Goal: Task Accomplishment & Management: Manage account settings

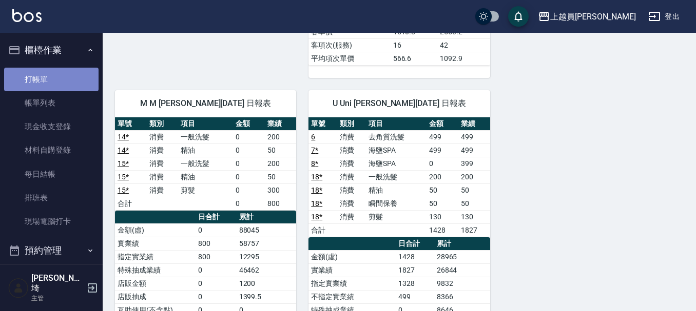
click at [52, 83] on link "打帳單" at bounding box center [51, 80] width 94 height 24
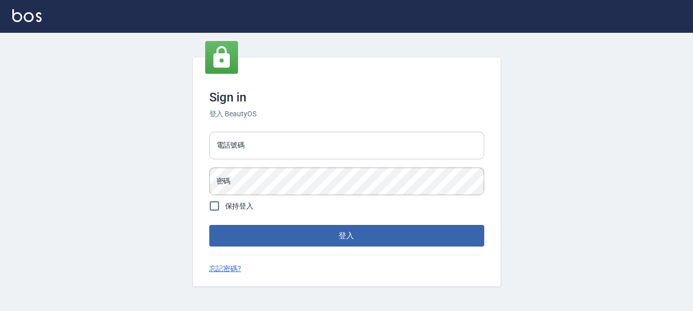
click at [291, 145] on input "電話號碼" at bounding box center [346, 146] width 275 height 28
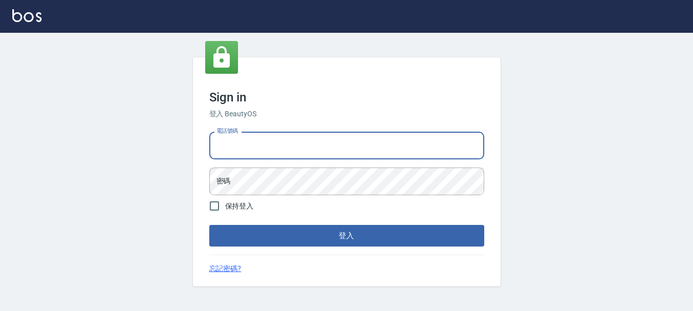
type input "0989239739"
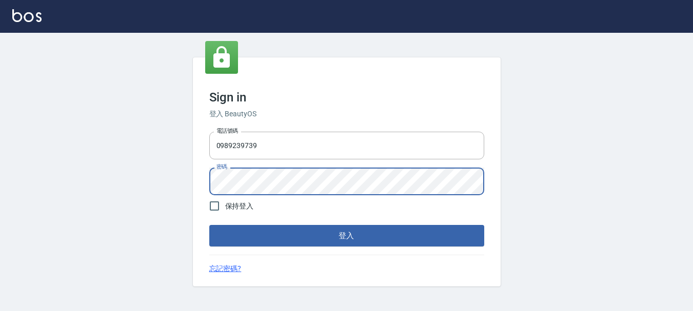
click at [209, 225] on button "登入" at bounding box center [346, 236] width 275 height 22
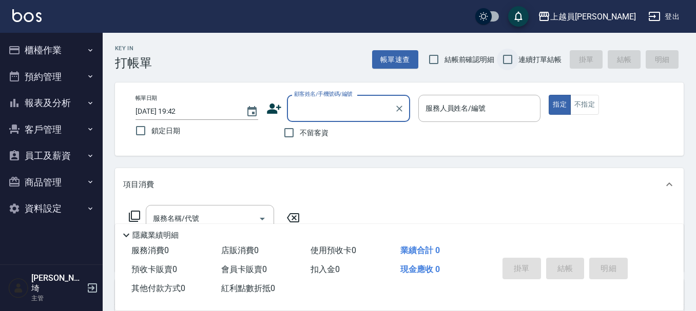
click at [512, 63] on input "連續打單結帳" at bounding box center [508, 60] width 22 height 22
checkbox input "true"
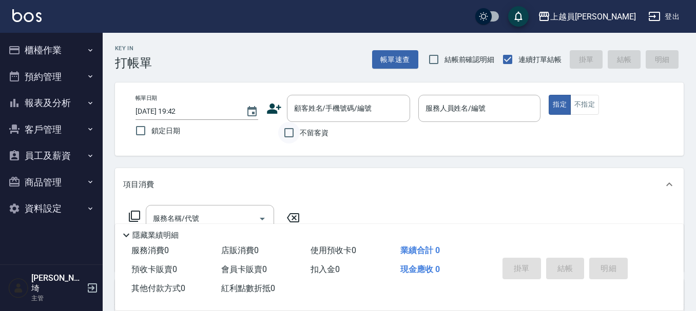
click at [289, 136] on input "不留客資" at bounding box center [289, 133] width 22 height 22
checkbox input "true"
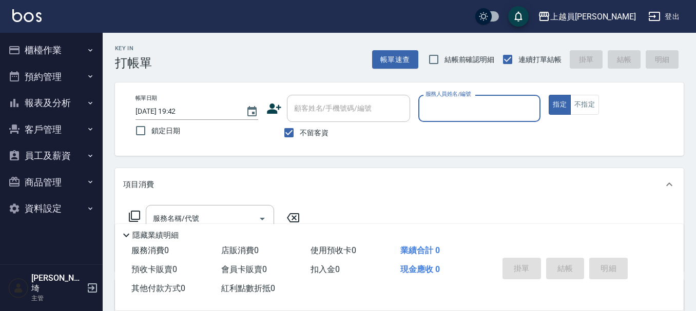
click at [482, 109] on input "服務人員姓名/編號" at bounding box center [479, 109] width 113 height 18
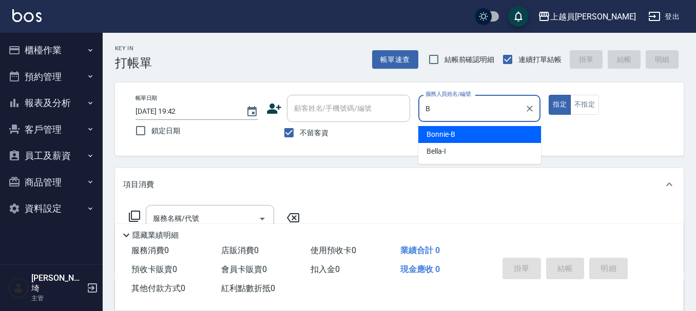
type input "Bonnie-B"
type button "true"
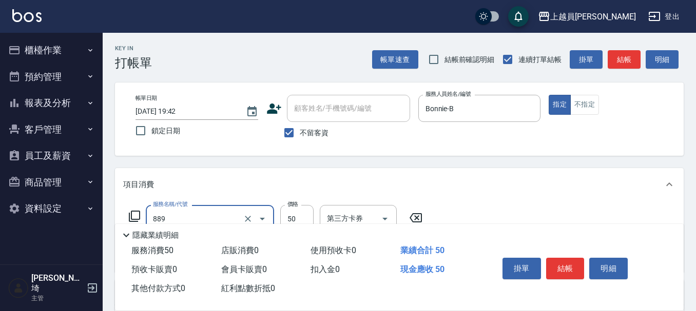
type input "精油(889)"
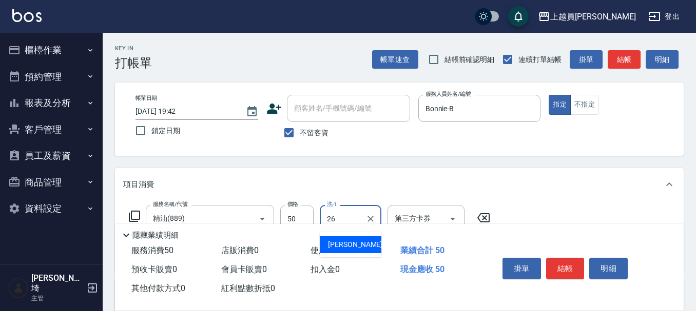
type input "[PERSON_NAME]-26"
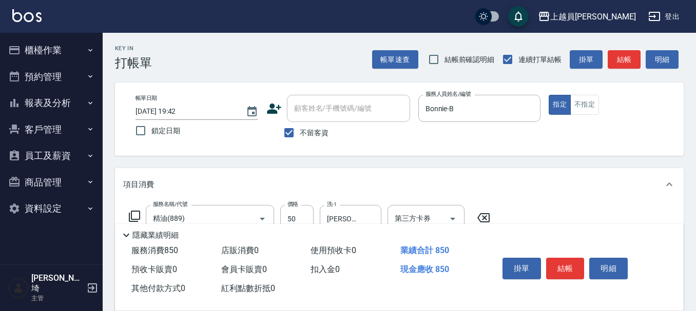
type input "染髮(17)"
type input "1499"
type input "[PERSON_NAME]-26"
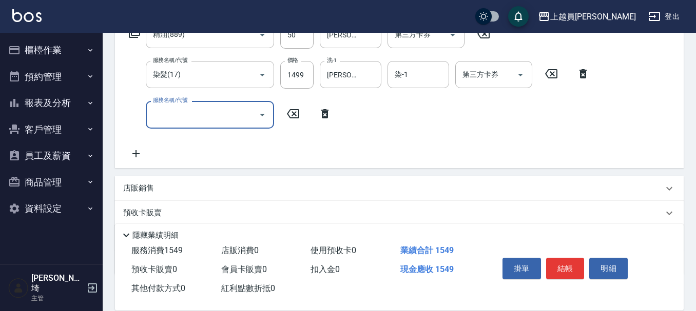
scroll to position [205, 0]
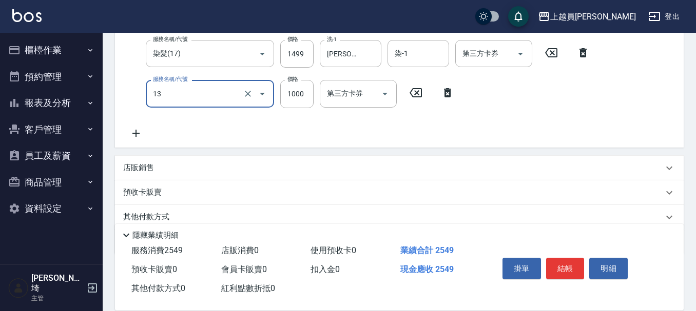
type input "酵素護髮(13)"
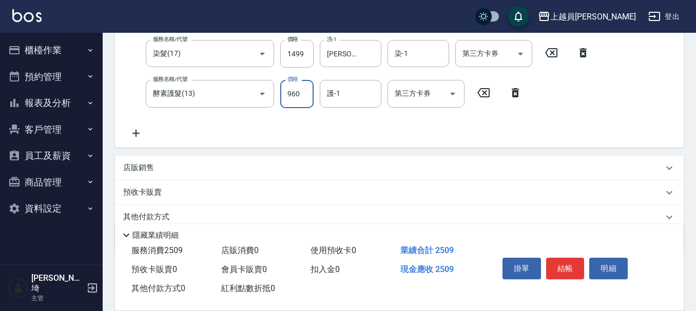
type input "960"
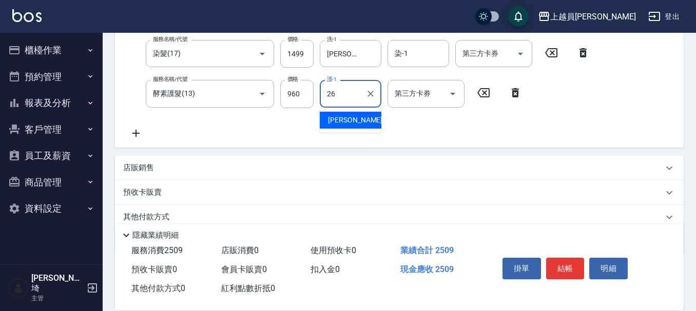
type input "[PERSON_NAME]-26"
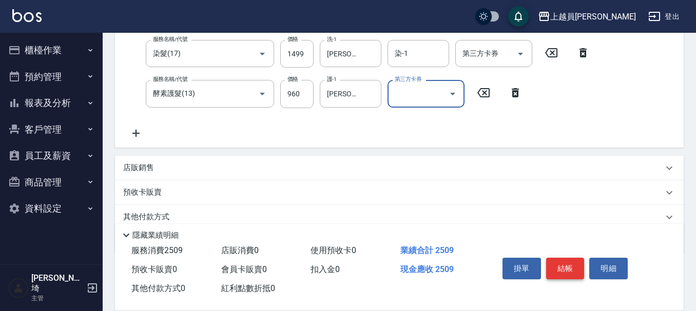
click at [557, 274] on button "結帳" at bounding box center [565, 269] width 38 height 22
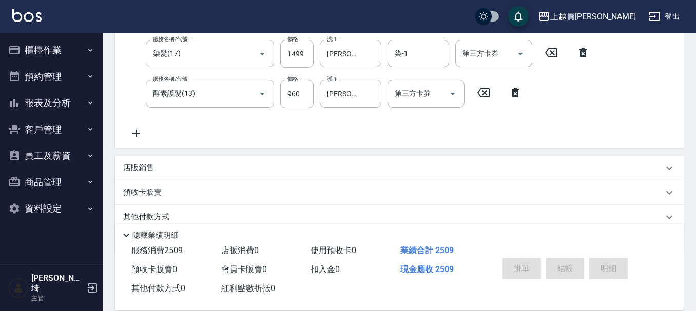
type input "[DATE] 19:44"
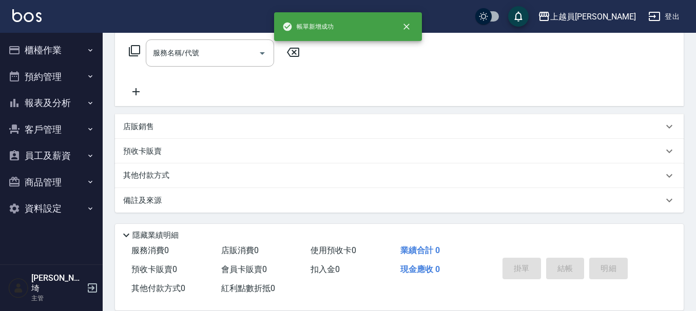
scroll to position [0, 0]
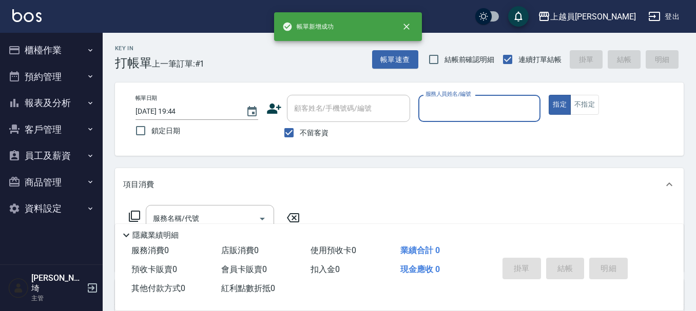
click at [51, 40] on button "櫃檯作業" at bounding box center [51, 50] width 94 height 27
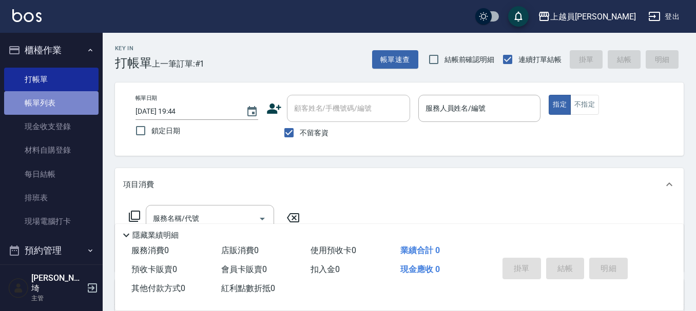
click at [53, 104] on link "帳單列表" at bounding box center [51, 103] width 94 height 24
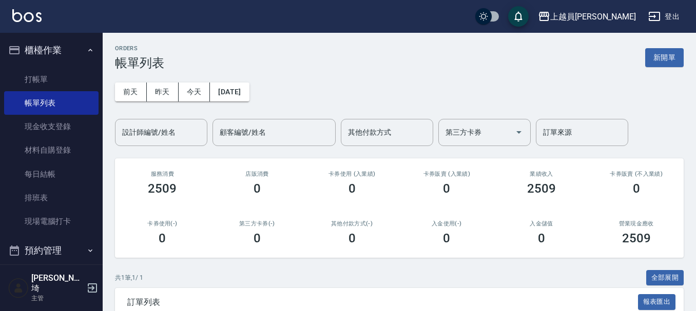
scroll to position [102, 0]
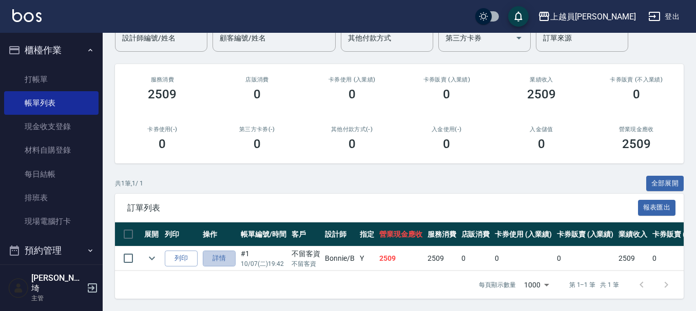
click at [212, 251] on link "詳情" at bounding box center [219, 259] width 33 height 16
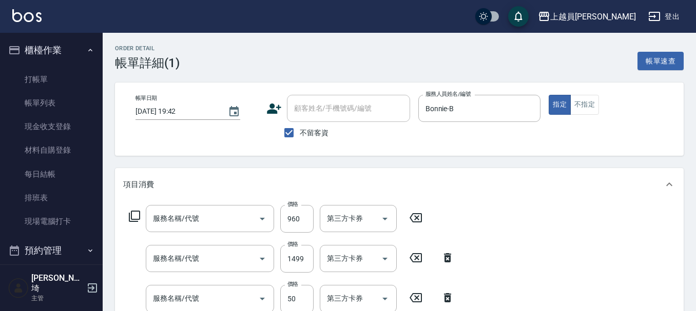
type input "[DATE] 19:42"
checkbox input "true"
type input "Bonnie-B"
type input "酵素護髮(13)"
type input "染髮(17)"
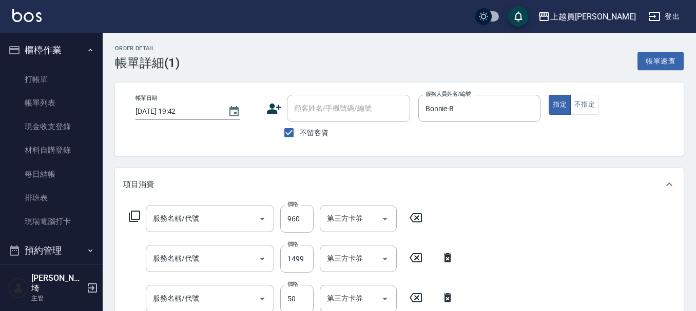
type input "精油(889)"
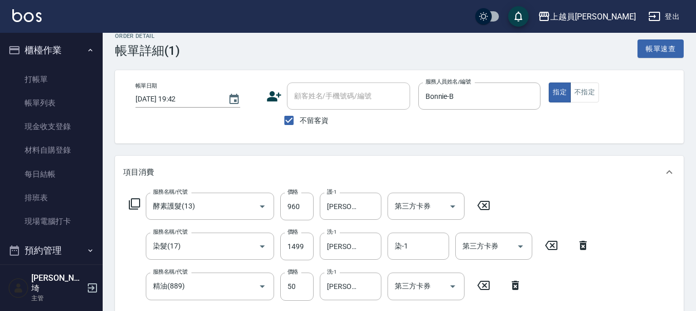
scroll to position [51, 0]
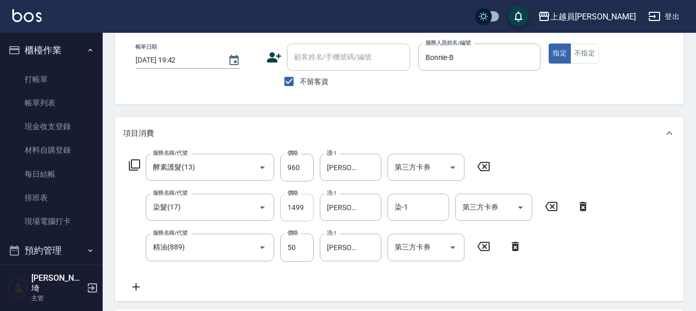
click at [311, 209] on input "1499" at bounding box center [296, 208] width 33 height 28
type input "1500"
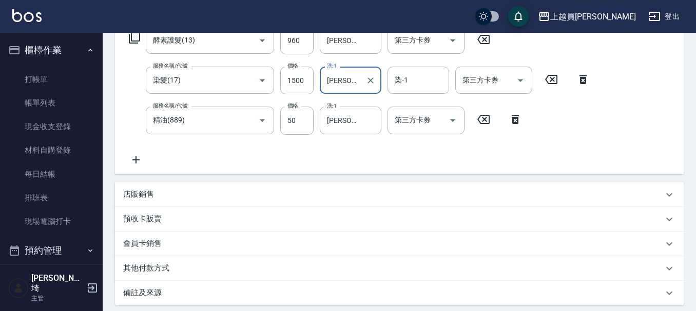
scroll to position [257, 0]
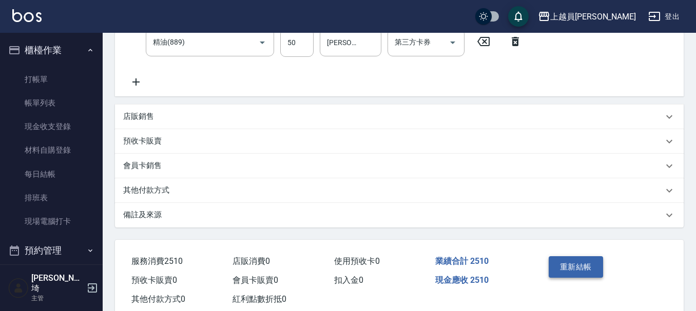
click at [597, 263] on button "重新結帳" at bounding box center [575, 268] width 54 height 22
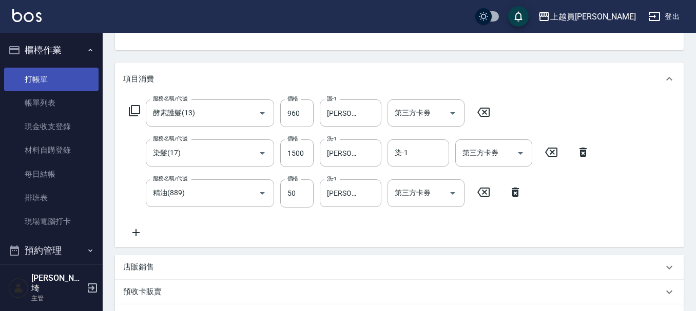
scroll to position [103, 0]
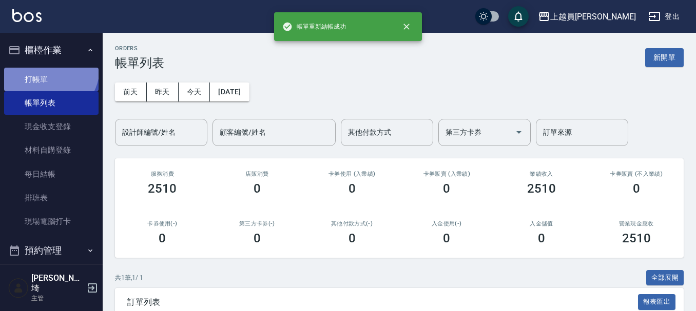
click at [48, 68] on link "打帳單" at bounding box center [51, 80] width 94 height 24
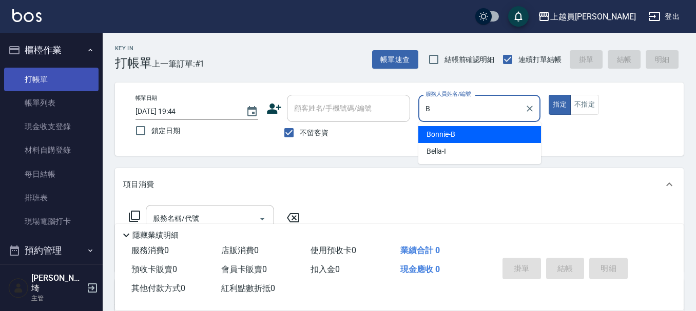
type input "Bonnie-B"
type button "true"
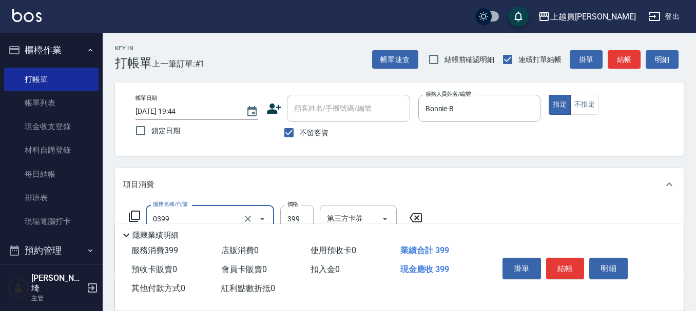
type input "海鹽SPA(0399)"
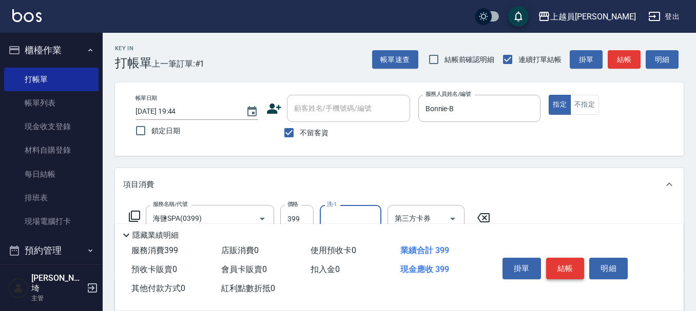
click at [562, 266] on button "結帳" at bounding box center [565, 269] width 38 height 22
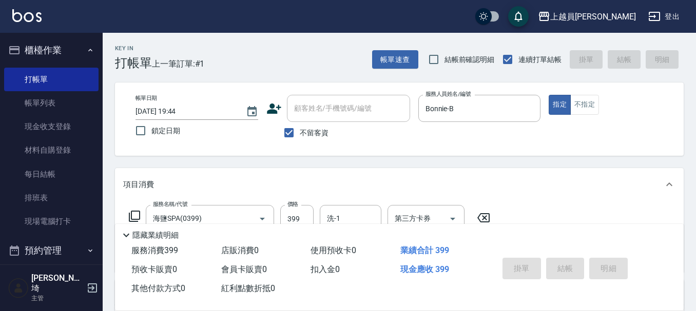
type input "[DATE] 19:45"
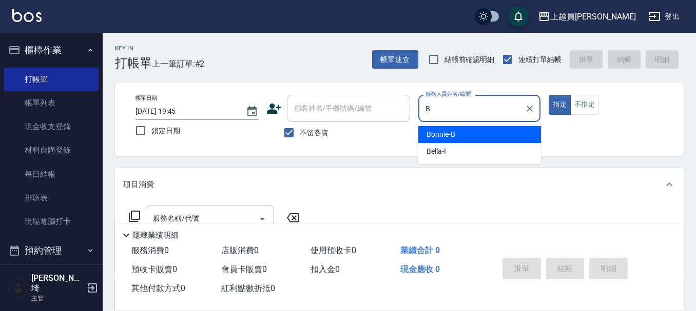
type input "Bonnie-B"
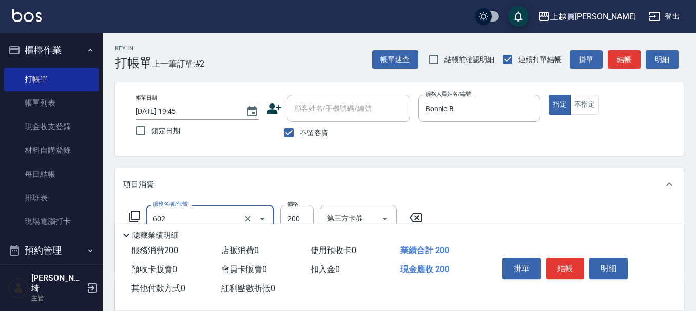
type input "一般洗髮(602)"
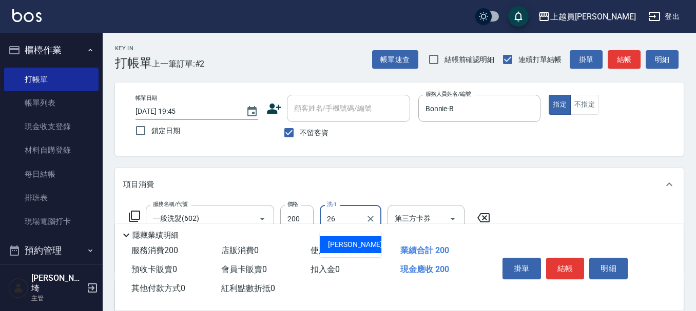
type input "[PERSON_NAME]-26"
type input "精油(889)"
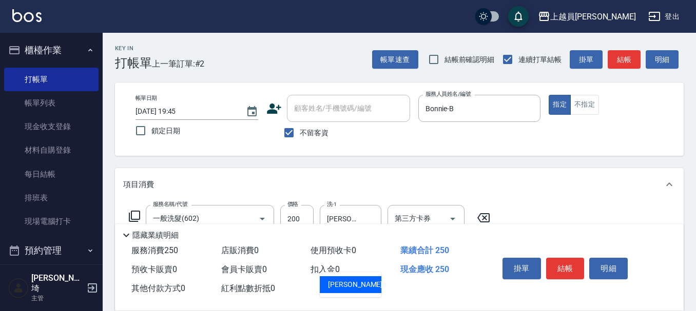
type input "[PERSON_NAME]-26"
type input "瞬間保養(415)"
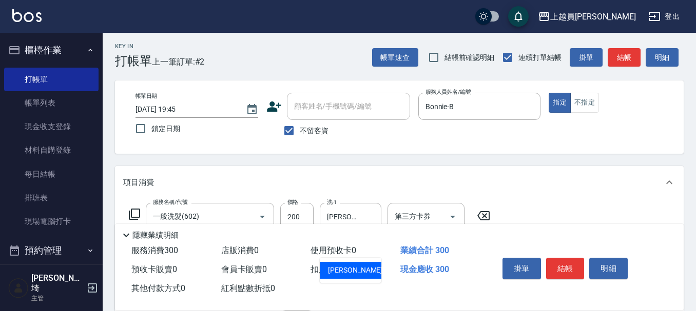
type input "[PERSON_NAME]-26"
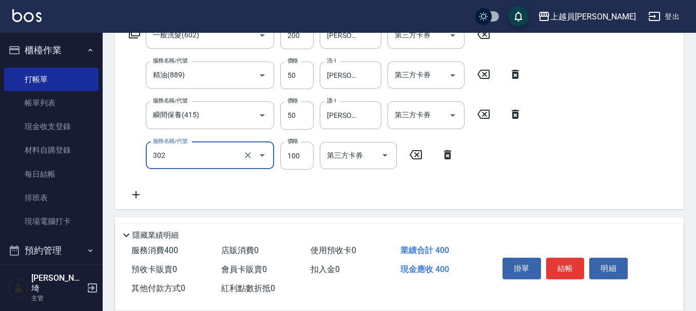
type input "剪髮(302)"
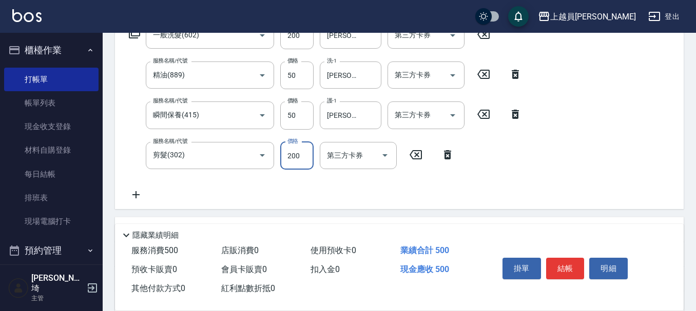
type input "200"
click at [572, 262] on button "結帳" at bounding box center [565, 269] width 38 height 22
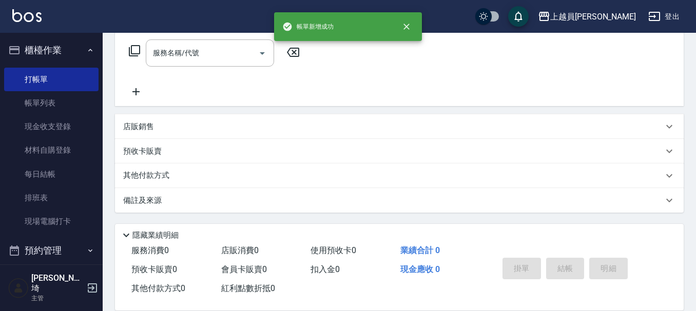
scroll to position [0, 0]
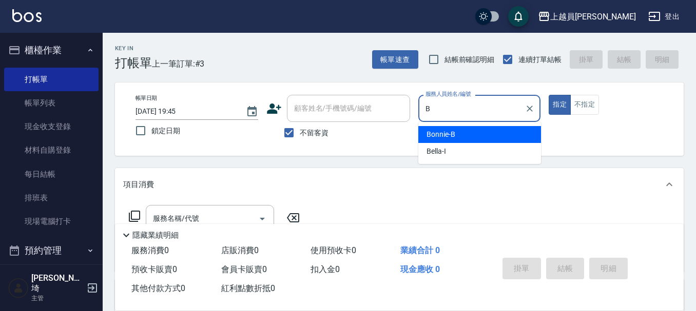
type input "Bonnie-B"
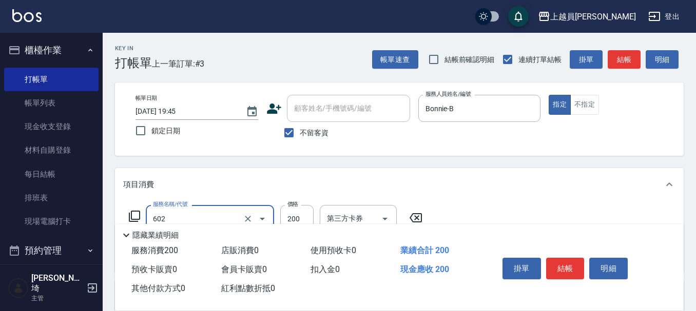
type input "一般洗髮(602)"
type input "精油(889)"
type input "剪髮(302)"
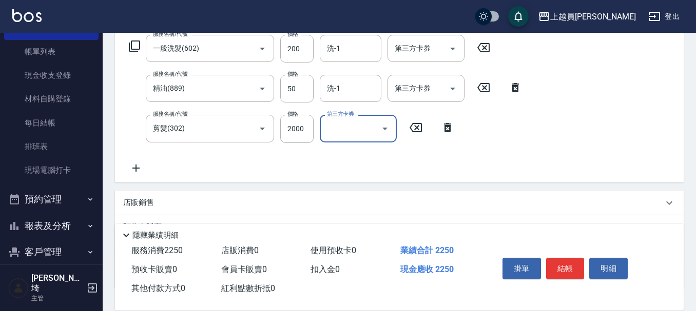
scroll to position [207, 0]
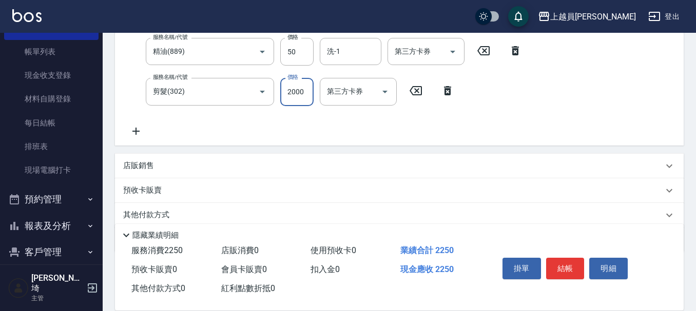
click at [310, 94] on input "2000" at bounding box center [296, 92] width 33 height 28
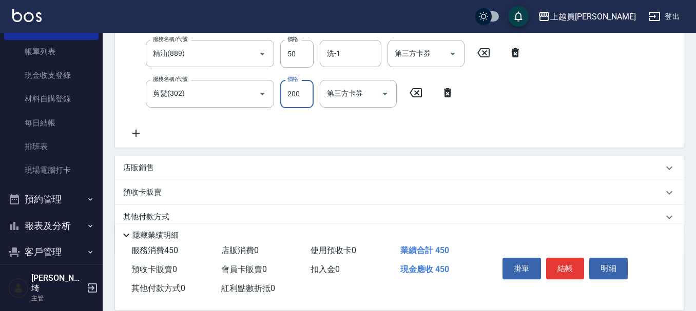
type input "200"
click at [557, 263] on button "結帳" at bounding box center [565, 269] width 38 height 22
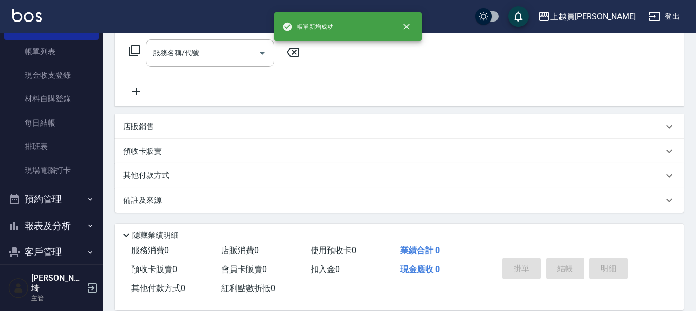
scroll to position [0, 0]
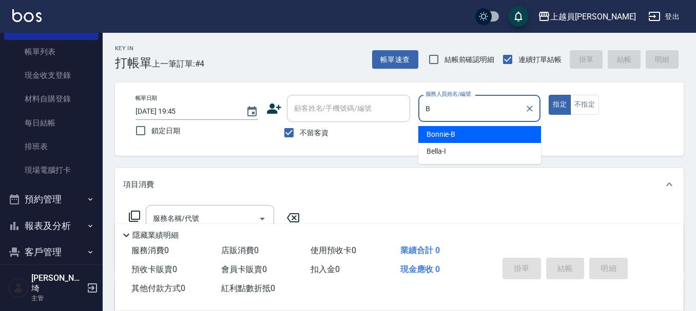
type input "Bonnie-B"
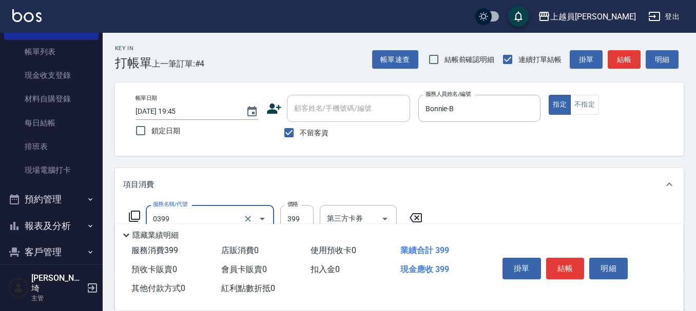
type input "海鹽SPA(0399)"
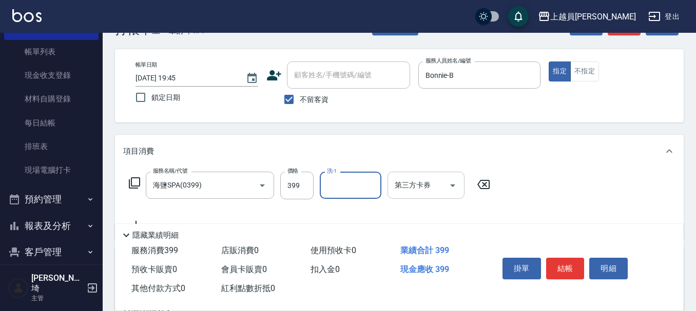
scroll to position [51, 0]
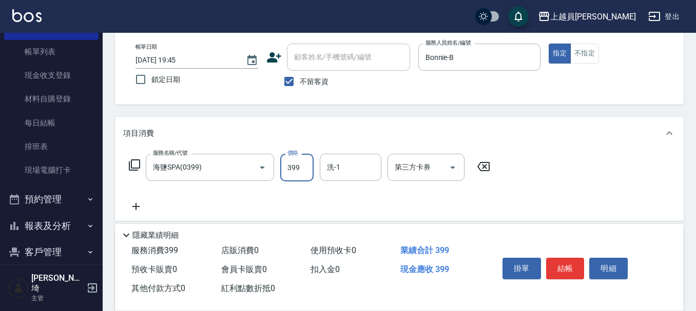
drag, startPoint x: 299, startPoint y: 171, endPoint x: 359, endPoint y: 148, distance: 64.6
click at [299, 171] on input "399" at bounding box center [296, 168] width 33 height 28
type input "500"
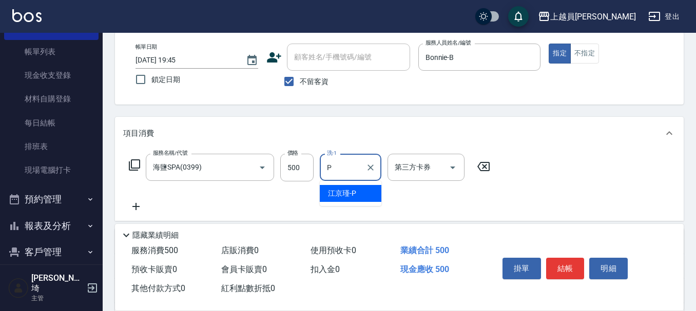
type input "[PERSON_NAME]-P"
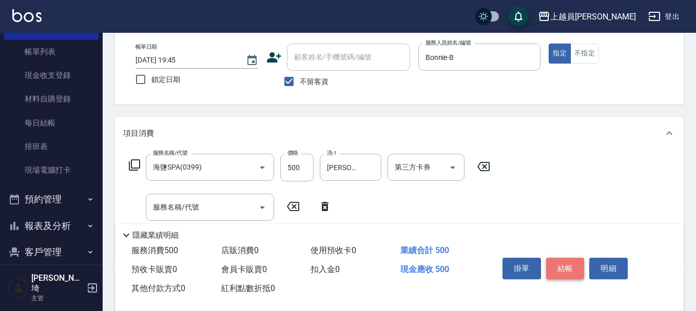
click at [568, 269] on button "結帳" at bounding box center [565, 269] width 38 height 22
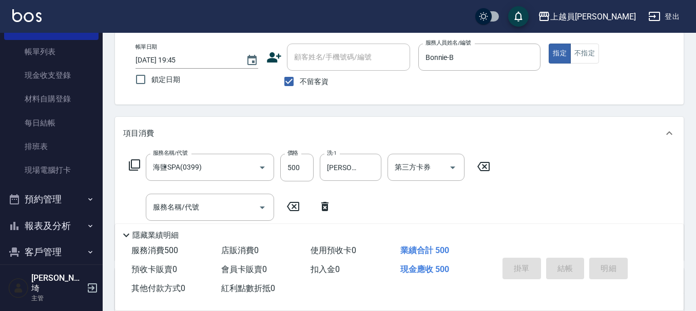
type input "[DATE] 19:47"
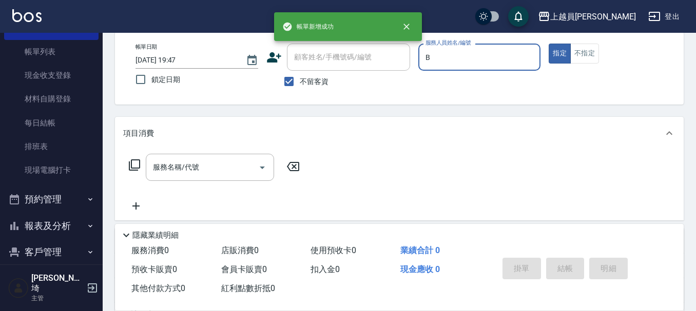
type input "Bonnie-B"
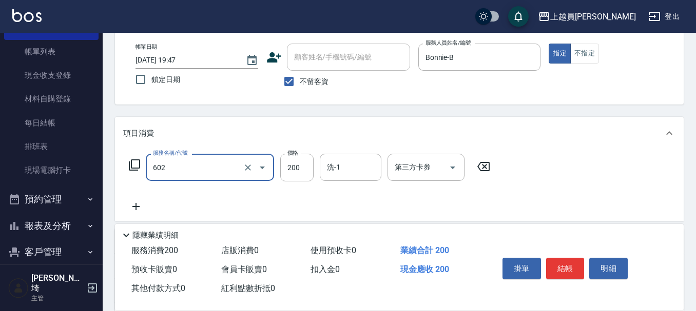
type input "一般洗髮(602)"
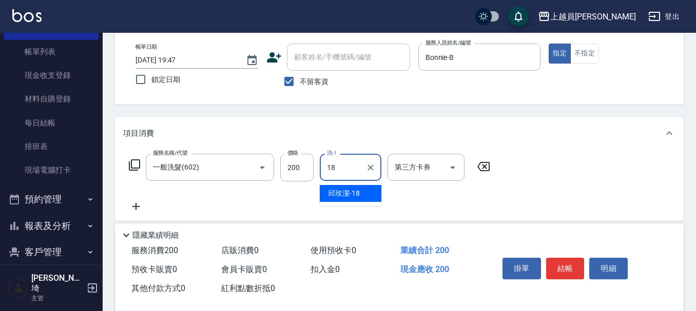
type input "[PERSON_NAME]-18"
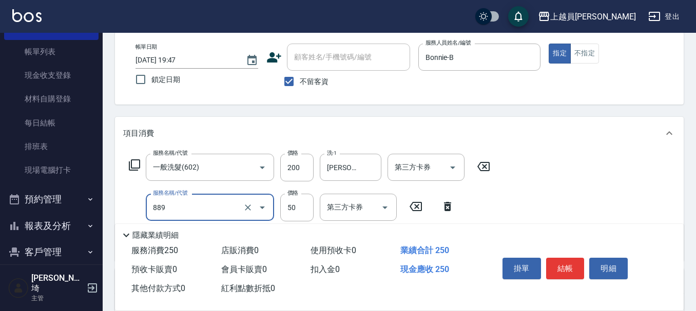
type input "精油(889)"
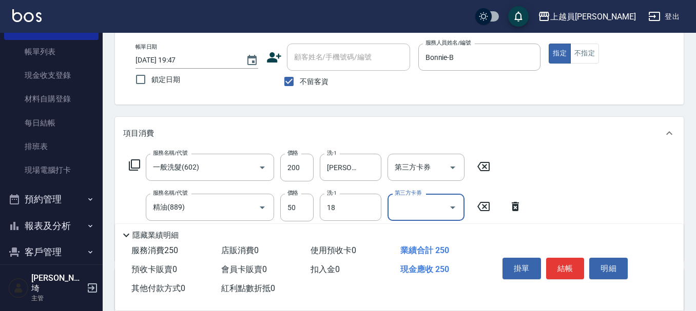
type input "[PERSON_NAME]-18"
type input "瞬間保養(415)"
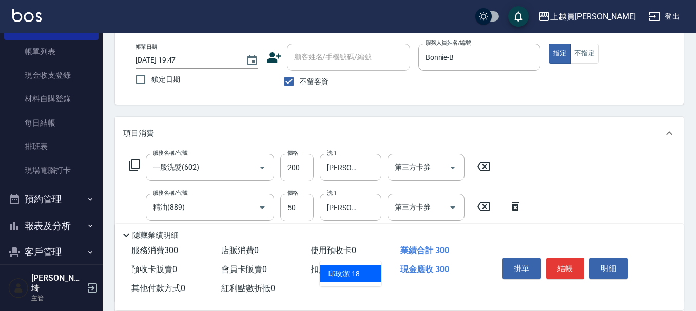
type input "[PERSON_NAME]-18"
type input "剪髮(302)"
type input "100"
click at [583, 265] on button "結帳" at bounding box center [565, 269] width 38 height 22
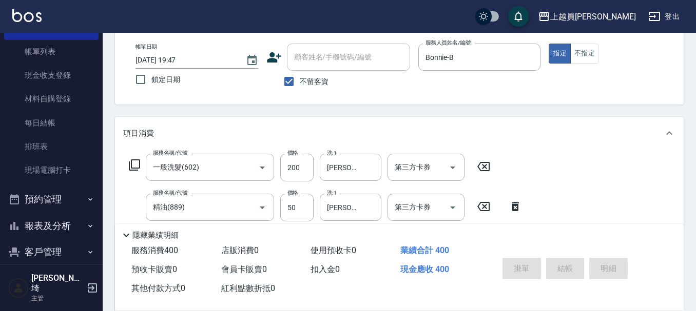
type input "[DATE] 19:48"
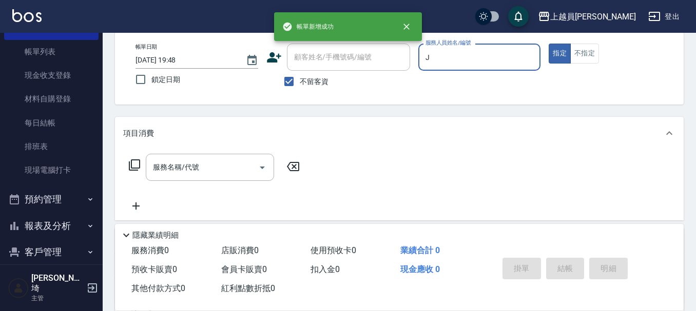
type input "[PERSON_NAME]"
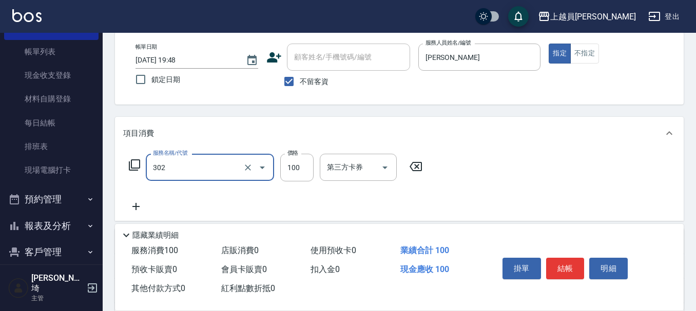
type input "剪髮(302)"
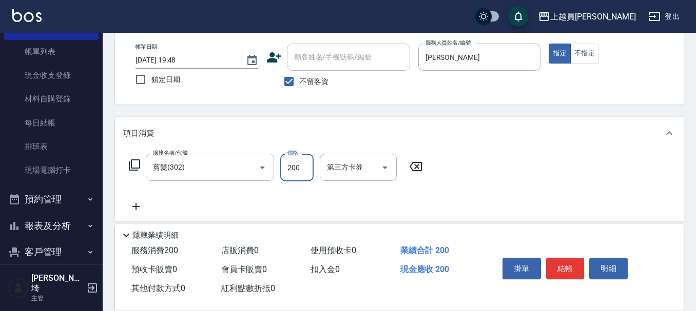
type input "200"
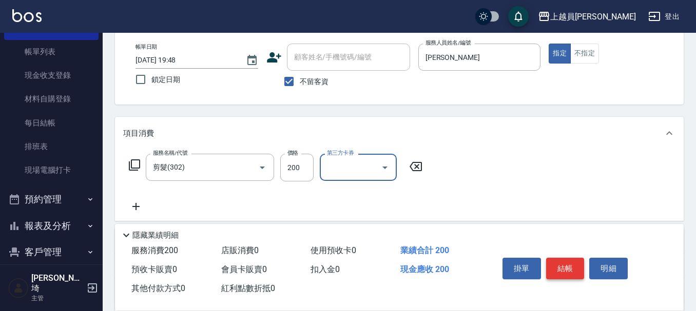
click at [562, 262] on button "結帳" at bounding box center [565, 269] width 38 height 22
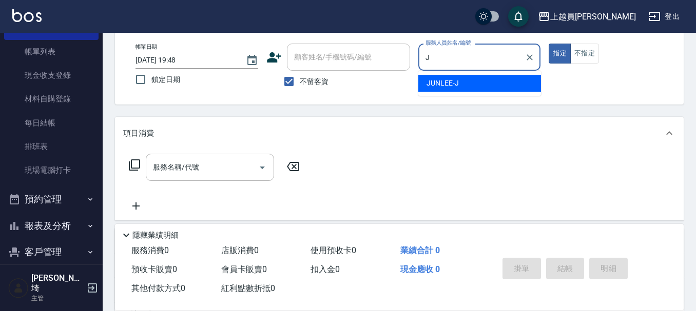
type input "[PERSON_NAME]"
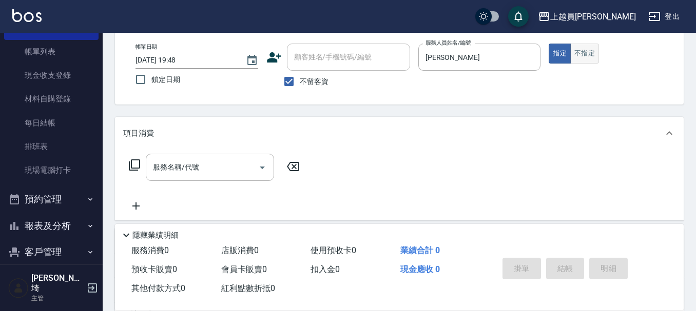
drag, startPoint x: 586, startPoint y: 40, endPoint x: 589, endPoint y: 57, distance: 17.6
click at [586, 40] on div "帳單日期 [DATE] 19:48 鎖定日期 顧客姓名/手機號碼/編號 顧客姓名/手機號碼/編號 不留客資 服務人員姓名/編號 [PERSON_NAME]-J…" at bounding box center [399, 67] width 568 height 73
click at [589, 56] on button "不指定" at bounding box center [584, 54] width 29 height 20
click at [176, 164] on div "服務名稱/代號 服務名稱/代號" at bounding box center [210, 167] width 128 height 27
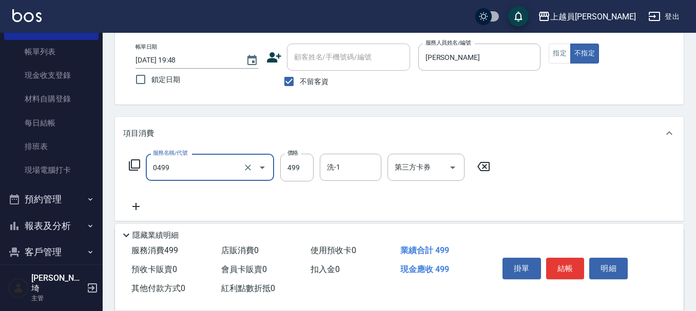
type input "去角質洗髮(0499)"
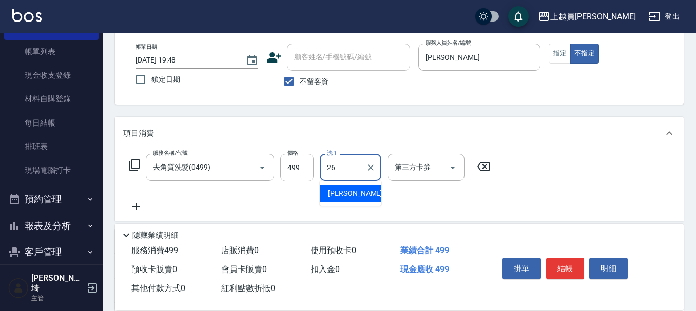
type input "[PERSON_NAME]-26"
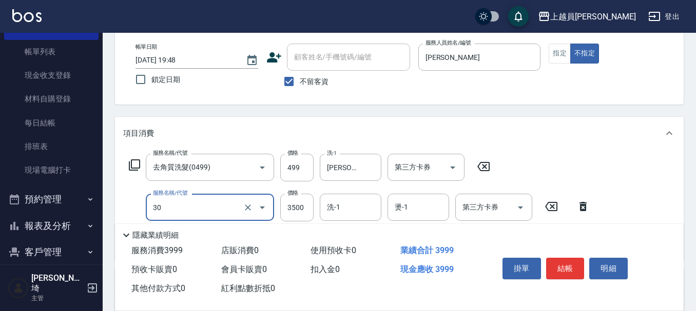
type input "燙髮A餐(30)"
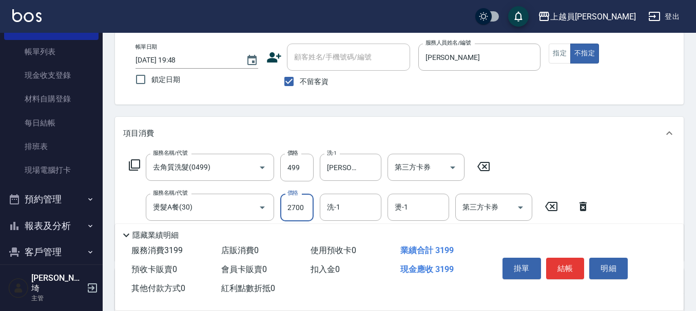
type input "2700"
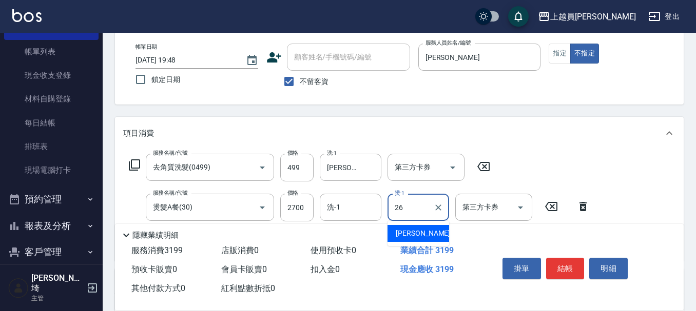
type input "[PERSON_NAME]-26"
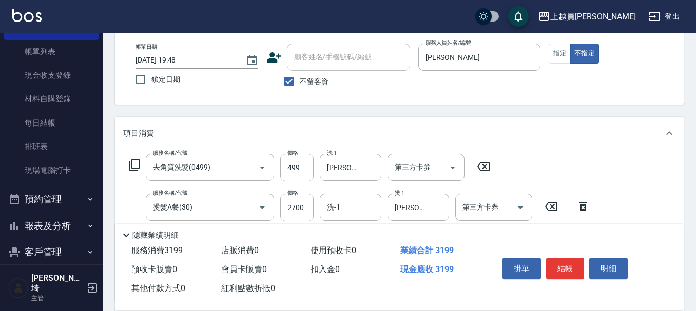
drag, startPoint x: 568, startPoint y: 267, endPoint x: 570, endPoint y: 261, distance: 5.8
click at [569, 266] on button "結帳" at bounding box center [565, 269] width 38 height 22
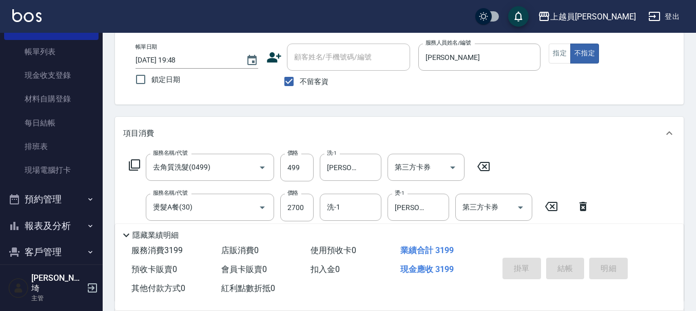
type input "[DATE] 19:49"
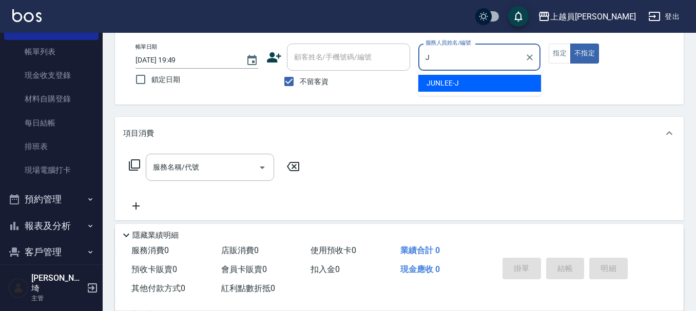
type input "[PERSON_NAME]"
type button "false"
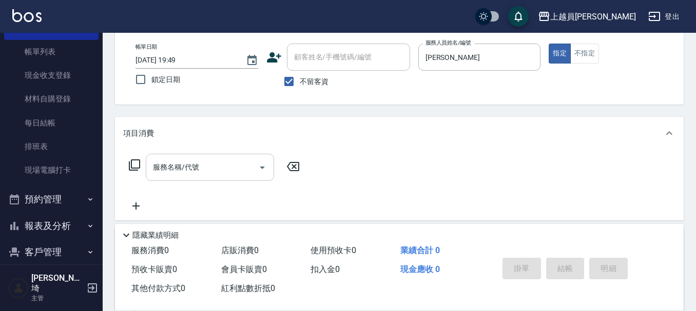
click at [214, 172] on input "服務名稱/代號" at bounding box center [202, 168] width 104 height 18
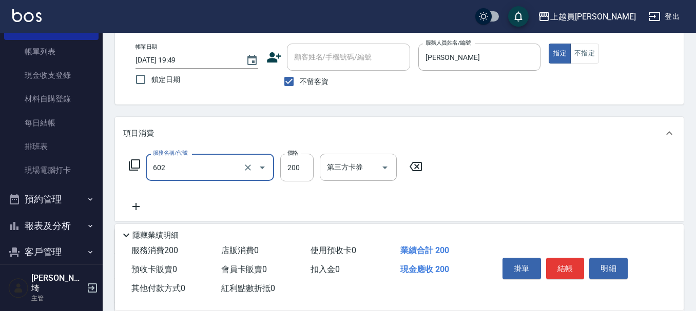
type input "一般洗髮(602)"
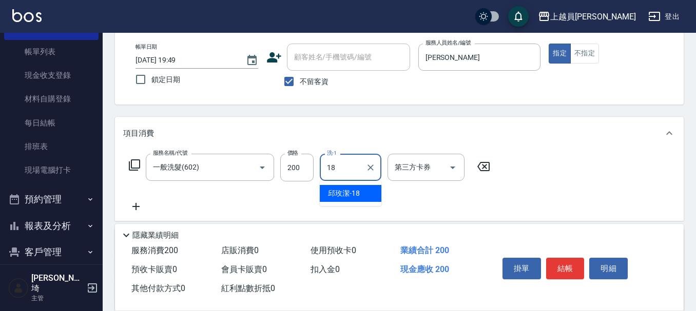
type input "[PERSON_NAME]-18"
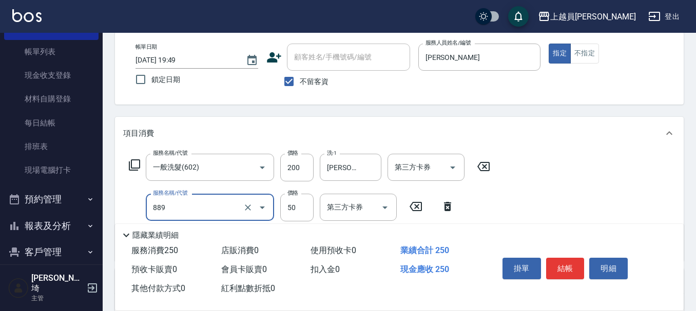
type input "精油(889)"
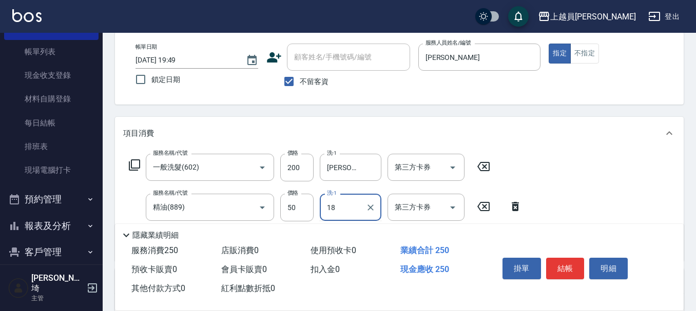
type input "[PERSON_NAME]-18"
type input "剪髮(302)"
type input "250"
click at [567, 260] on button "結帳" at bounding box center [565, 269] width 38 height 22
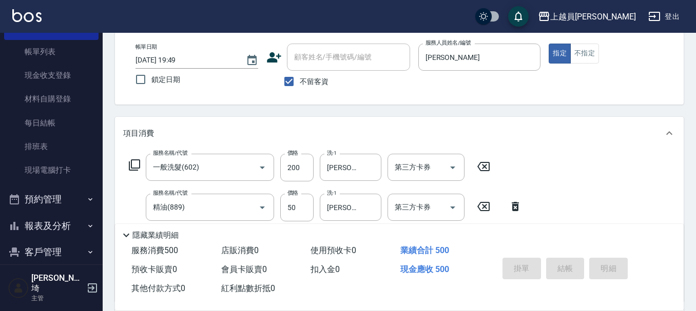
type input "[DATE] 19:50"
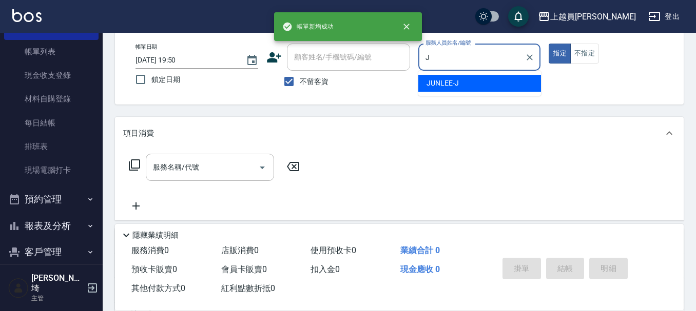
type input "[PERSON_NAME]"
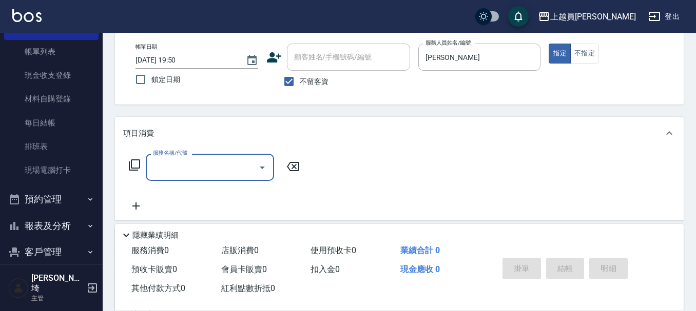
type input "6"
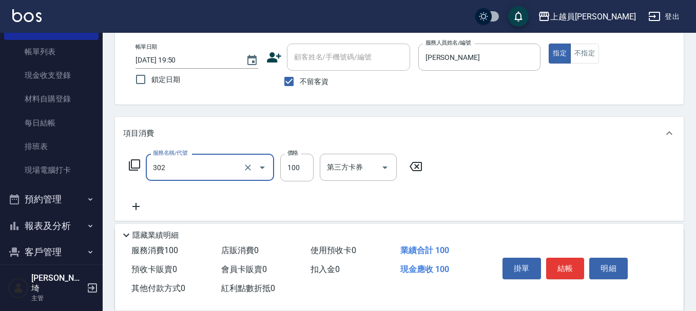
type input "剪髮(302)"
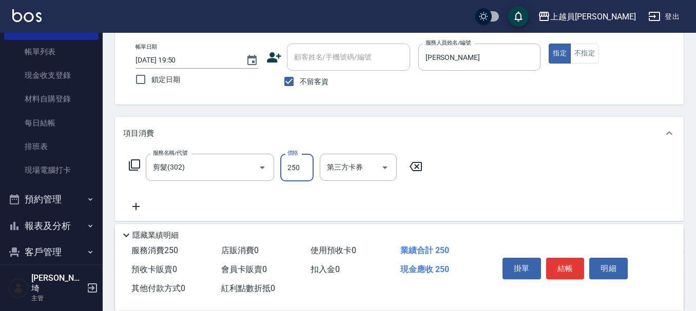
type input "250"
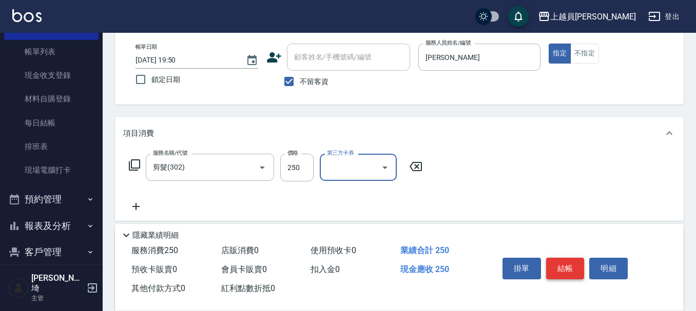
click at [568, 272] on button "結帳" at bounding box center [565, 269] width 38 height 22
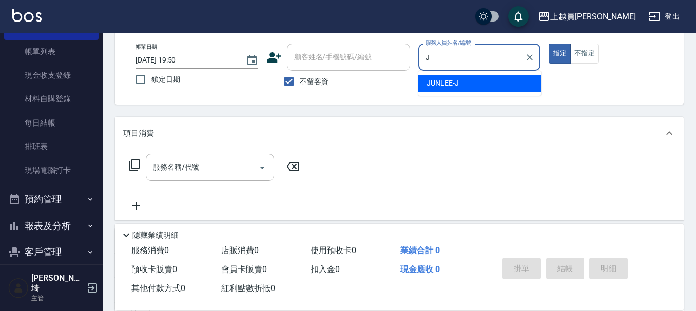
type input "[PERSON_NAME]"
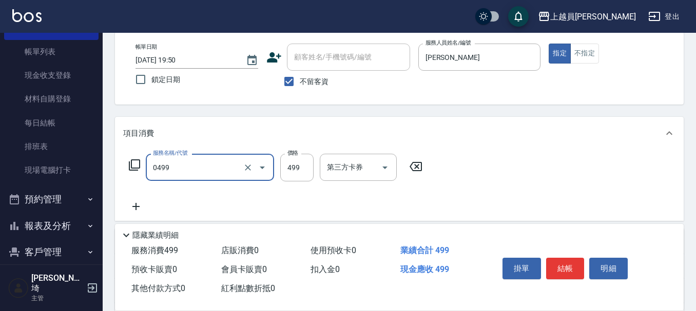
type input "去角質洗髮(0499)"
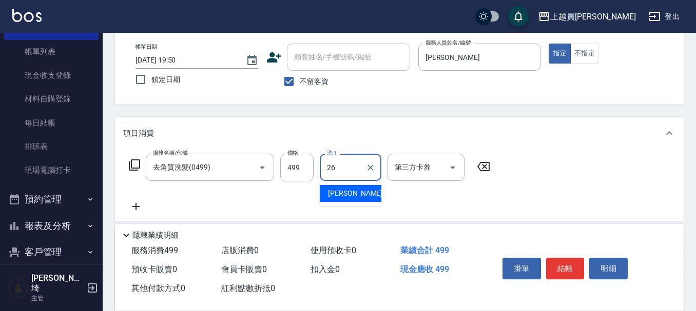
type input "[PERSON_NAME]-26"
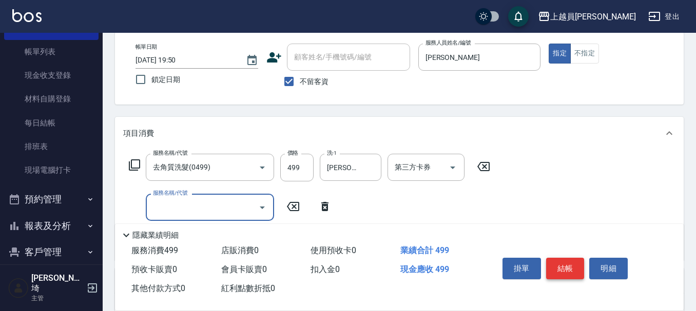
click at [559, 266] on button "結帳" at bounding box center [565, 269] width 38 height 22
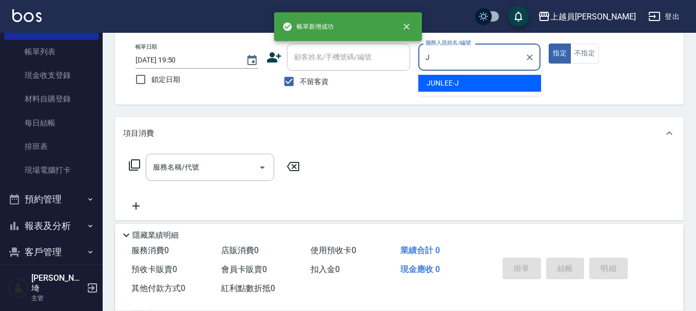
type input "[PERSON_NAME]"
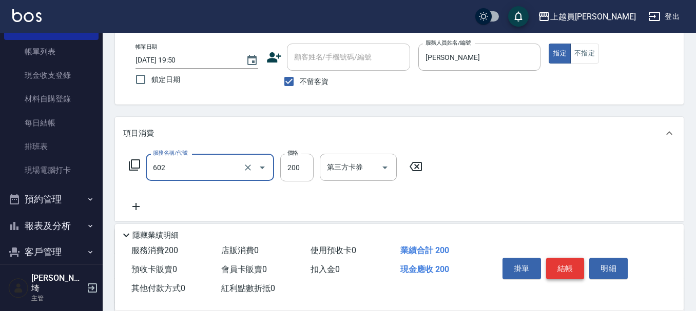
type input "一般洗髮(602)"
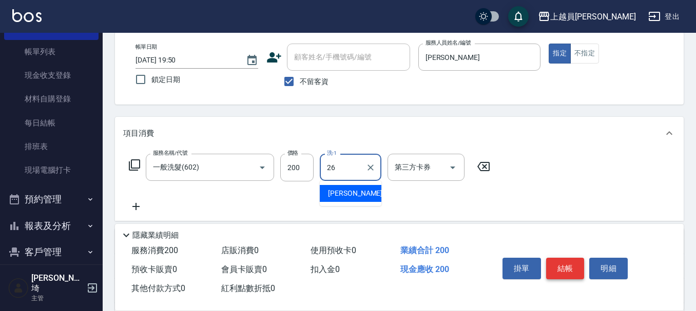
type input "[PERSON_NAME]-26"
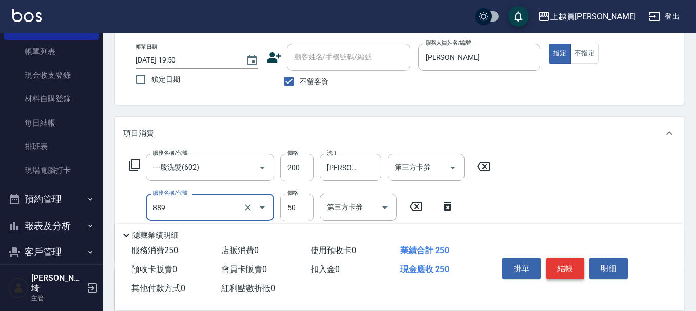
type input "精油(889)"
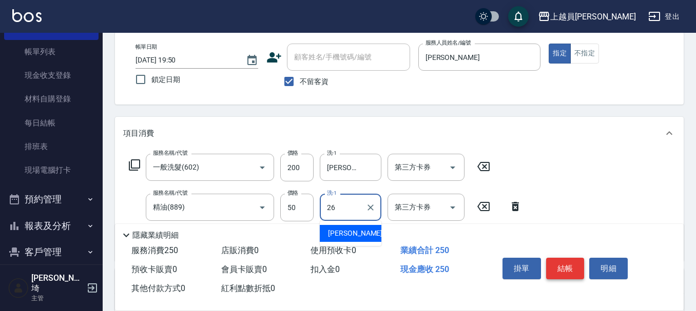
type input "[PERSON_NAME]-26"
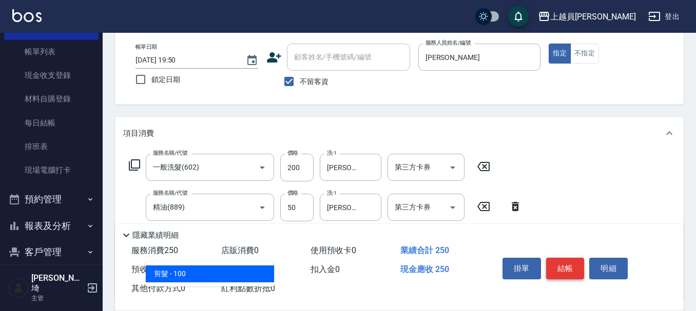
type input "剪髮(302)"
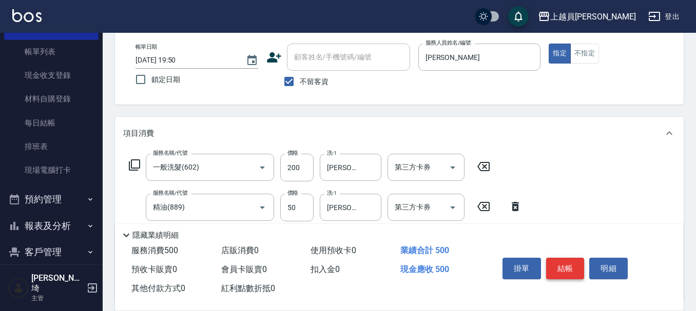
type input "250"
click at [558, 266] on button "結帳" at bounding box center [565, 269] width 38 height 22
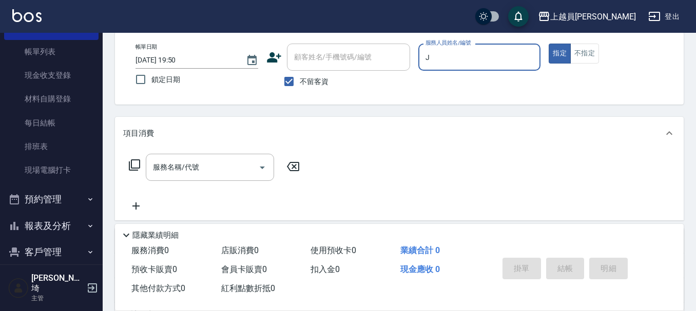
type input "[PERSON_NAME]"
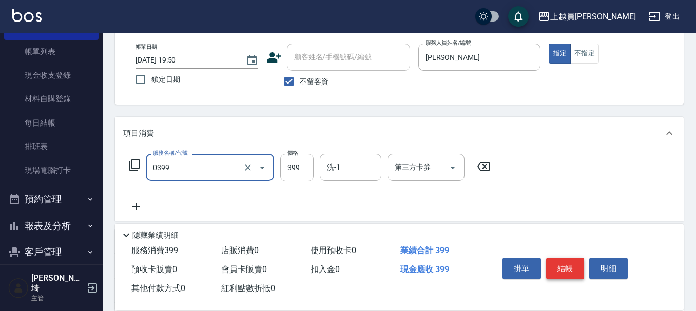
type input "海鹽SPA(0399)"
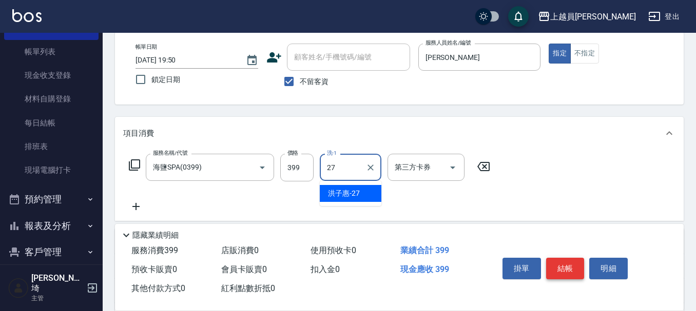
type input "[PERSON_NAME]-27"
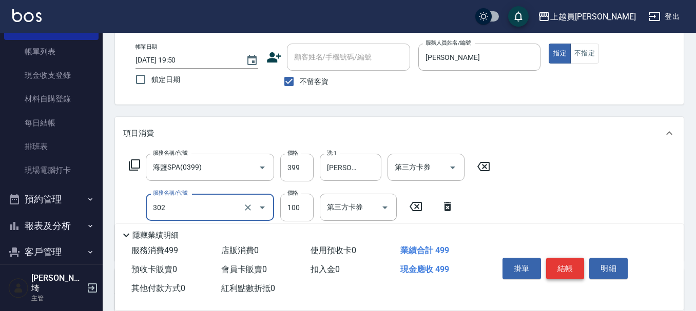
type input "剪髮(302)"
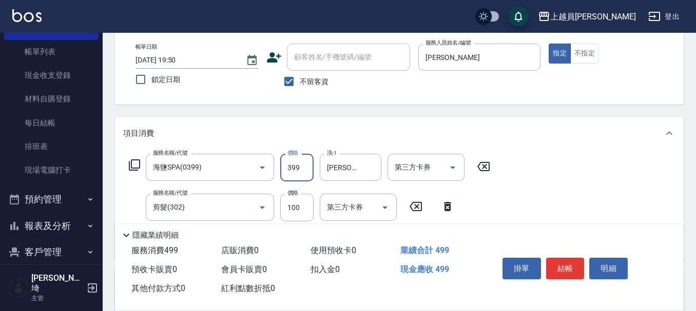
click at [301, 176] on input "399" at bounding box center [296, 168] width 33 height 28
type input "400"
drag, startPoint x: 574, startPoint y: 267, endPoint x: 576, endPoint y: 261, distance: 7.0
click at [576, 261] on button "結帳" at bounding box center [565, 269] width 38 height 22
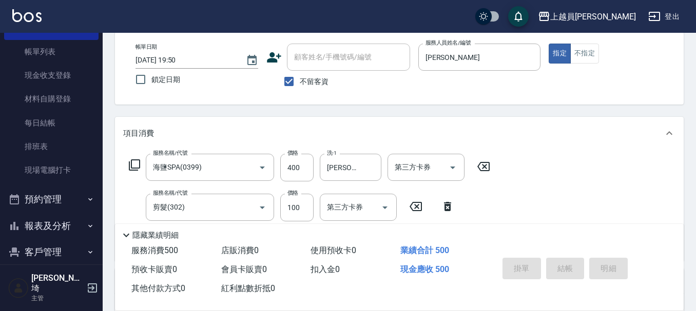
type input "[DATE] 19:51"
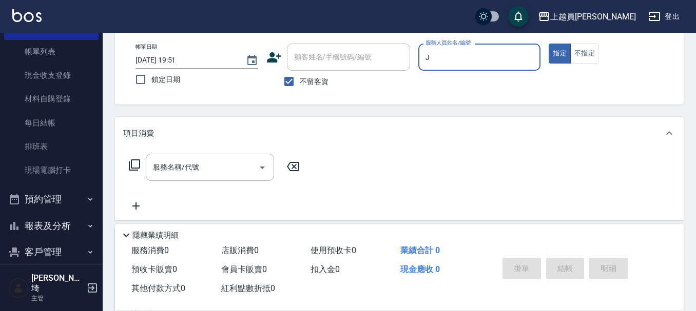
type input "[PERSON_NAME]"
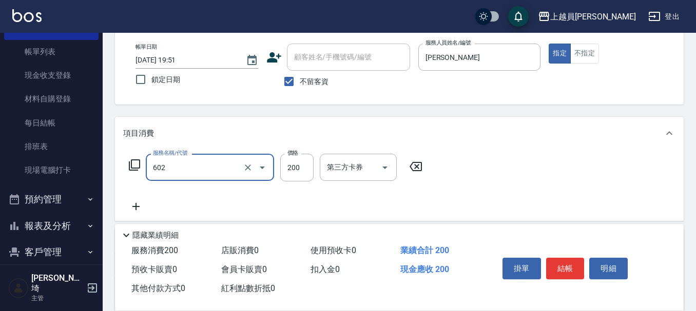
type input "一般洗髮(602)"
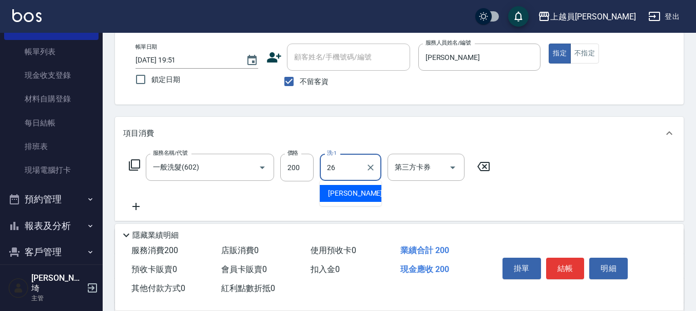
type input "[PERSON_NAME]-26"
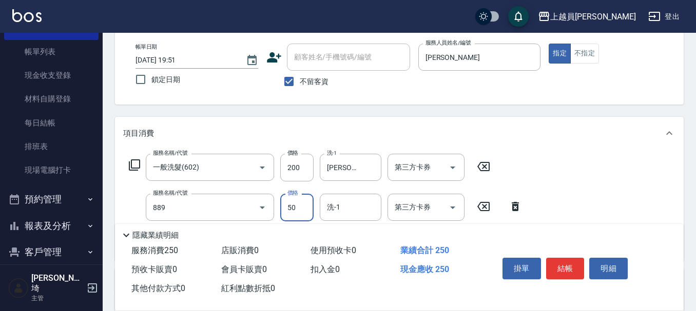
type input "精油(889)"
type input "25"
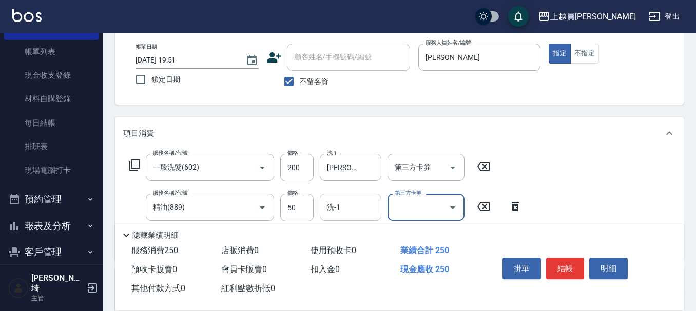
click at [364, 214] on input "洗-1" at bounding box center [350, 208] width 52 height 18
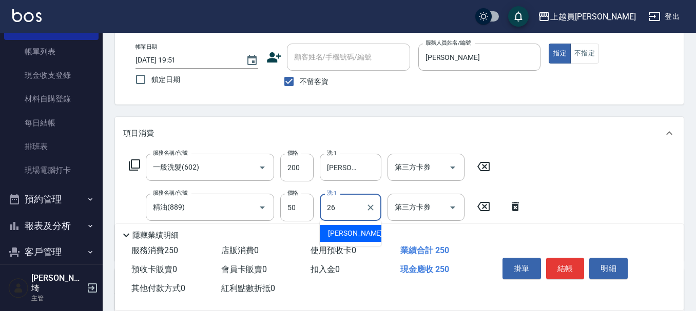
type input "[PERSON_NAME]-26"
type input "瞬間保養(415)"
type input "06"
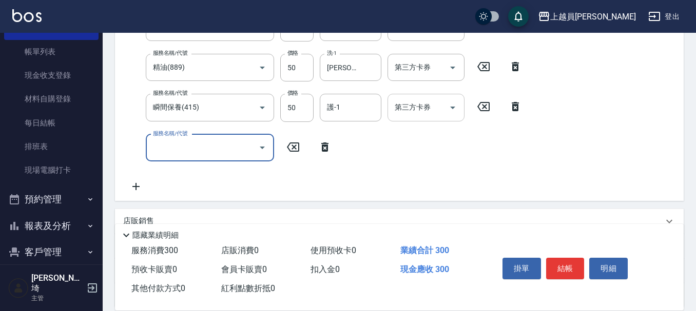
scroll to position [205, 0]
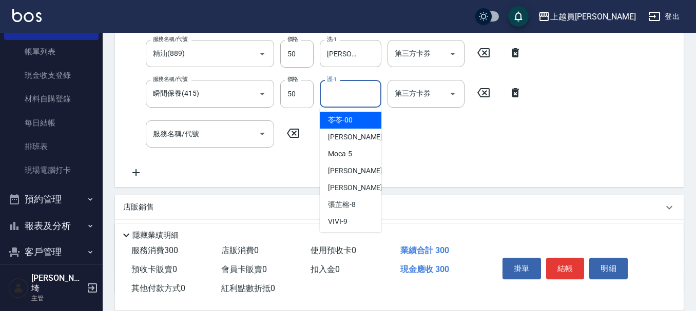
click at [365, 100] on input "護-1" at bounding box center [350, 94] width 52 height 18
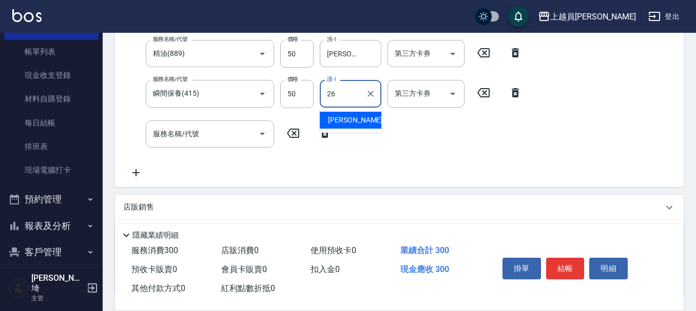
type input "[PERSON_NAME]-26"
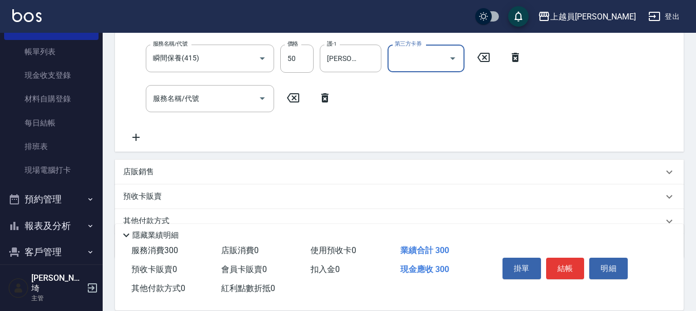
scroll to position [257, 0]
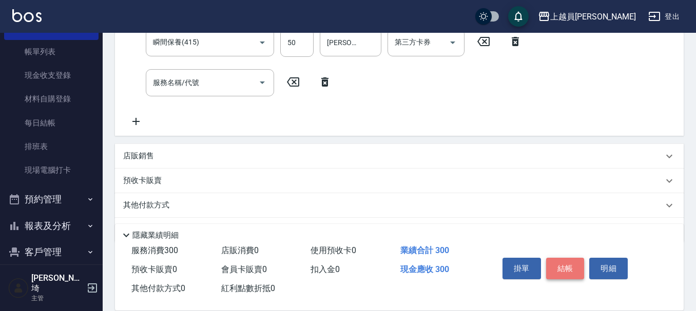
click at [574, 268] on button "結帳" at bounding box center [565, 269] width 38 height 22
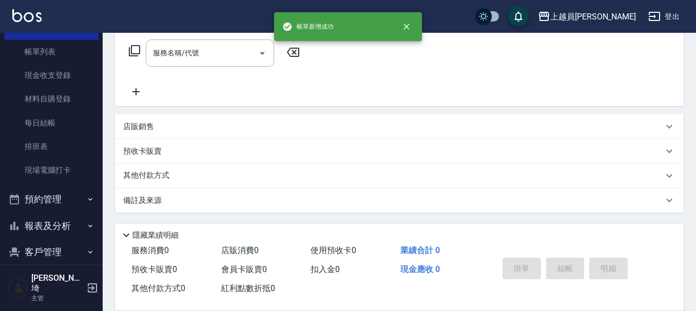
scroll to position [0, 0]
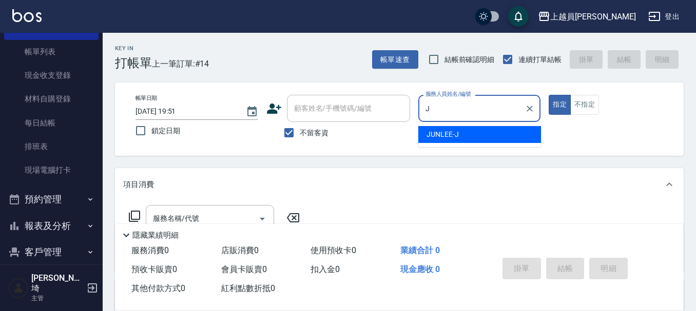
type input "[PERSON_NAME]"
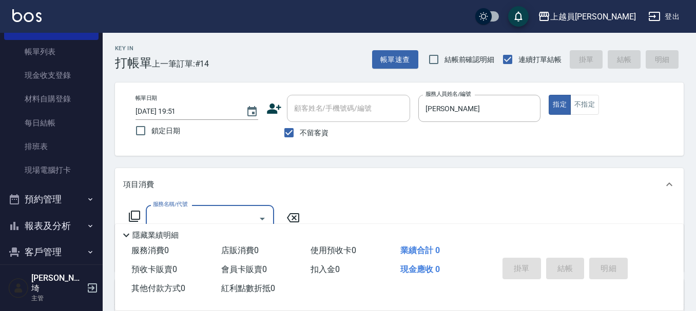
click at [579, 116] on div "帳單日期 [DATE] 19:51 鎖定日期 顧客姓名/手機號碼/編號 顧客姓名/手機號碼/編號 不留客資 服務人員姓名/編號 [PERSON_NAME]-J…" at bounding box center [399, 119] width 544 height 49
click at [579, 112] on button "不指定" at bounding box center [584, 105] width 29 height 20
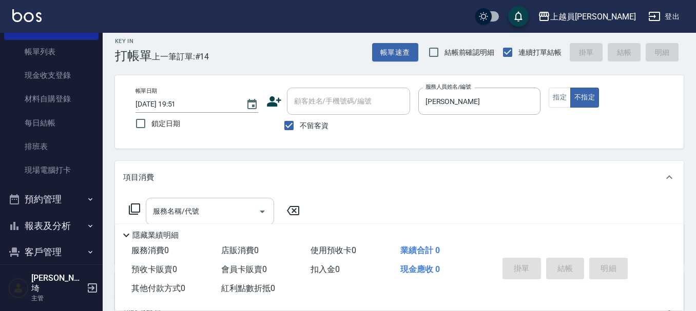
scroll to position [103, 0]
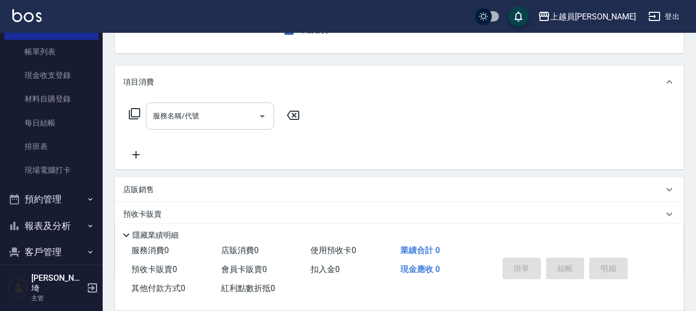
click at [191, 126] on div "服務名稱/代號" at bounding box center [210, 116] width 128 height 27
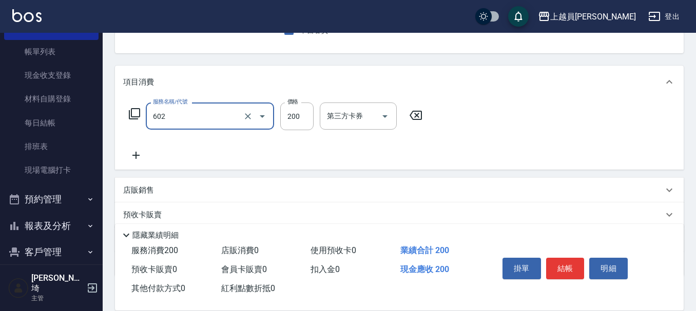
type input "一般洗髮(602)"
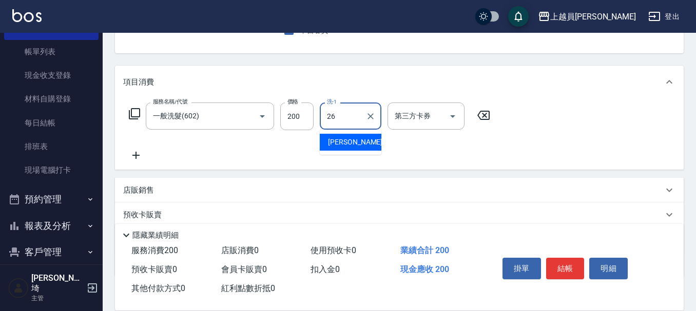
type input "[PERSON_NAME]-26"
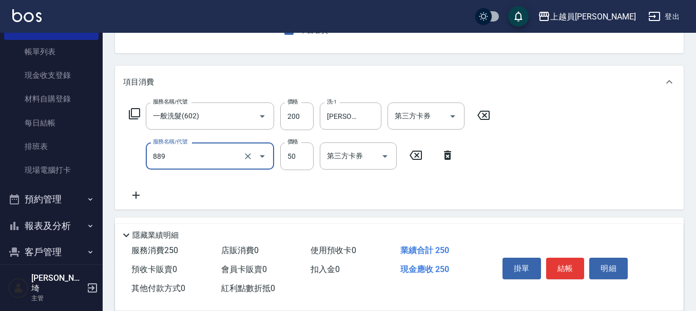
type input "精油(889)"
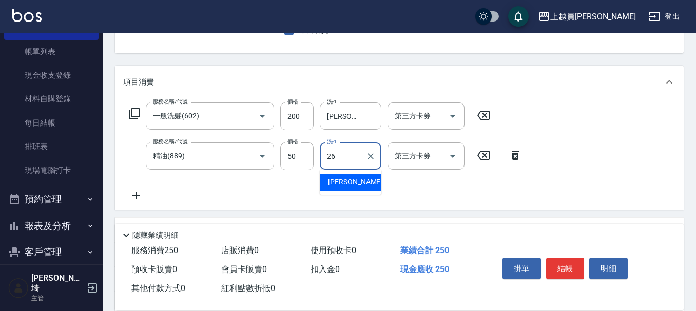
type input "[PERSON_NAME]-26"
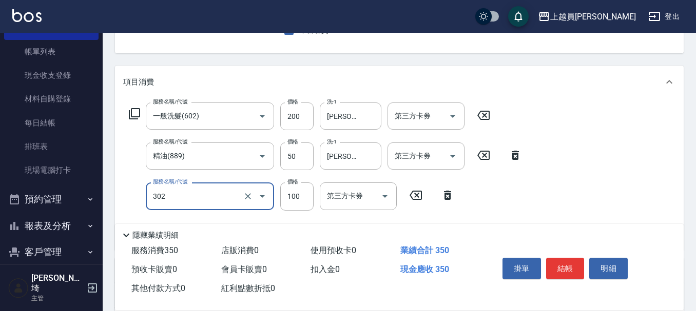
type input "剪髮(302)"
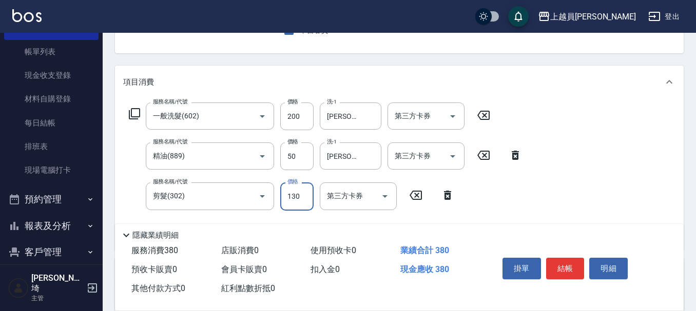
type input "130"
click at [571, 269] on button "結帳" at bounding box center [565, 269] width 38 height 22
type input "[DATE] 19:52"
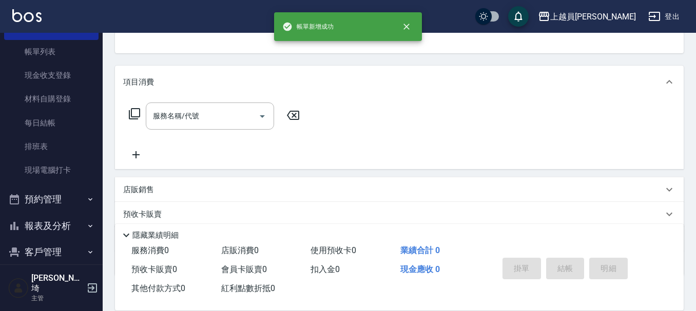
scroll to position [100, 0]
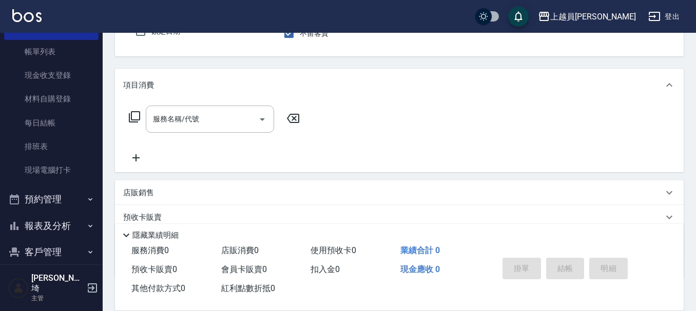
type input "[PERSON_NAME]"
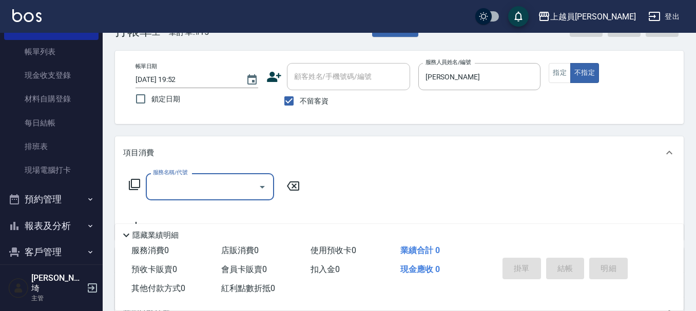
scroll to position [0, 0]
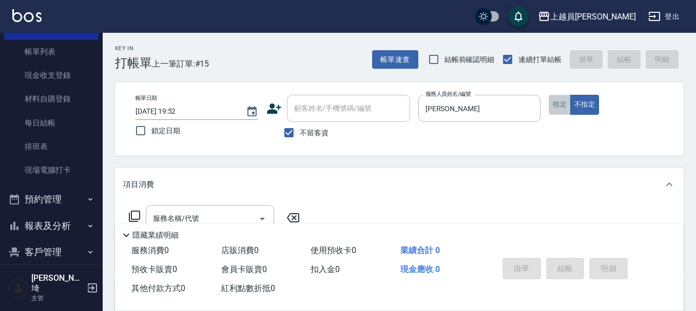
click at [560, 101] on button "指定" at bounding box center [559, 105] width 22 height 20
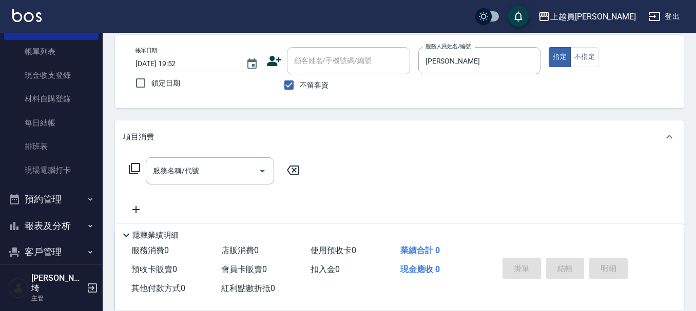
scroll to position [103, 0]
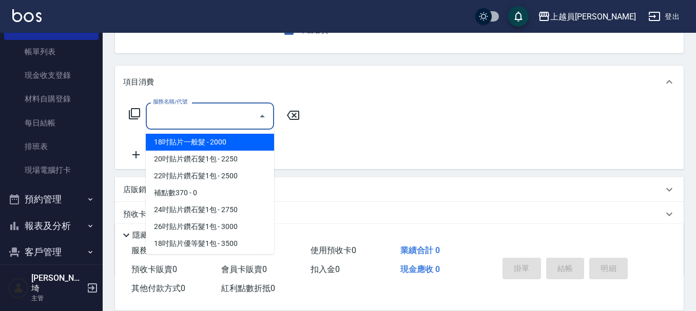
click at [199, 119] on input "服務名稱/代號" at bounding box center [202, 116] width 104 height 18
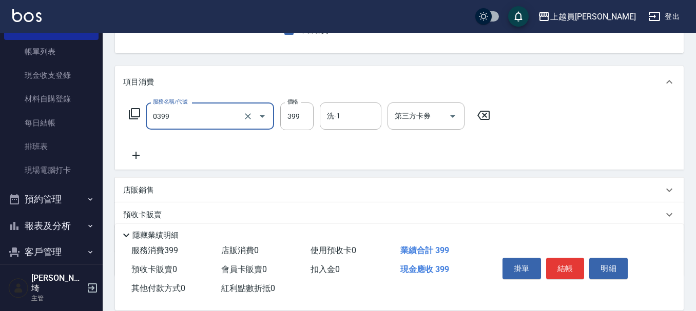
type input "海鹽SPA(0399)"
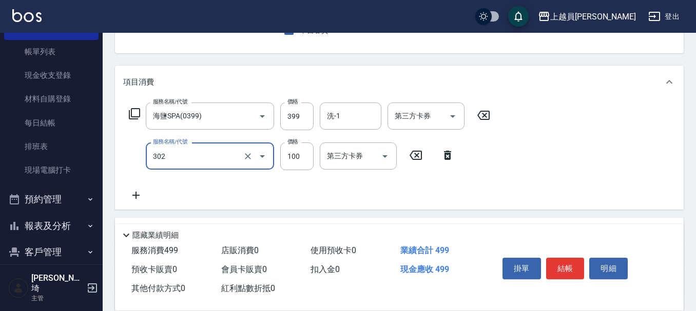
type input "剪髮(302)"
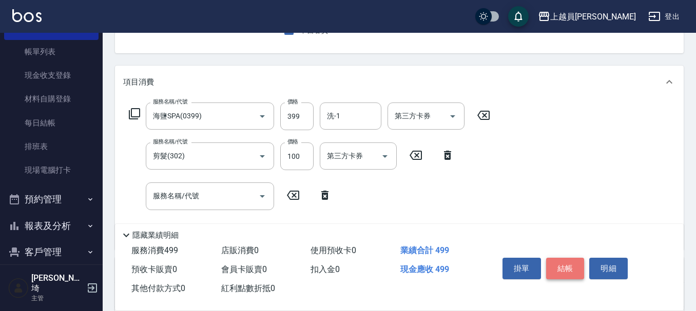
click at [570, 274] on button "結帳" at bounding box center [565, 269] width 38 height 22
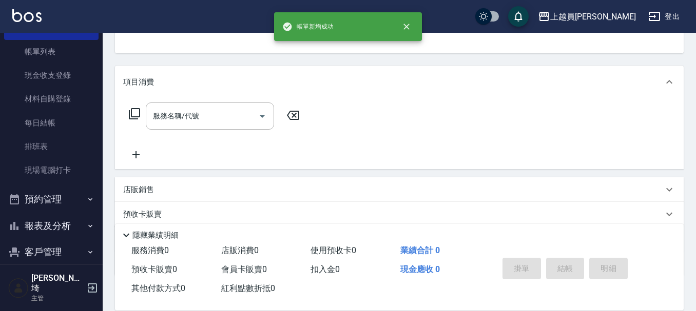
scroll to position [100, 0]
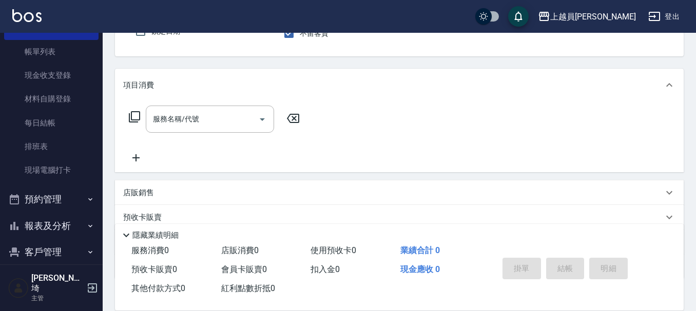
type input "[PERSON_NAME]"
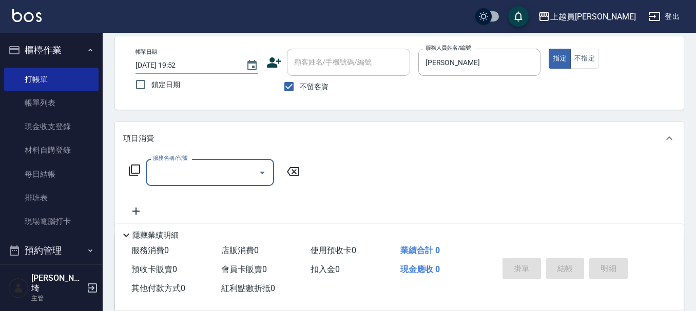
scroll to position [0, 0]
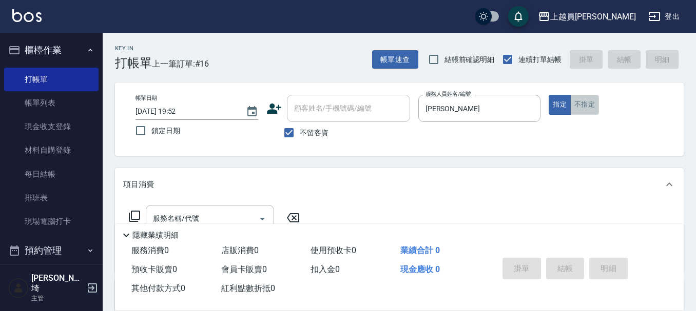
click at [589, 108] on button "不指定" at bounding box center [584, 105] width 29 height 20
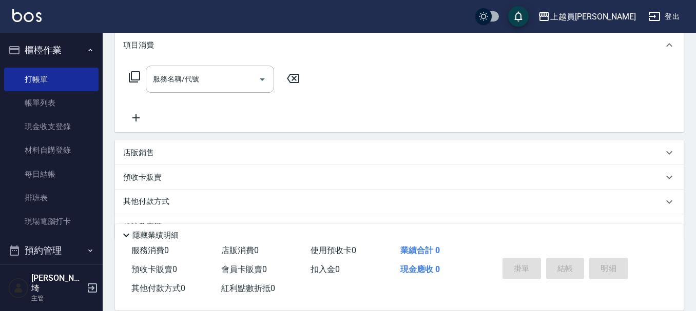
scroll to position [154, 0]
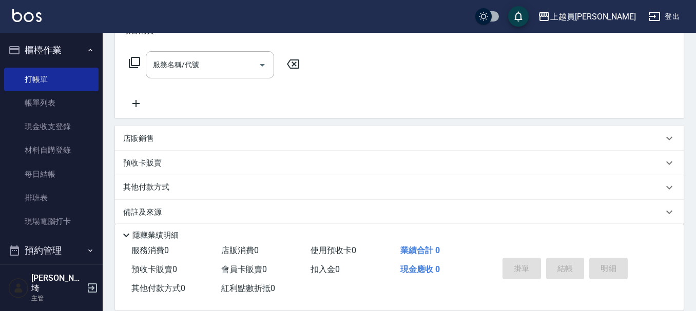
click at [198, 67] on input "服務名稱/代號" at bounding box center [202, 65] width 104 height 18
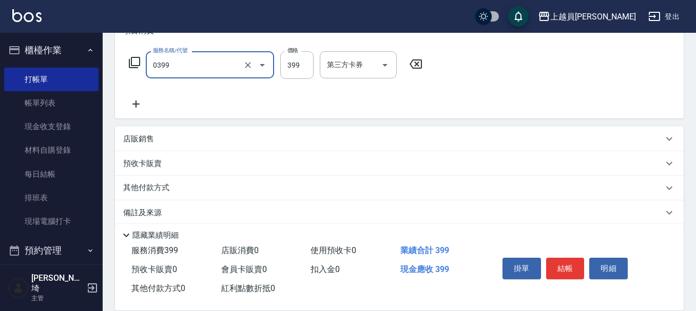
type input "海鹽SPA(0399)"
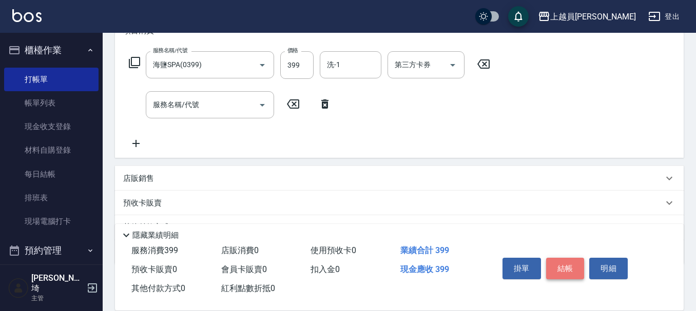
click at [568, 259] on button "結帳" at bounding box center [565, 269] width 38 height 22
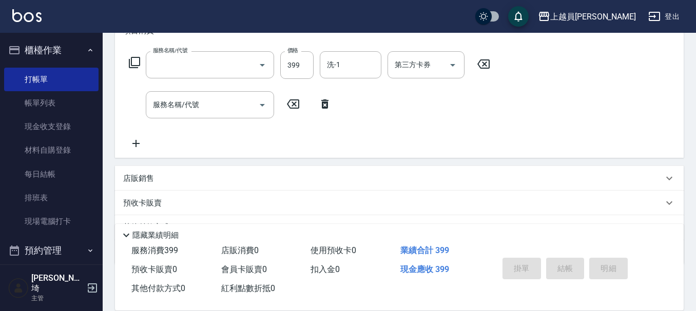
scroll to position [0, 0]
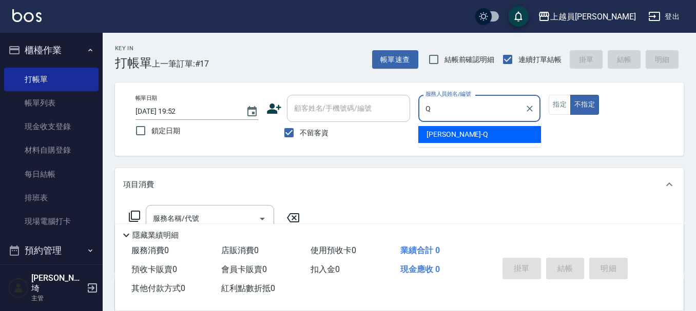
type input "[PERSON_NAME]"
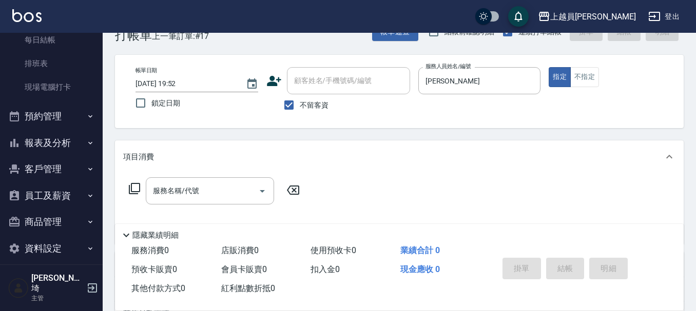
scroll to position [51, 0]
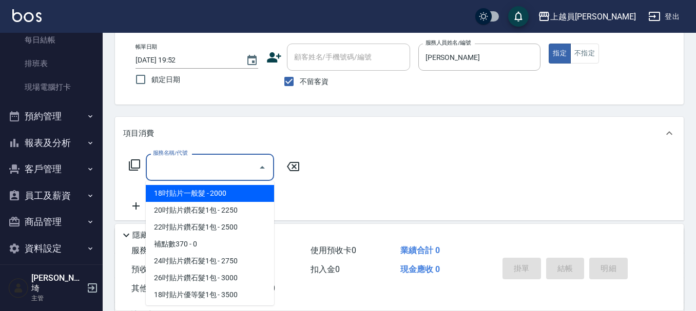
click at [204, 163] on input "服務名稱/代號" at bounding box center [202, 168] width 104 height 18
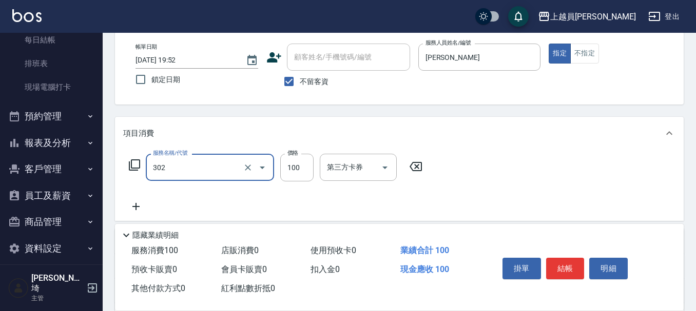
type input "剪髮(302)"
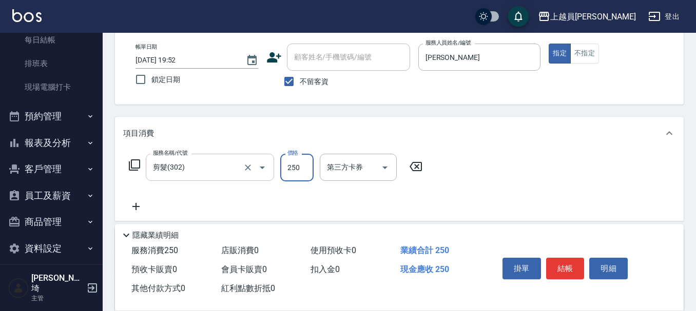
type input "250"
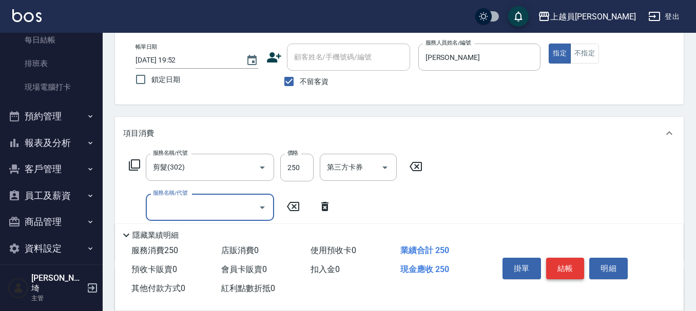
click at [567, 259] on button "結帳" at bounding box center [565, 269] width 38 height 22
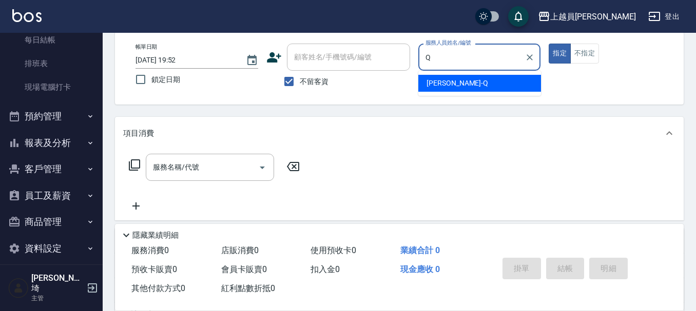
type input "Q\"
click at [548, 44] on button "指定" at bounding box center [559, 54] width 22 height 20
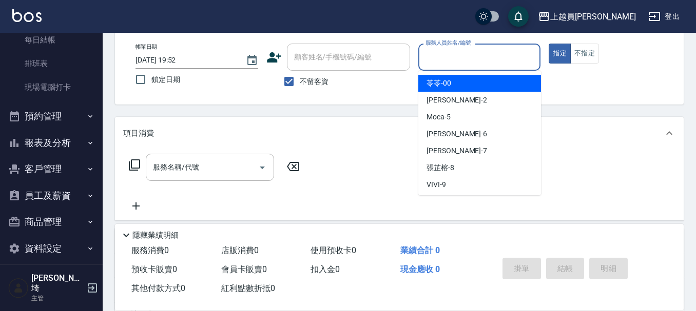
click at [495, 58] on input "服務人員姓名/編號" at bounding box center [479, 57] width 113 height 18
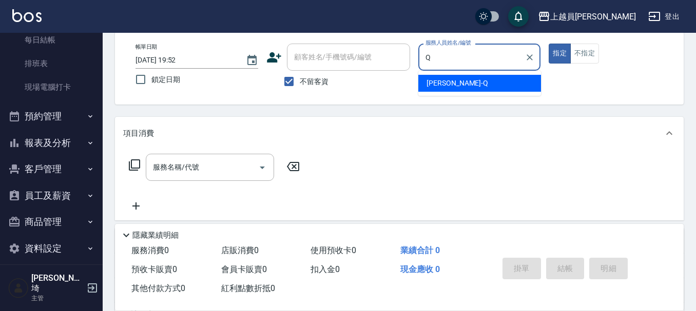
type input "[PERSON_NAME]"
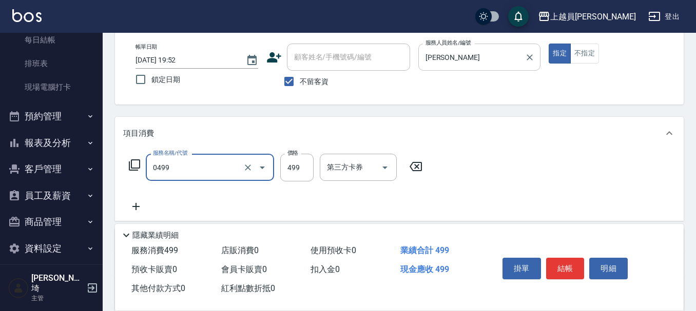
type input "去角質洗髮(0499)"
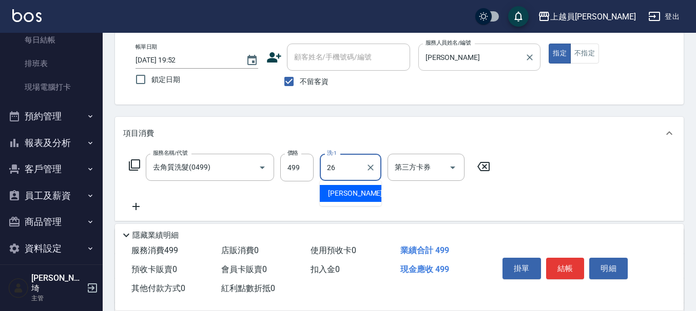
type input "[PERSON_NAME]-26"
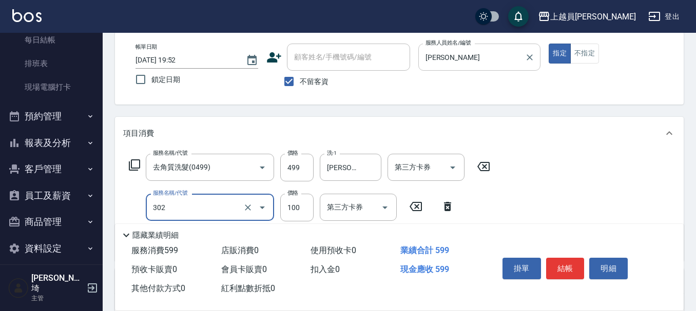
type input "剪髮(302)"
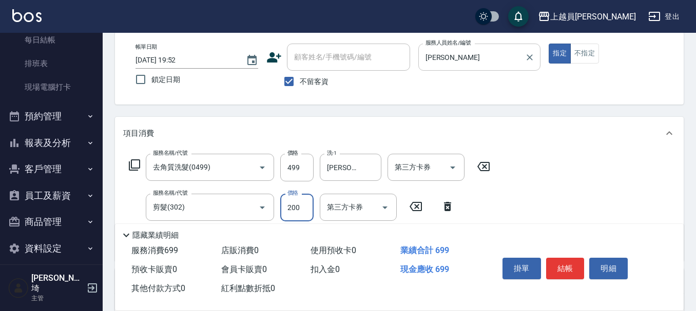
type input "200"
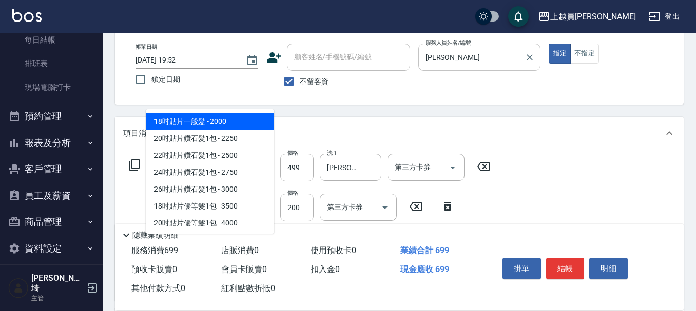
type input "11"
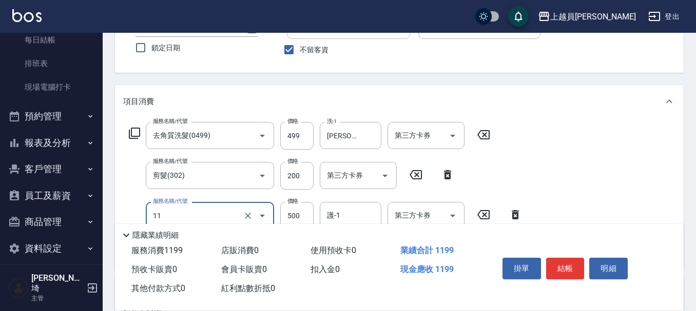
scroll to position [154, 0]
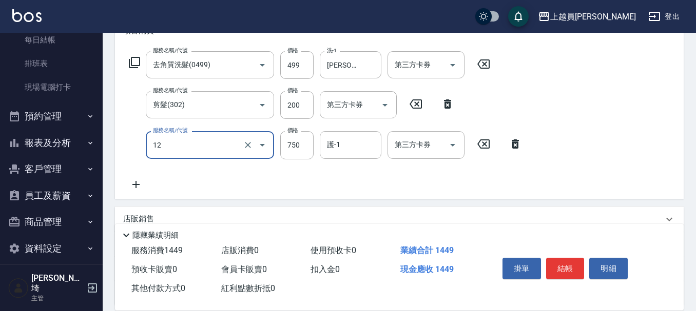
type input "日本精漾護髮(12)"
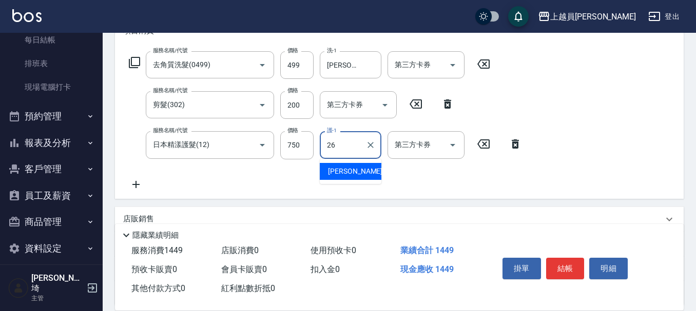
type input "[PERSON_NAME]-26"
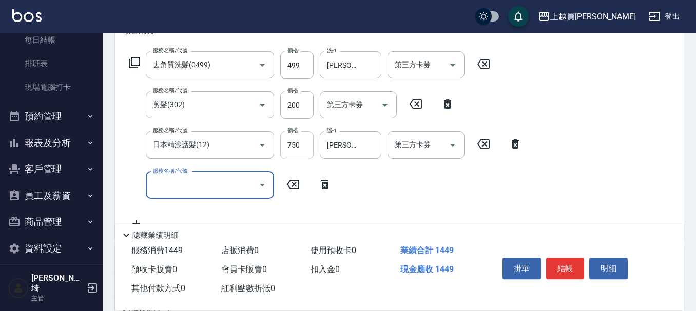
click at [307, 149] on input "750" at bounding box center [296, 145] width 33 height 28
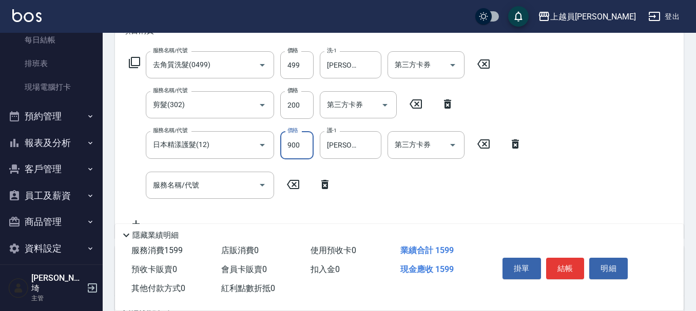
type input "900"
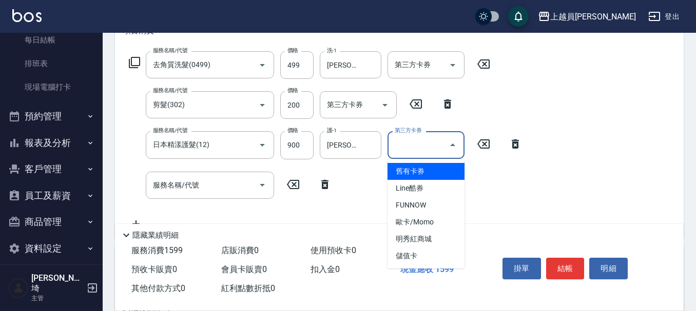
click at [414, 148] on input "第三方卡券" at bounding box center [418, 145] width 52 height 18
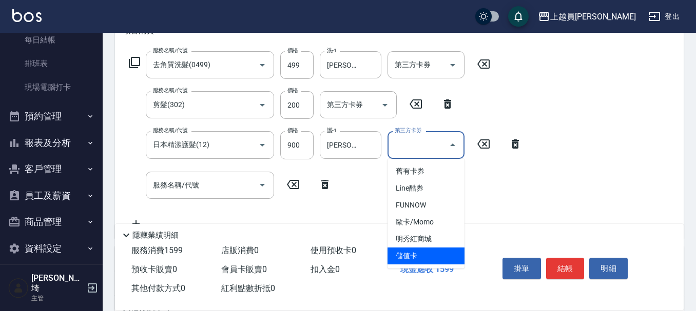
click at [417, 260] on span "儲值卡" at bounding box center [425, 256] width 77 height 17
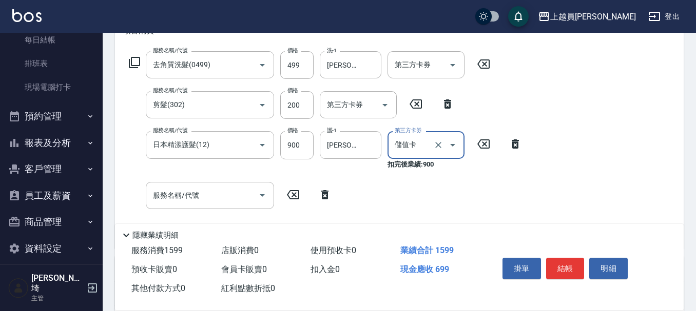
type input "儲值卡"
click at [303, 105] on input "200" at bounding box center [296, 105] width 33 height 28
type input "549"
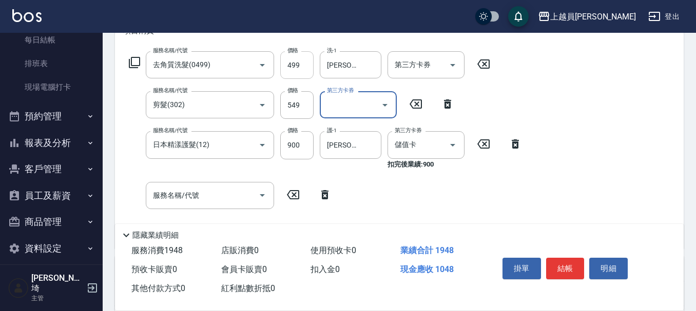
click at [306, 62] on input "499" at bounding box center [296, 65] width 33 height 28
click at [302, 62] on input "499" at bounding box center [296, 65] width 33 height 28
type input "0"
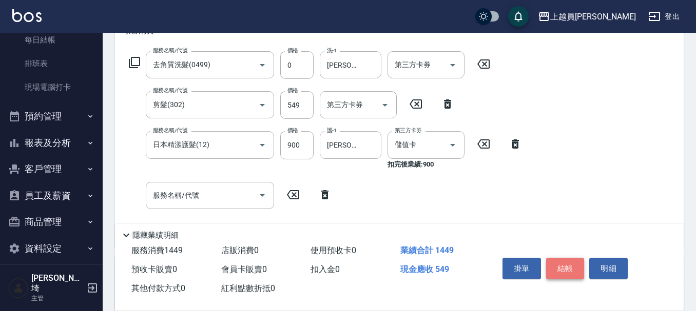
click at [567, 262] on button "結帳" at bounding box center [565, 269] width 38 height 22
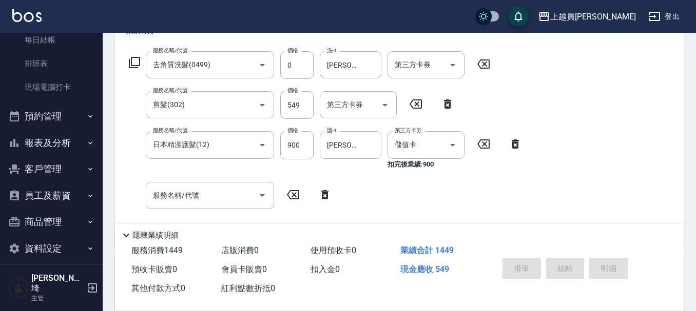
type input "[DATE] 19:53"
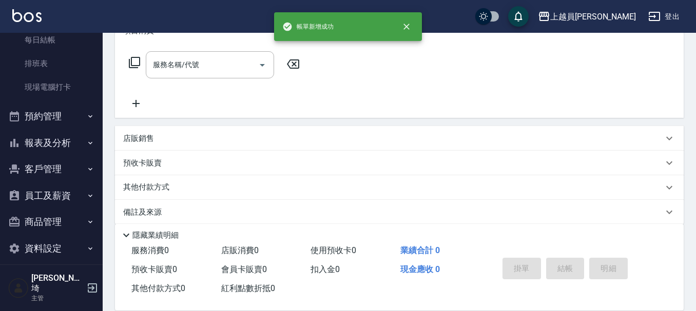
scroll to position [0, 0]
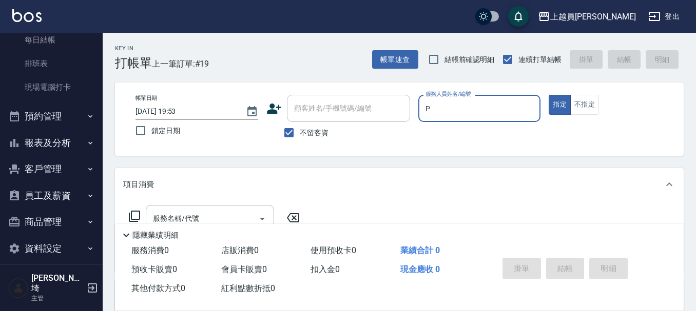
type input "[PERSON_NAME]-P"
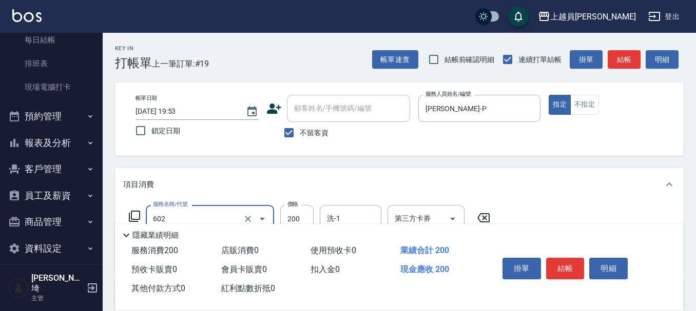
type input "一般洗髮(602)"
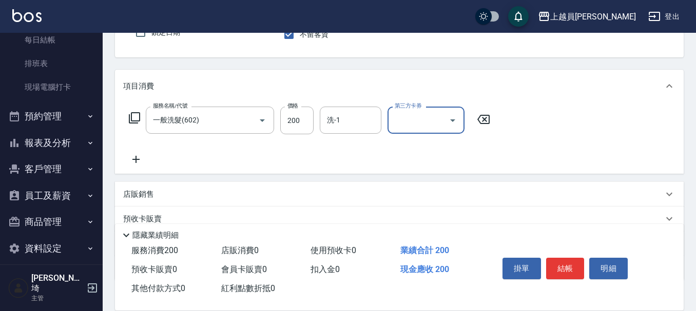
scroll to position [103, 0]
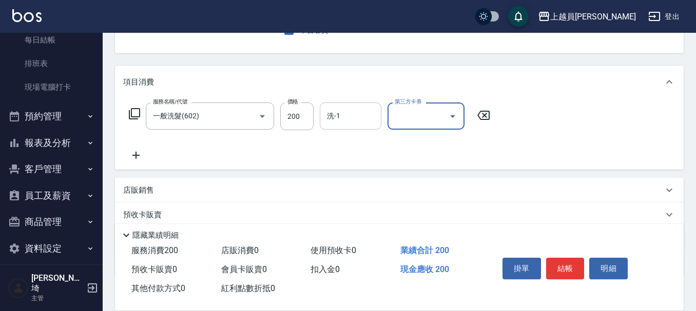
click at [346, 113] on input "洗-1" at bounding box center [350, 116] width 52 height 18
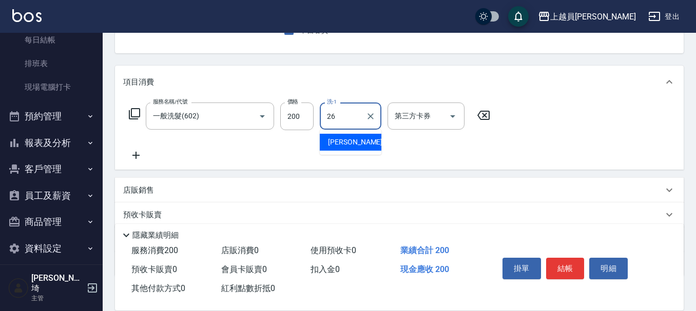
type input "[PERSON_NAME]-26"
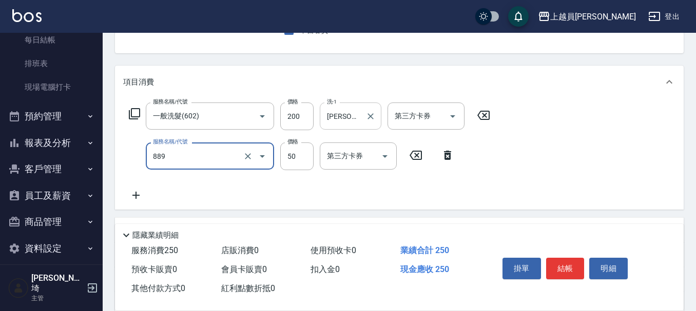
type input "精油(889)"
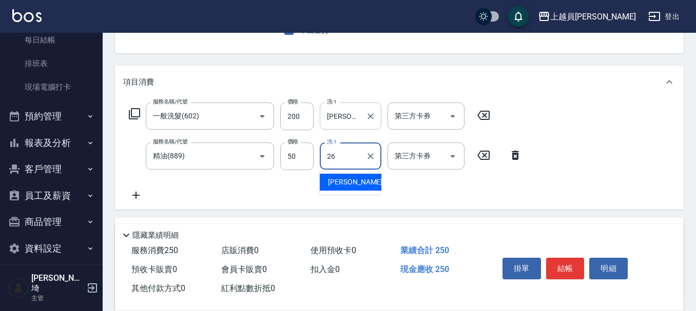
type input "[PERSON_NAME]-26"
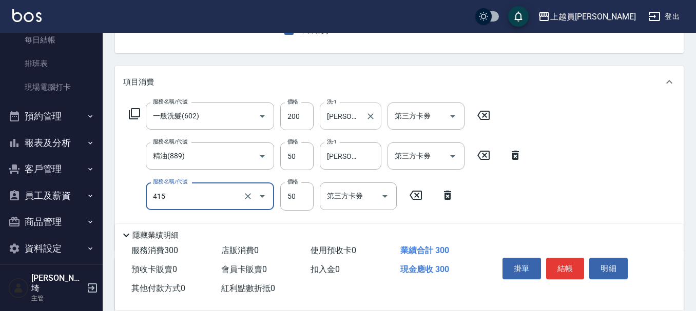
type input "瞬間保養(415)"
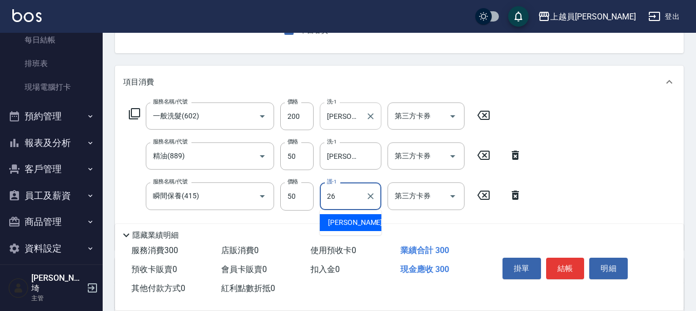
type input "[PERSON_NAME]-26"
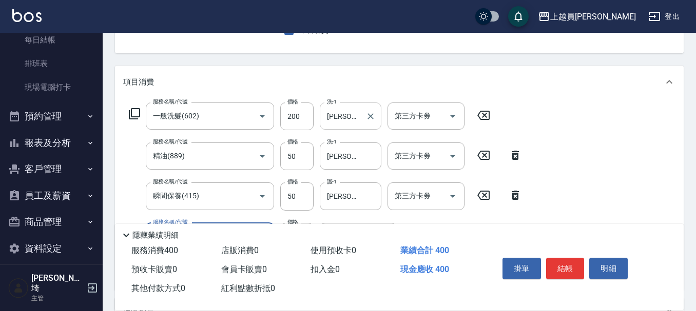
type input "剪髮(302)"
type input "180"
click at [567, 261] on button "結帳" at bounding box center [565, 269] width 38 height 22
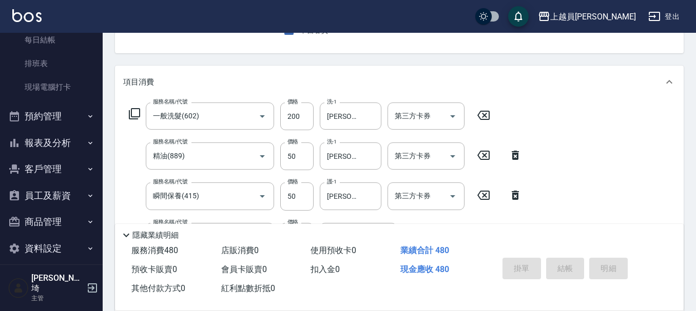
type input "[DATE] 19:54"
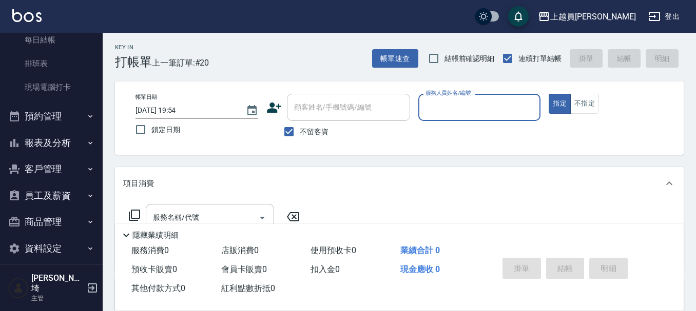
scroll to position [0, 0]
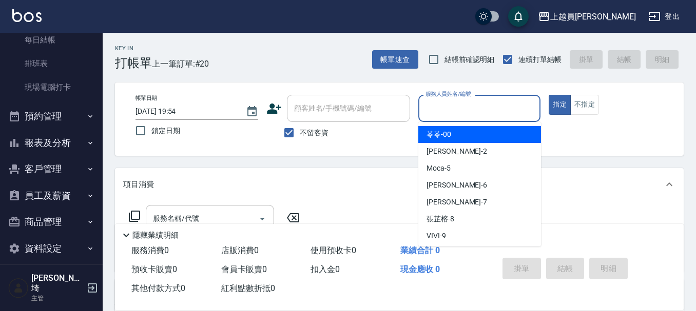
click at [481, 111] on input "服務人員姓名/編號" at bounding box center [479, 109] width 113 height 18
type input "[PERSON_NAME]-P"
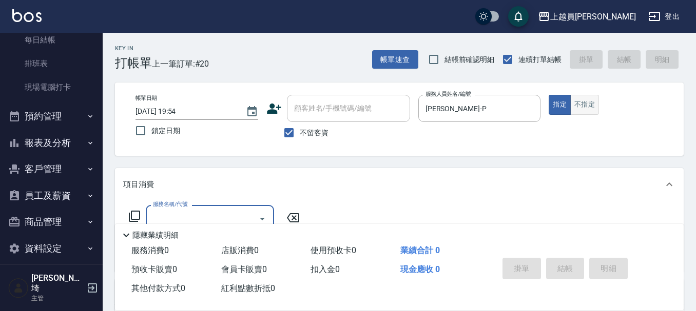
click at [588, 108] on button "不指定" at bounding box center [584, 105] width 29 height 20
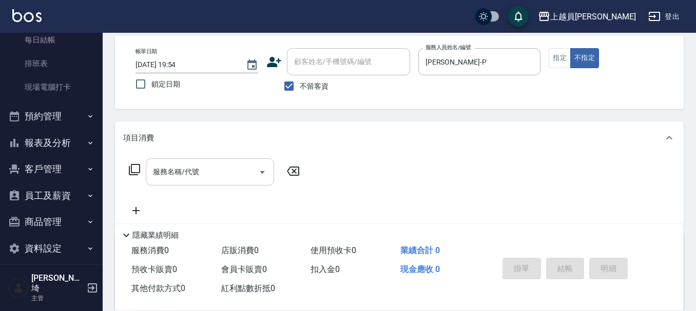
scroll to position [51, 0]
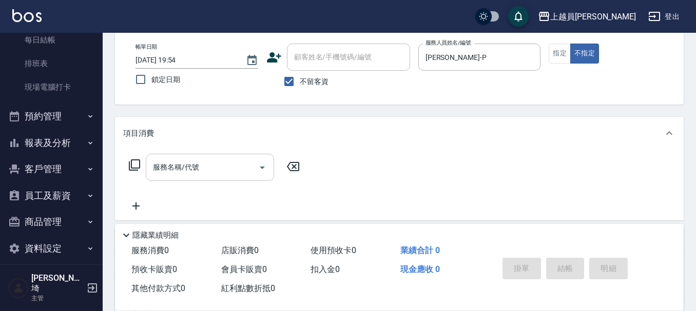
click at [220, 160] on input "服務名稱/代號" at bounding box center [202, 168] width 104 height 18
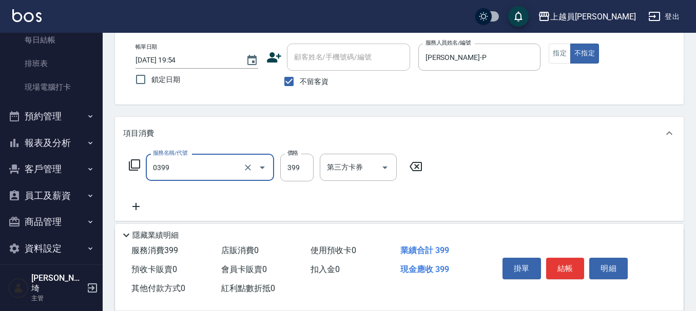
type input "海鹽SPA(0399)"
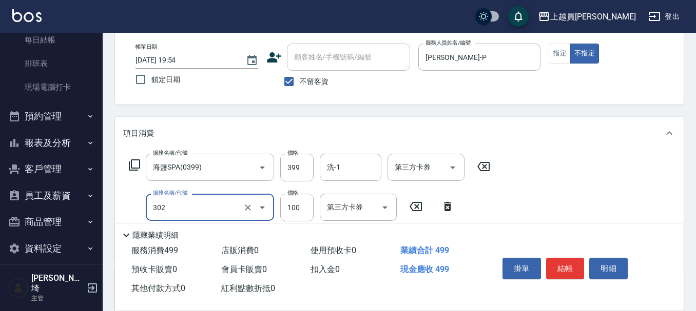
type input "剪髮(302)"
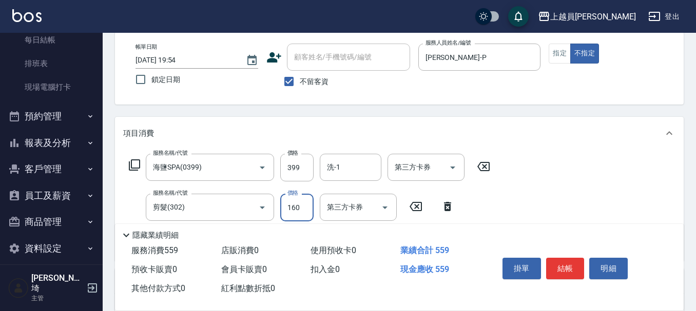
type input "160"
click at [554, 265] on button "結帳" at bounding box center [565, 269] width 38 height 22
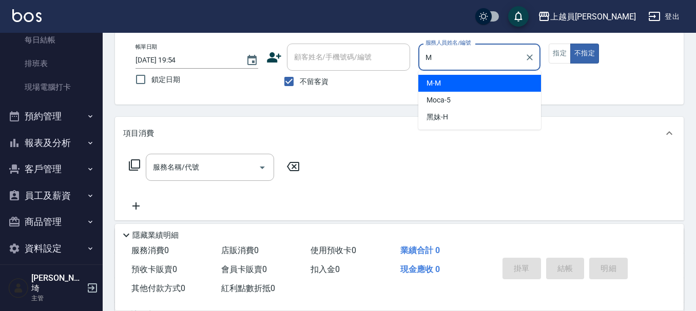
type input "M-M"
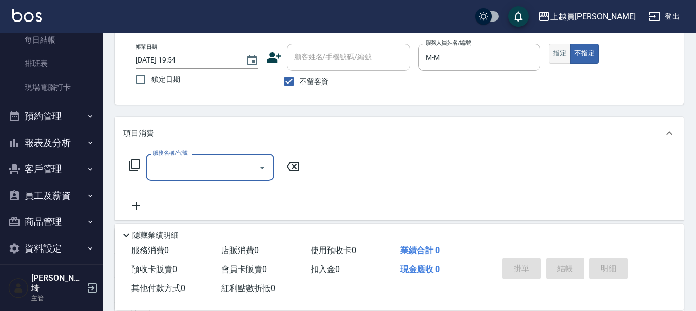
click at [563, 48] on button "指定" at bounding box center [559, 54] width 22 height 20
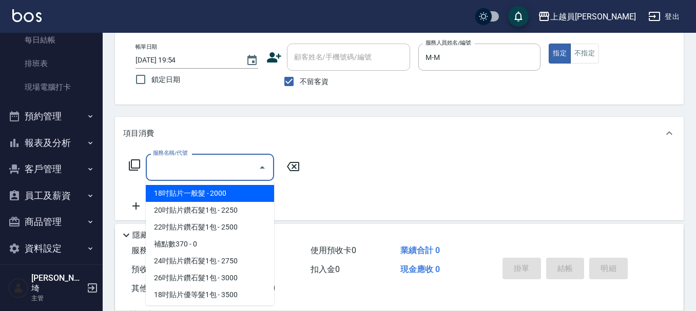
click at [174, 169] on input "服務名稱/代號" at bounding box center [202, 168] width 104 height 18
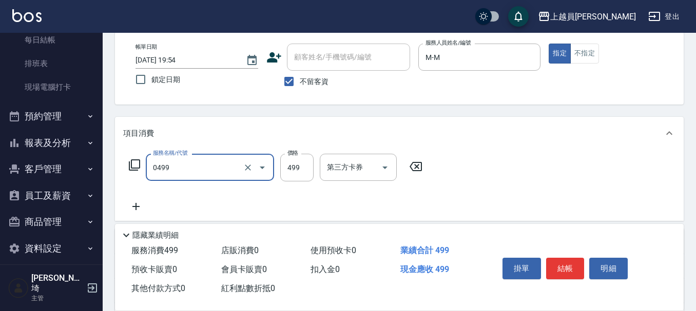
type input "去角質洗髮(0499)"
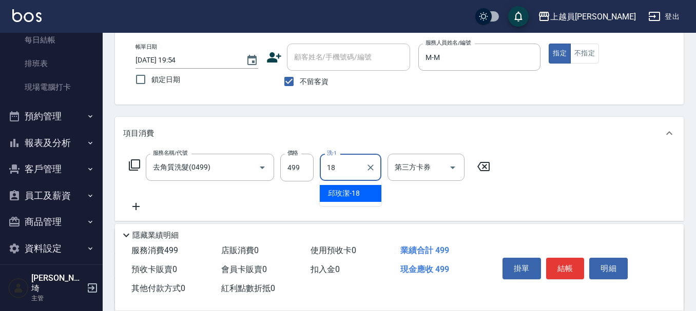
type input "[PERSON_NAME]-18"
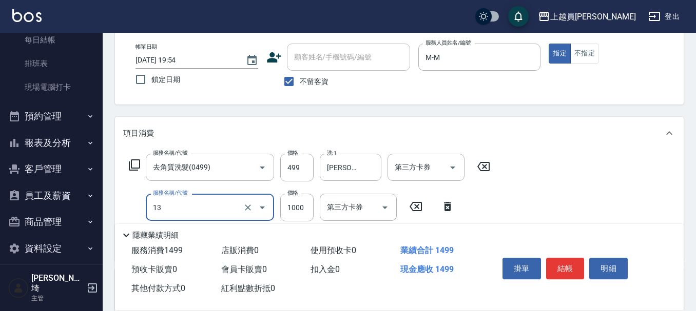
type input "酵素護髮(13)"
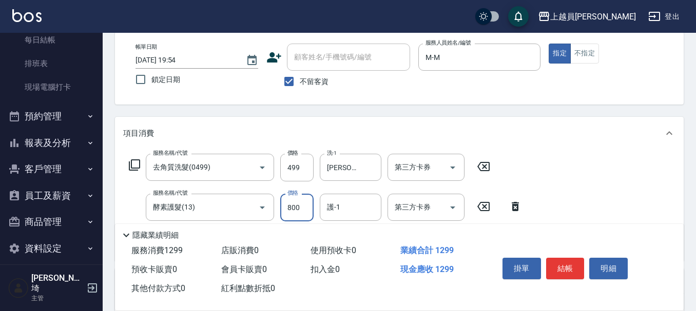
type input "800"
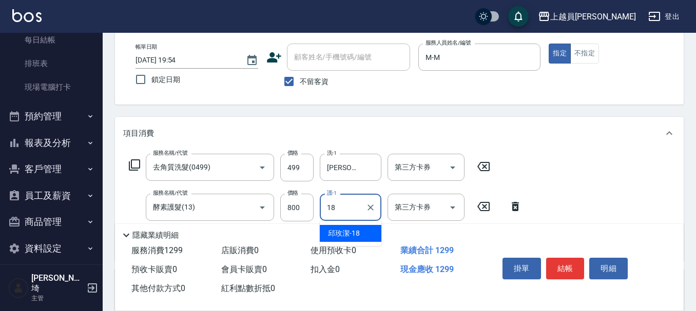
type input "[PERSON_NAME]-18"
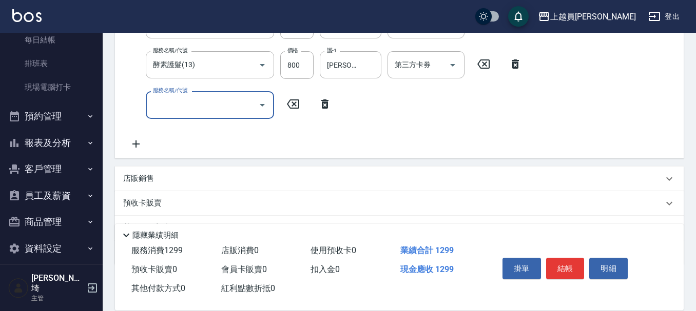
scroll to position [205, 0]
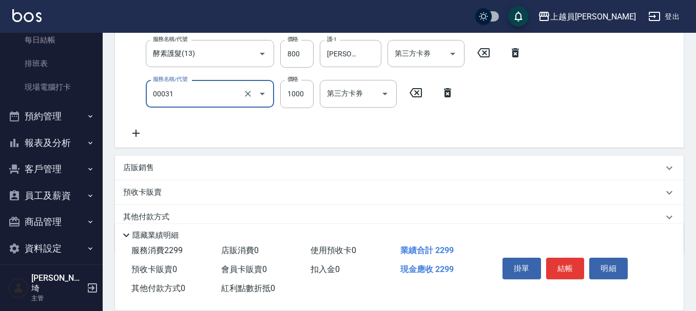
type input "單卸髮片(00031)"
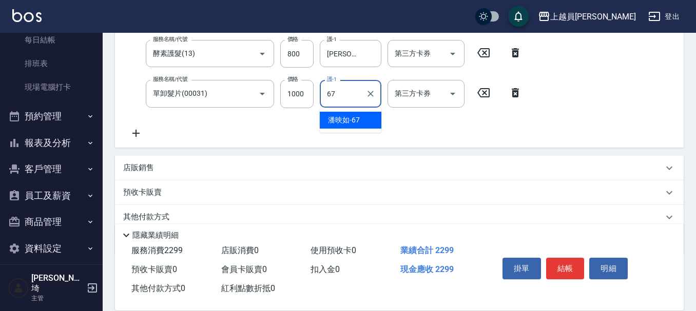
type input "[PERSON_NAME]-67"
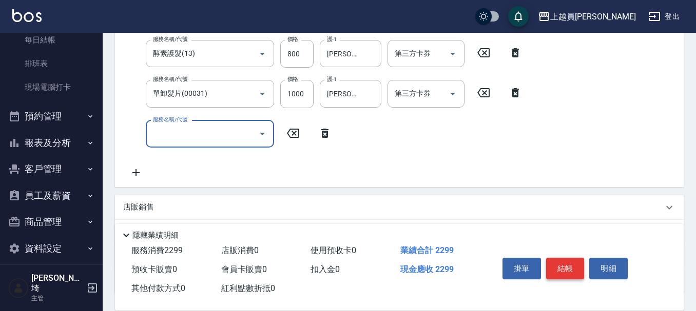
click at [568, 258] on button "結帳" at bounding box center [565, 269] width 38 height 22
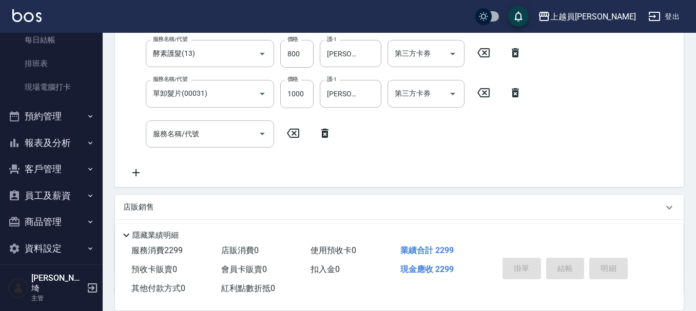
type input "[DATE] 19:55"
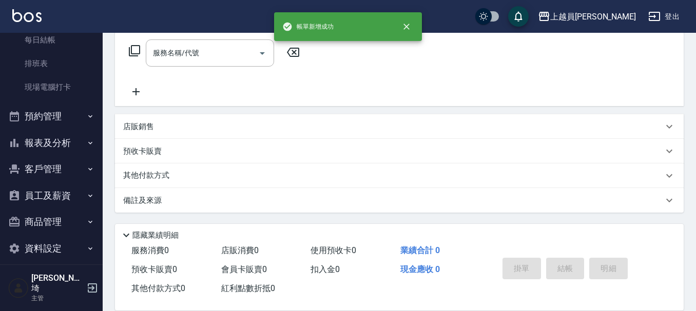
scroll to position [0, 0]
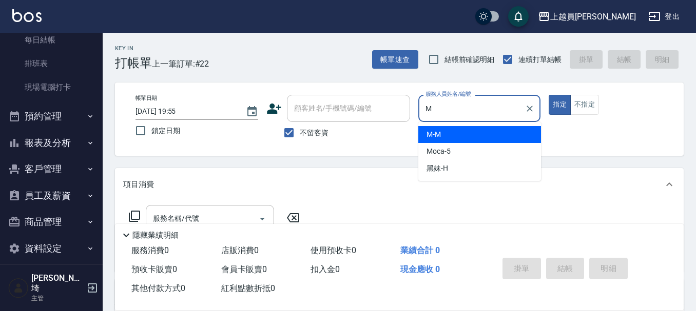
type input "M-M"
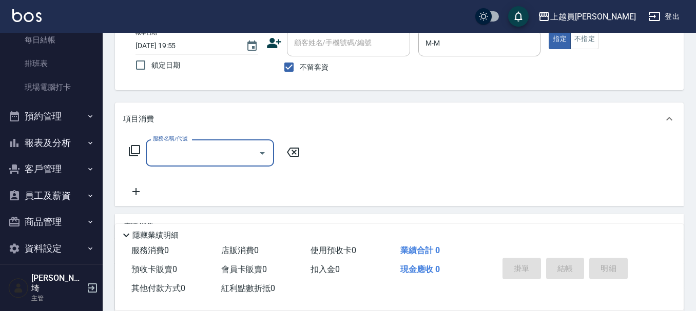
scroll to position [51, 0]
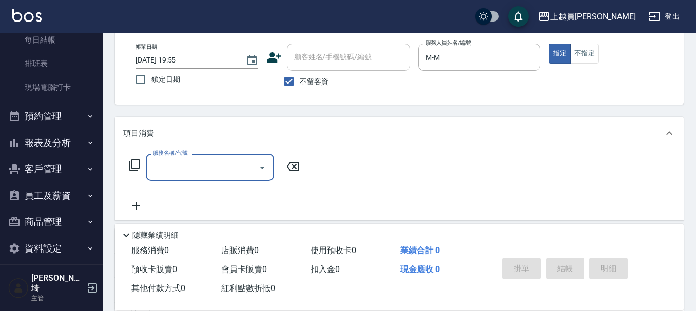
click at [197, 176] on input "服務名稱/代號" at bounding box center [202, 168] width 104 height 18
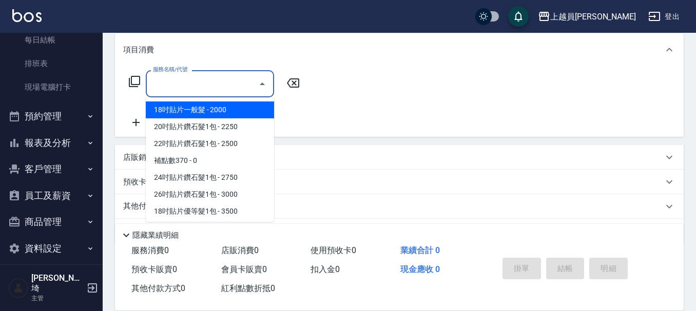
scroll to position [166, 0]
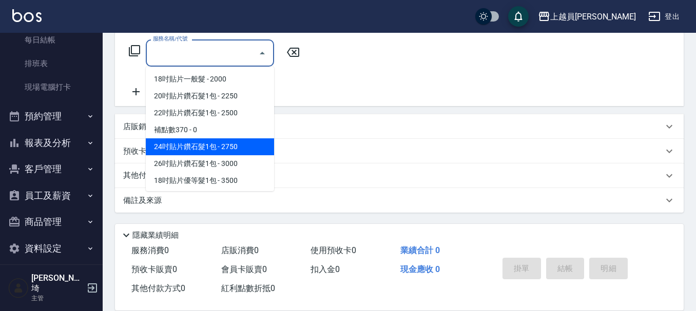
click at [134, 120] on div "店販銷售" at bounding box center [399, 126] width 568 height 25
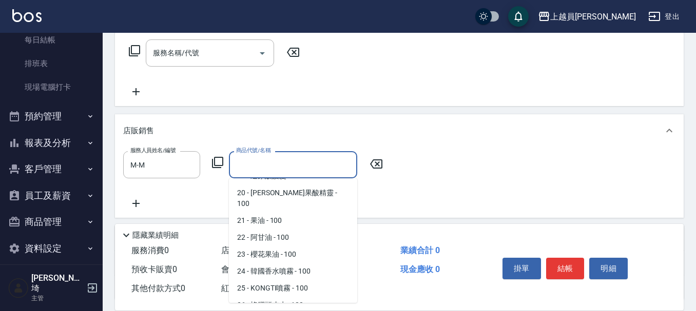
scroll to position [370, 0]
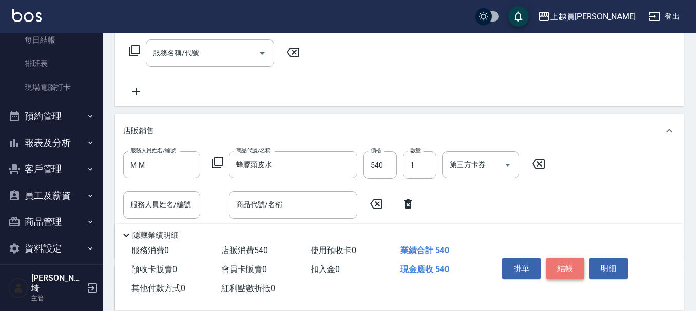
click at [552, 268] on button "結帳" at bounding box center [565, 269] width 38 height 22
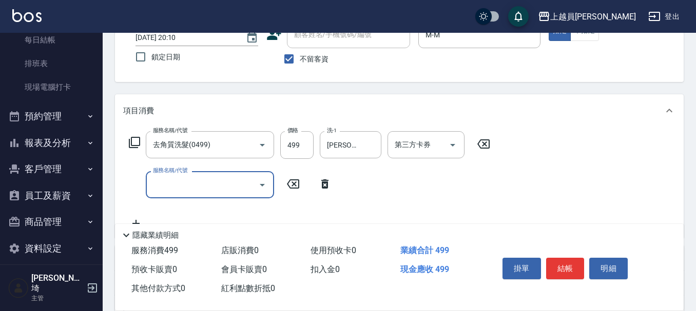
scroll to position [154, 0]
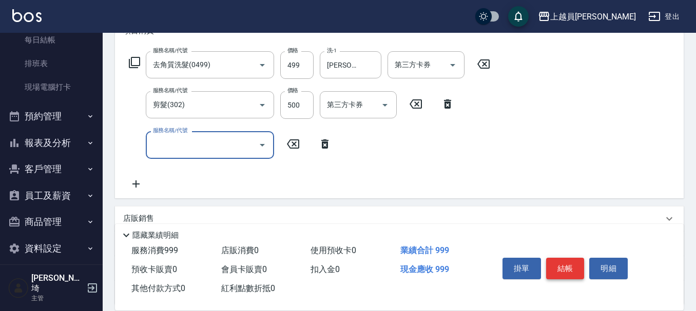
click at [575, 272] on button "結帳" at bounding box center [565, 269] width 38 height 22
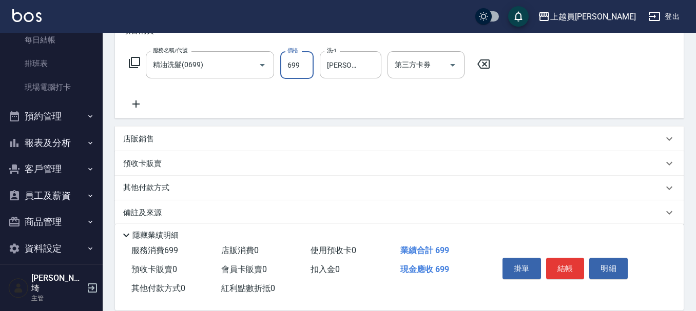
click at [303, 57] on input "699" at bounding box center [296, 65] width 33 height 28
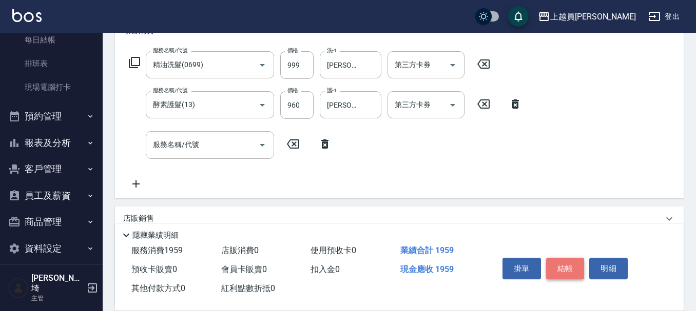
click at [554, 261] on button "結帳" at bounding box center [565, 269] width 38 height 22
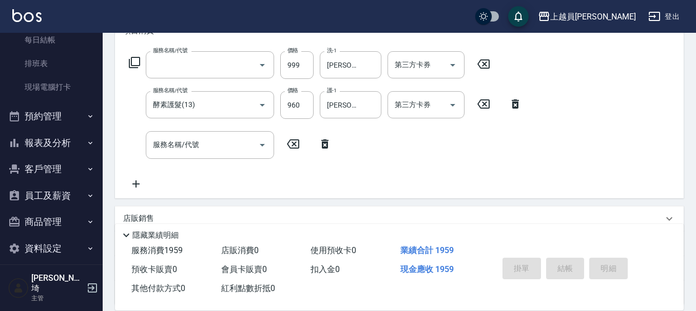
scroll to position [0, 0]
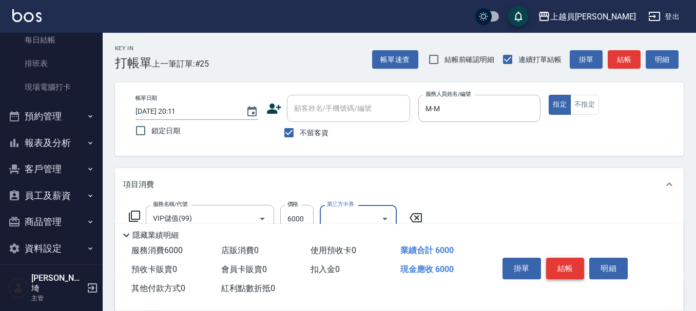
click at [565, 260] on button "結帳" at bounding box center [565, 269] width 38 height 22
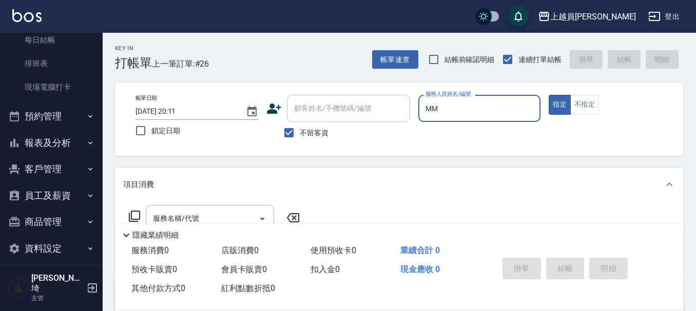
click at [548, 95] on button "指定" at bounding box center [559, 105] width 22 height 20
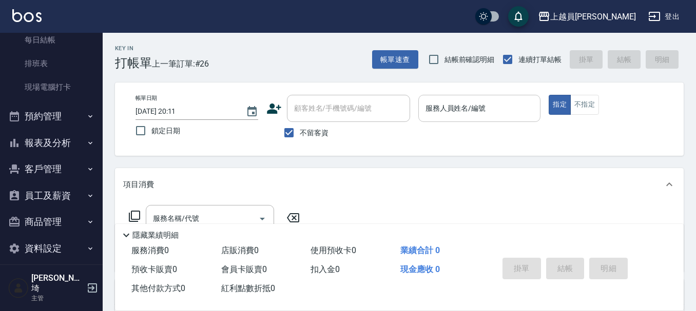
click at [486, 112] on input "服務人員姓名/編號" at bounding box center [479, 109] width 113 height 18
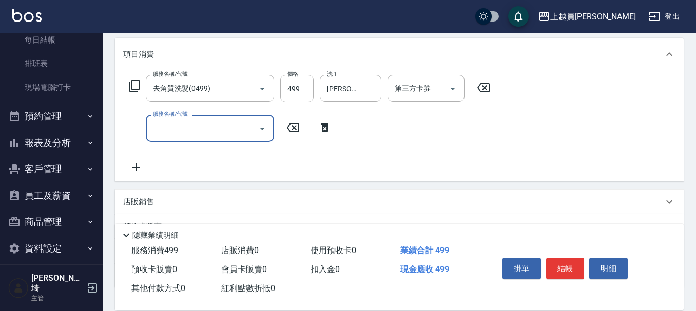
scroll to position [154, 0]
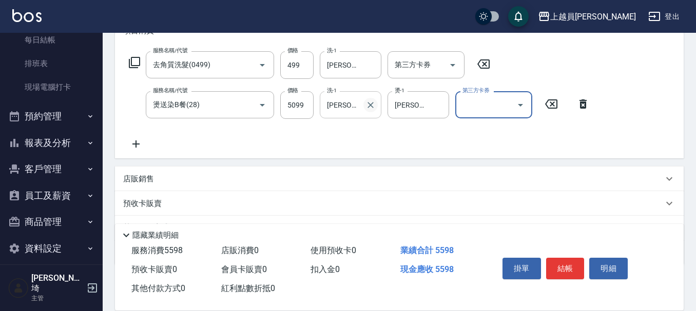
click at [370, 101] on icon "Clear" at bounding box center [370, 105] width 10 height 10
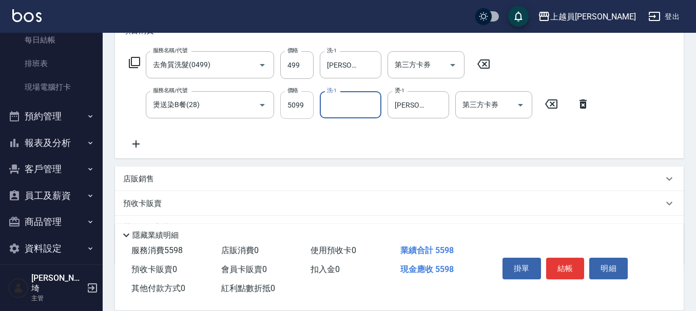
click at [302, 105] on input "5099" at bounding box center [296, 105] width 33 height 28
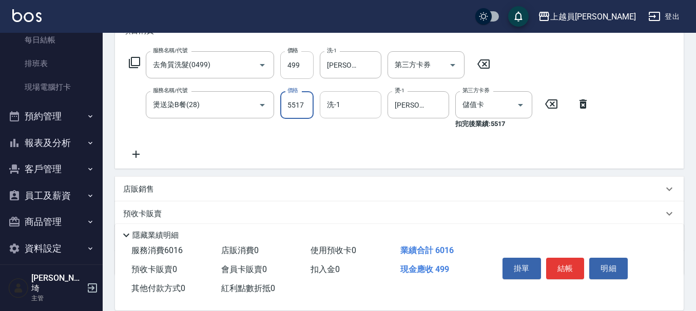
click at [304, 61] on input "499" at bounding box center [296, 65] width 33 height 28
click at [564, 265] on button "結帳" at bounding box center [565, 269] width 38 height 22
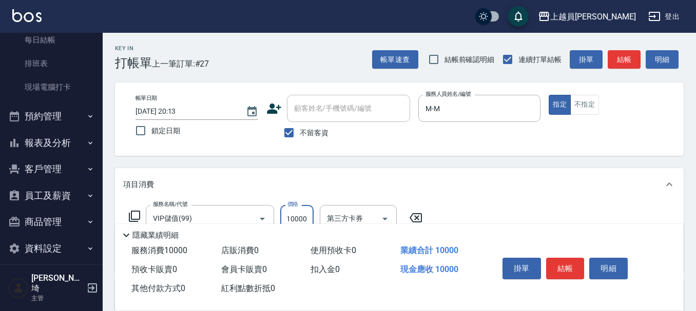
scroll to position [0, 0]
click at [567, 260] on button "結帳" at bounding box center [565, 269] width 38 height 22
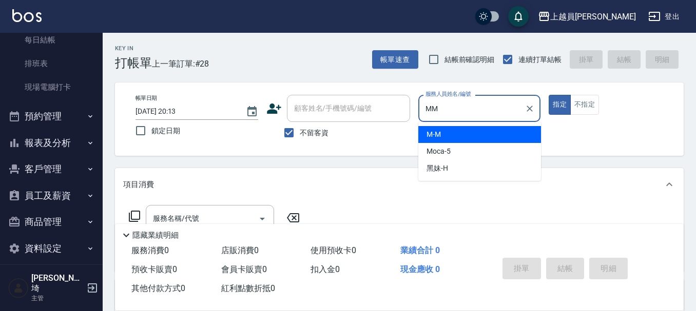
click at [548, 95] on button "指定" at bounding box center [559, 105] width 22 height 20
click at [472, 102] on div "服務人員姓名/編號 服務人員姓名/編號" at bounding box center [479, 108] width 123 height 27
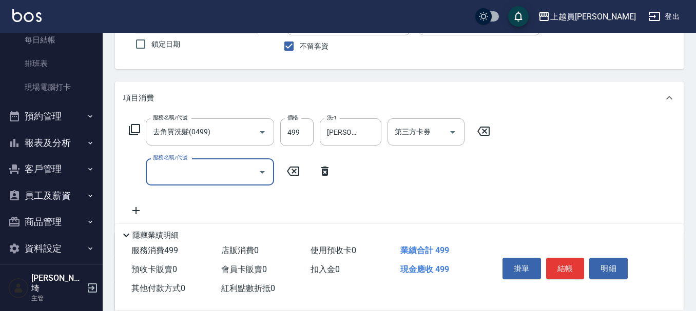
scroll to position [103, 0]
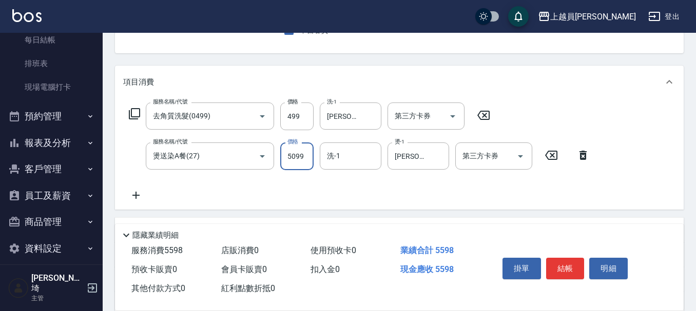
click at [296, 161] on input "5099" at bounding box center [296, 157] width 33 height 28
click at [435, 109] on input "第三方卡券" at bounding box center [418, 116] width 52 height 18
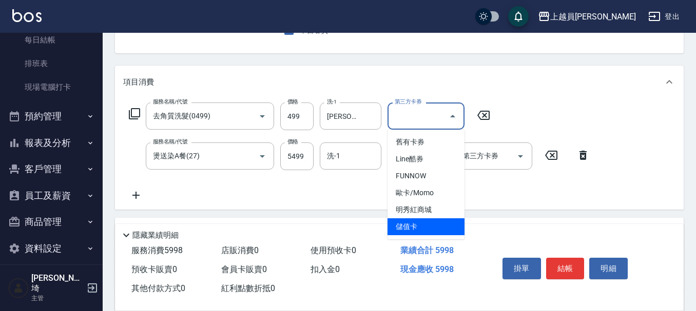
click at [434, 226] on span "儲值卡" at bounding box center [425, 227] width 77 height 17
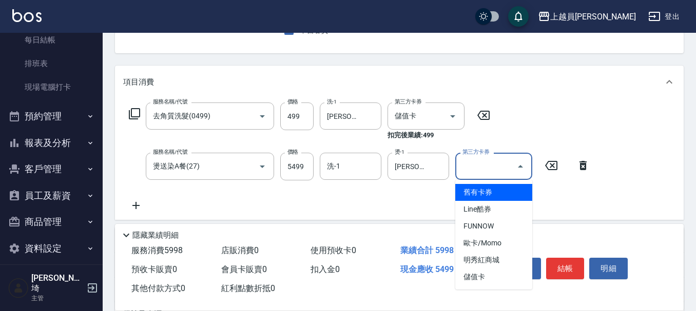
click at [486, 173] on input "第三方卡券" at bounding box center [486, 167] width 52 height 18
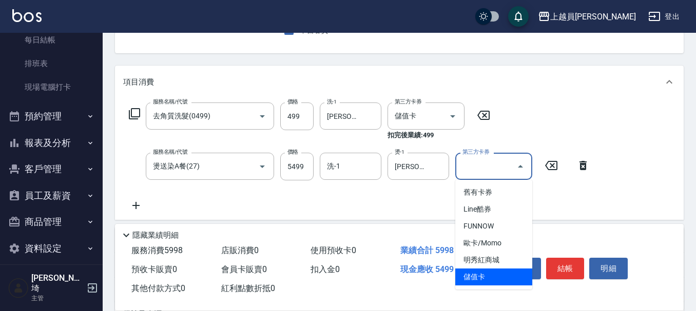
click at [488, 280] on span "儲值卡" at bounding box center [493, 277] width 77 height 17
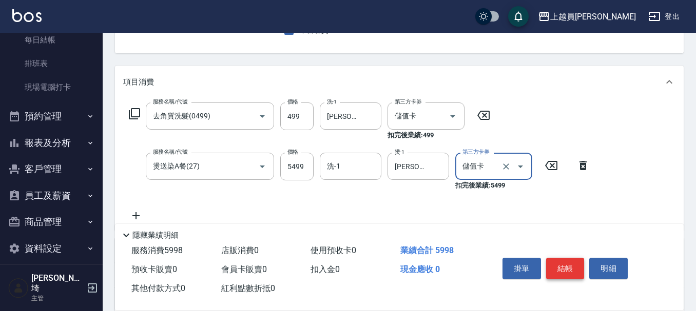
click at [551, 265] on button "結帳" at bounding box center [565, 269] width 38 height 22
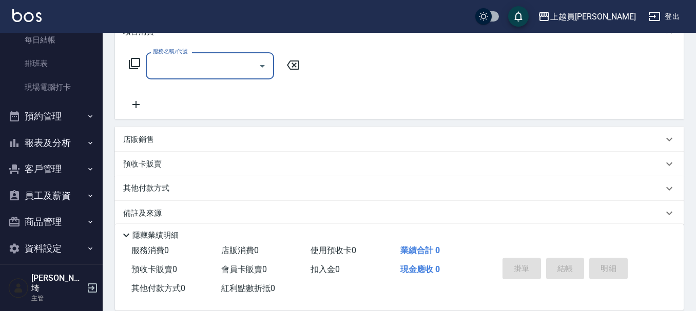
scroll to position [154, 0]
click at [148, 131] on div "店販銷售" at bounding box center [399, 138] width 568 height 25
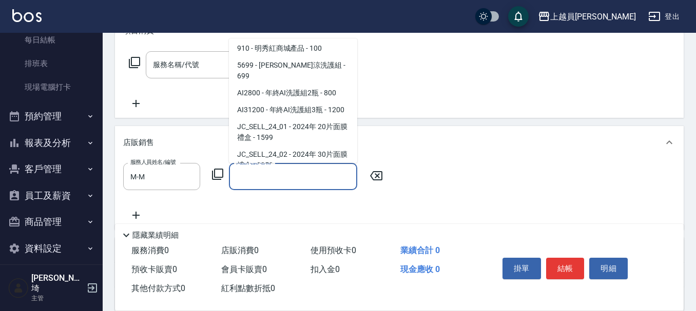
scroll to position [600, 0]
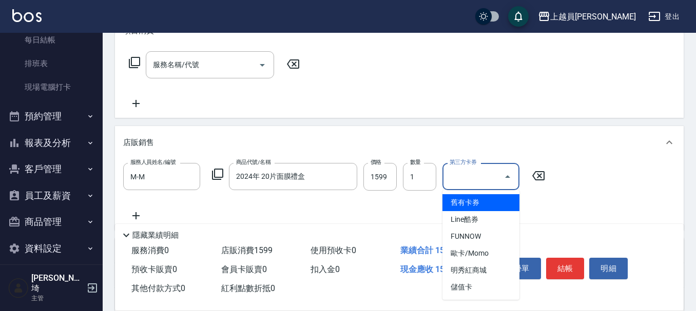
click at [484, 175] on input "第三方卡券" at bounding box center [473, 177] width 52 height 18
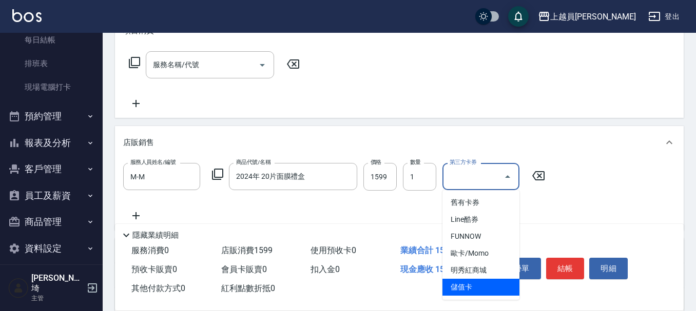
click at [483, 288] on span "儲值卡" at bounding box center [480, 287] width 77 height 17
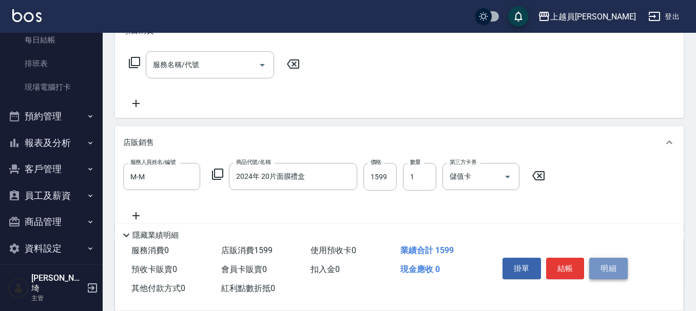
click at [590, 270] on button "明細" at bounding box center [608, 269] width 38 height 22
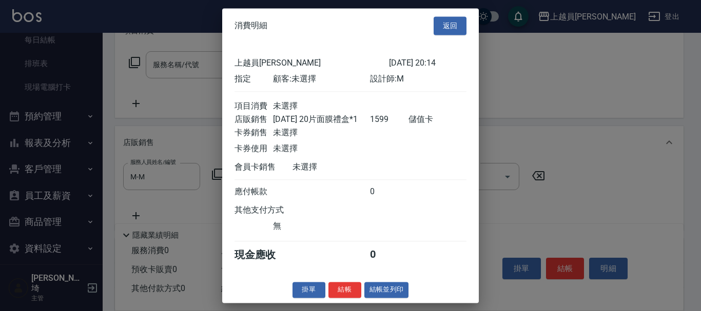
click at [509, 50] on div at bounding box center [350, 155] width 701 height 311
click at [457, 22] on button "返回" at bounding box center [450, 25] width 33 height 19
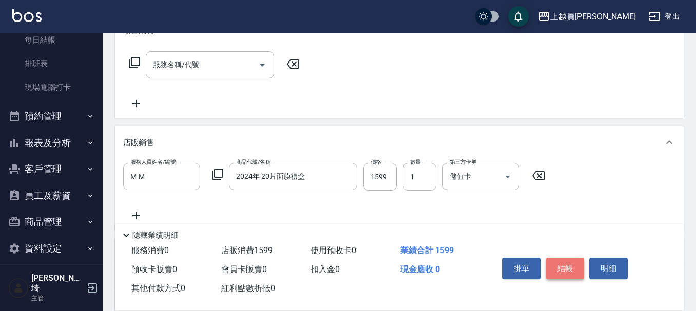
click at [575, 266] on button "結帳" at bounding box center [565, 269] width 38 height 22
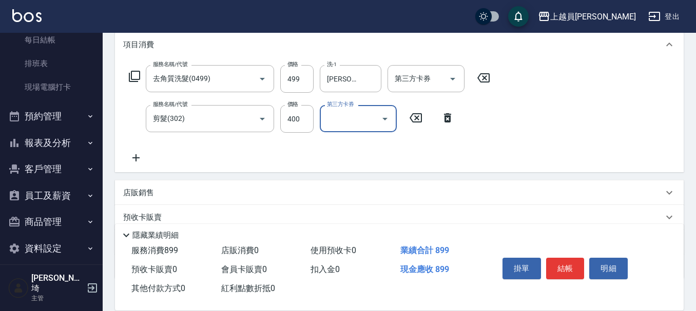
scroll to position [154, 0]
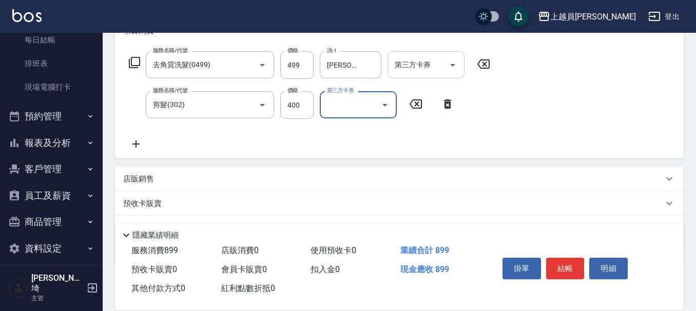
click at [410, 62] on div "第三方卡券 第三方卡券" at bounding box center [425, 64] width 77 height 27
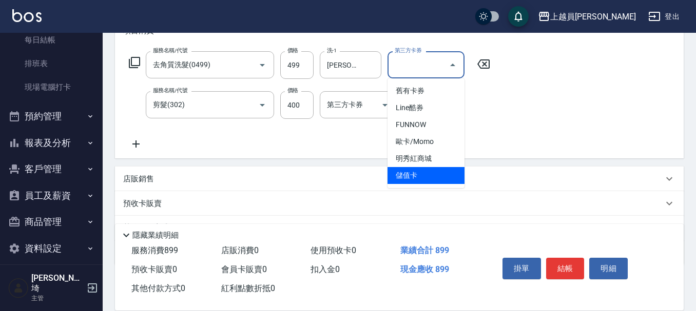
click at [416, 175] on span "儲值卡" at bounding box center [425, 175] width 77 height 17
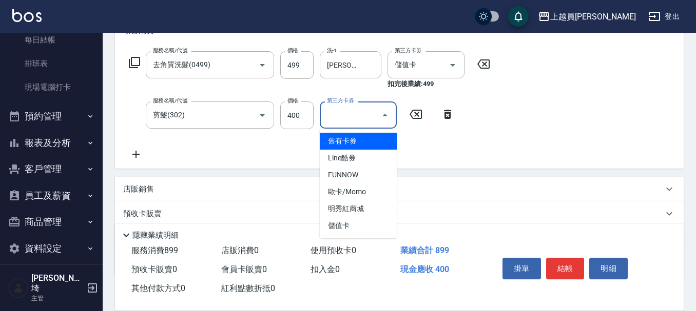
click at [367, 120] on input "第三方卡券" at bounding box center [350, 115] width 52 height 18
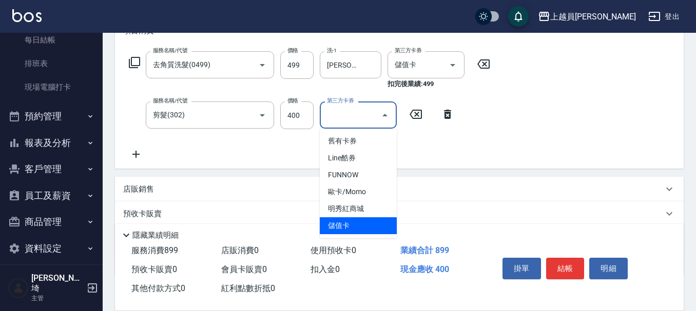
click at [347, 223] on span "儲值卡" at bounding box center [358, 226] width 77 height 17
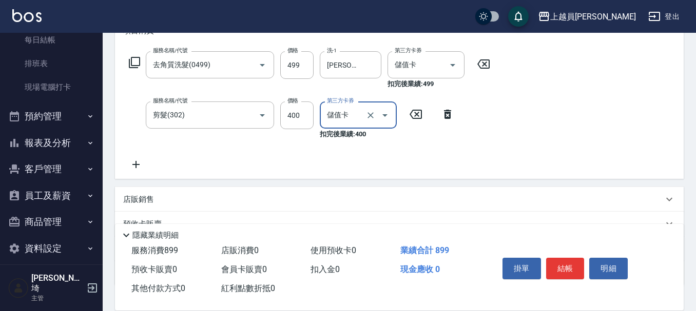
click at [566, 259] on button "結帳" at bounding box center [565, 269] width 38 height 22
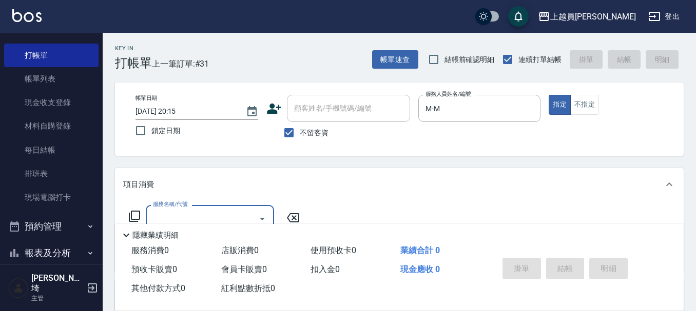
scroll to position [0, 0]
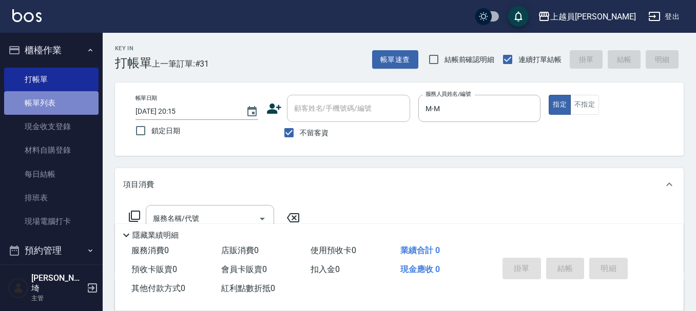
click at [54, 101] on link "帳單列表" at bounding box center [51, 103] width 94 height 24
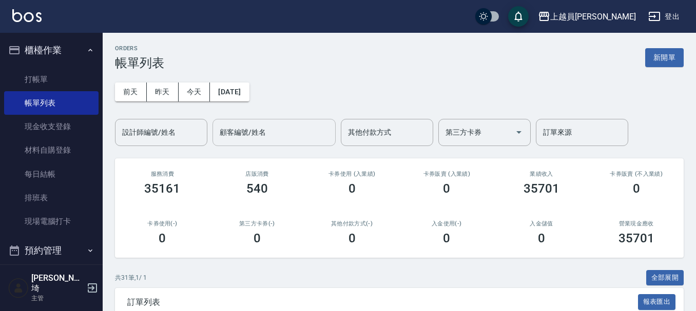
scroll to position [154, 0]
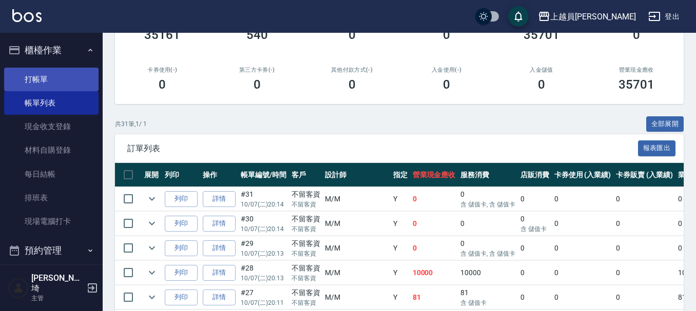
click at [29, 86] on link "打帳單" at bounding box center [51, 80] width 94 height 24
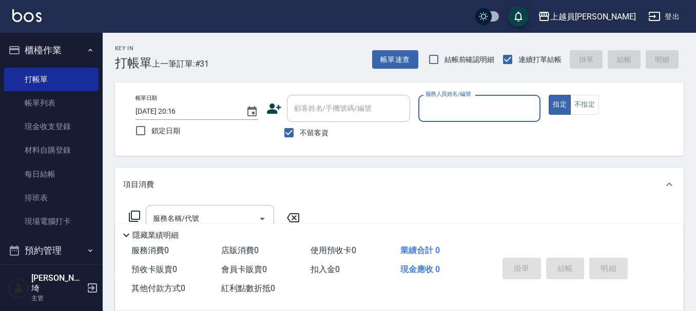
click at [474, 112] on input "服務人員姓名/編號" at bounding box center [479, 109] width 113 height 18
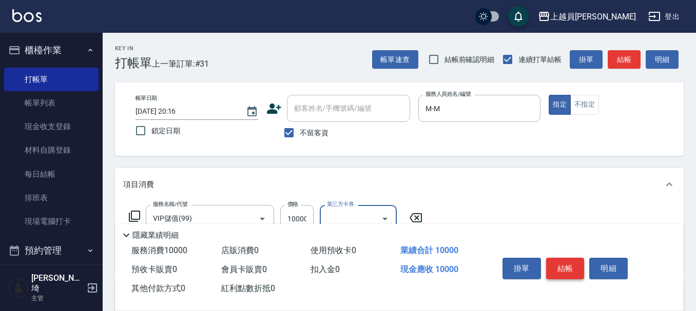
click at [565, 258] on button "結帳" at bounding box center [565, 269] width 38 height 22
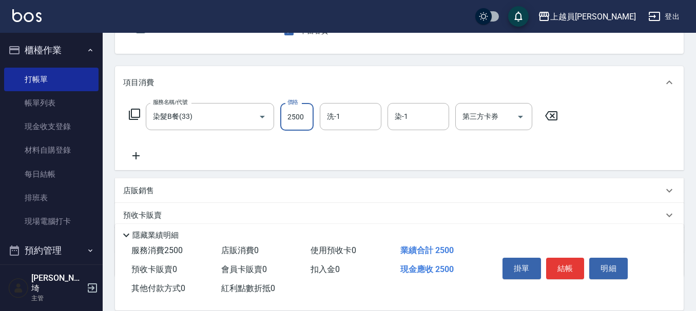
scroll to position [103, 0]
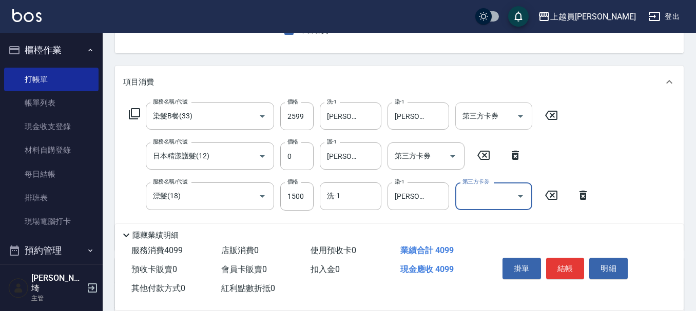
click at [493, 121] on input "第三方卡券" at bounding box center [486, 116] width 52 height 18
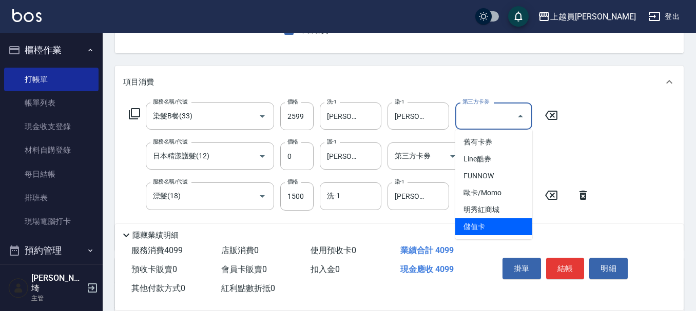
click at [503, 229] on span "儲值卡" at bounding box center [493, 227] width 77 height 17
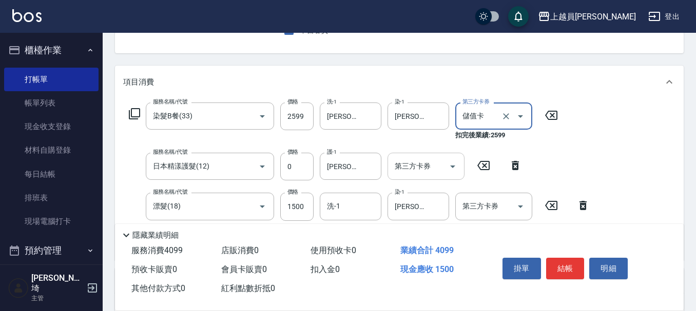
click at [436, 159] on input "第三方卡券" at bounding box center [418, 167] width 52 height 18
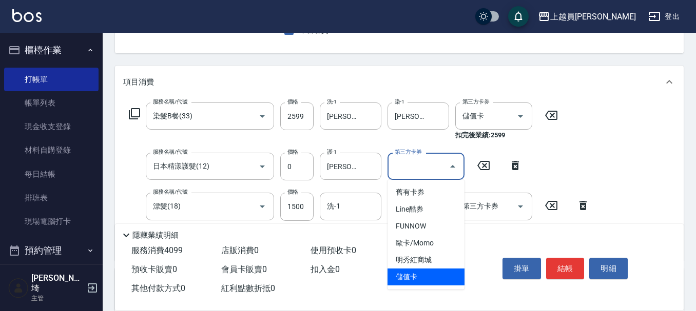
click at [438, 277] on span "儲值卡" at bounding box center [425, 277] width 77 height 17
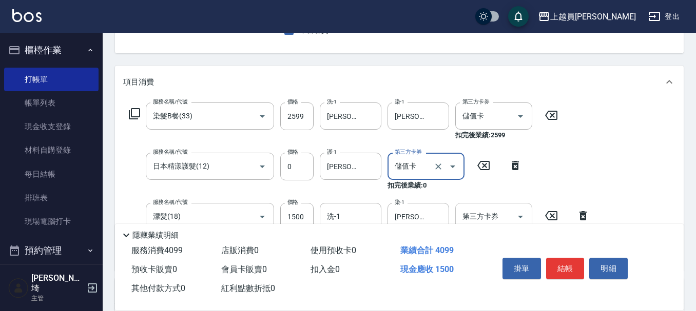
click at [476, 206] on div "第三方卡券" at bounding box center [493, 216] width 77 height 27
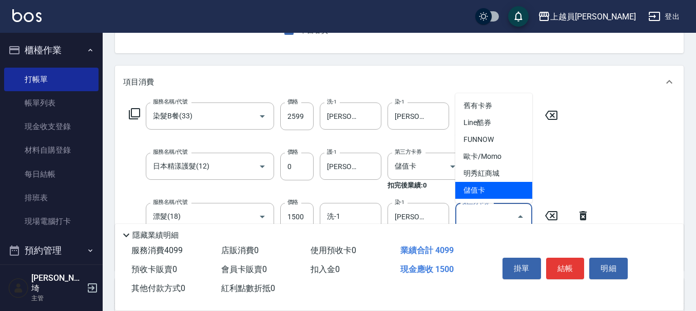
click at [499, 193] on span "儲值卡" at bounding box center [493, 190] width 77 height 17
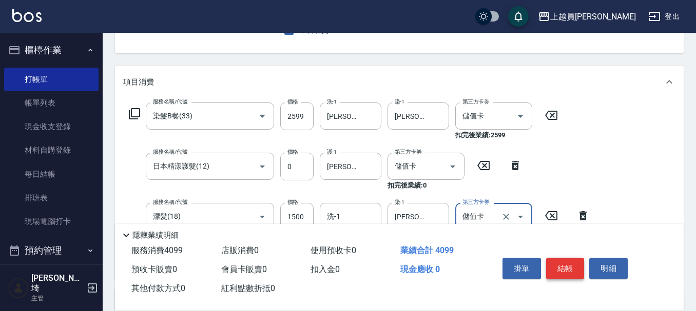
click at [572, 268] on button "結帳" at bounding box center [565, 269] width 38 height 22
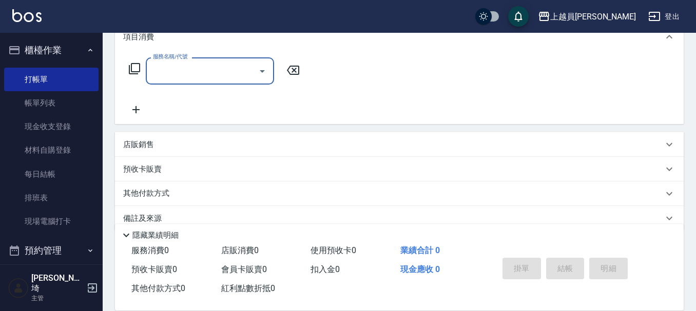
scroll to position [154, 0]
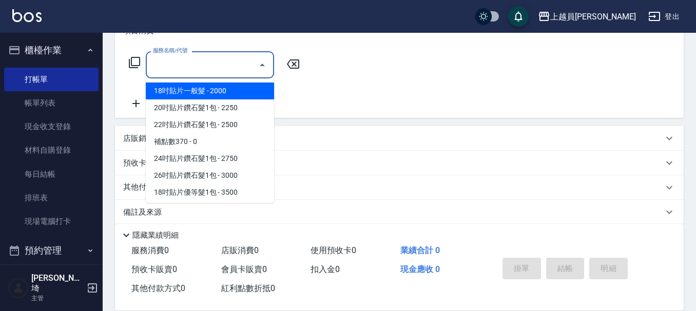
click at [233, 62] on input "服務名稱/代號" at bounding box center [202, 65] width 104 height 18
click at [304, 143] on div "店販銷售" at bounding box center [393, 138] width 540 height 11
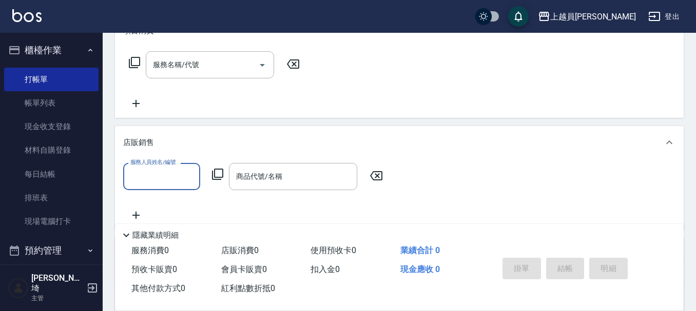
scroll to position [0, 0]
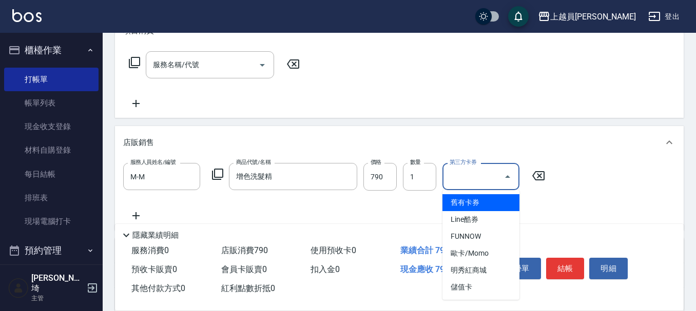
click at [476, 171] on input "第三方卡券" at bounding box center [473, 177] width 52 height 18
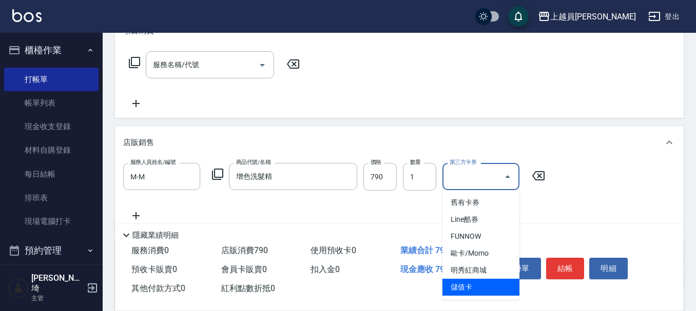
click at [472, 289] on span "儲值卡" at bounding box center [480, 287] width 77 height 17
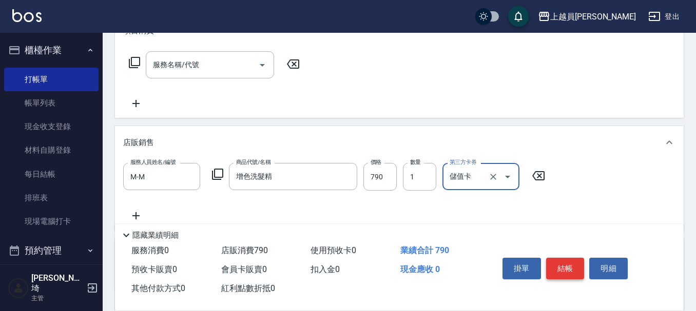
click at [557, 260] on button "結帳" at bounding box center [565, 269] width 38 height 22
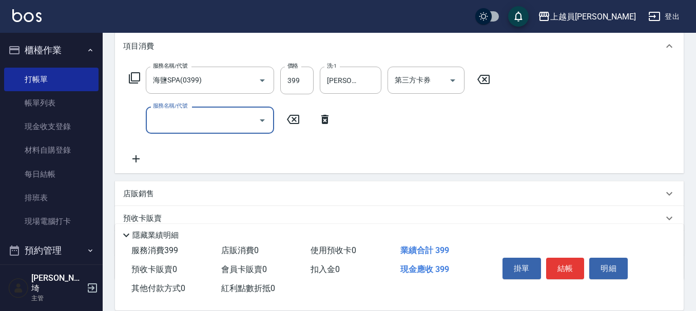
scroll to position [154, 0]
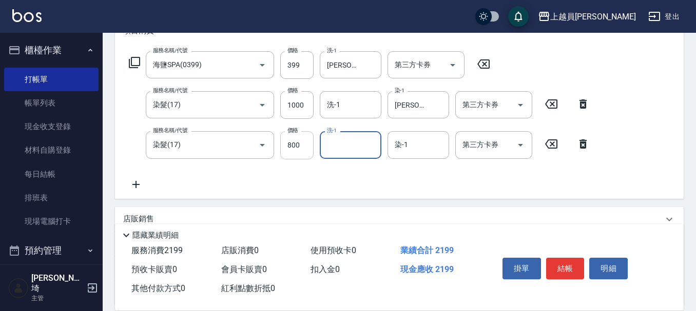
click at [297, 148] on input "800" at bounding box center [296, 145] width 33 height 28
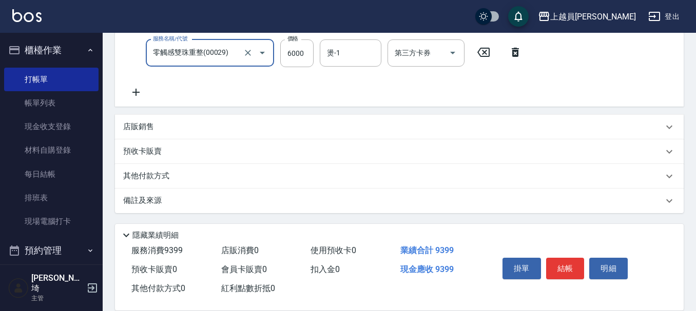
scroll to position [264, 0]
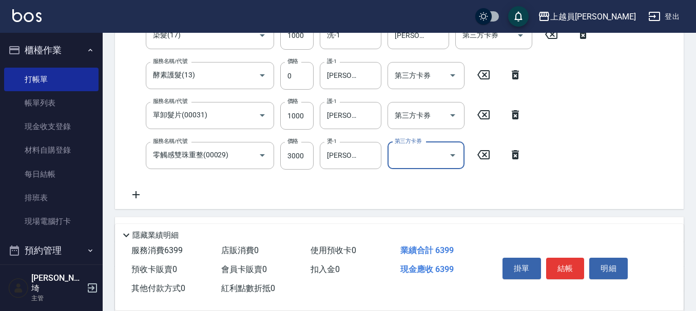
click at [431, 154] on input "第三方卡券" at bounding box center [418, 156] width 52 height 18
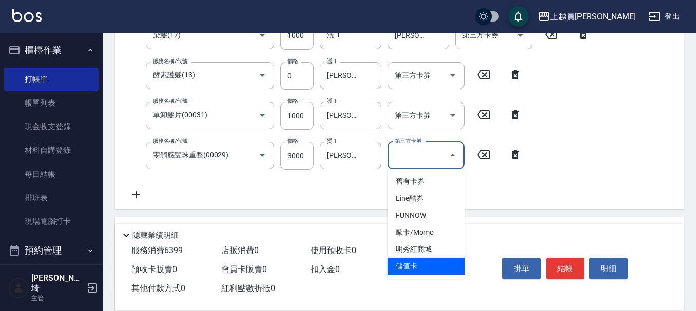
click at [428, 271] on span "儲值卡" at bounding box center [425, 266] width 77 height 17
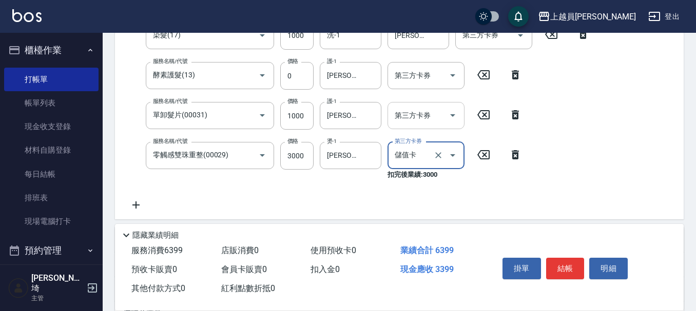
click at [420, 122] on input "第三方卡券" at bounding box center [418, 116] width 52 height 18
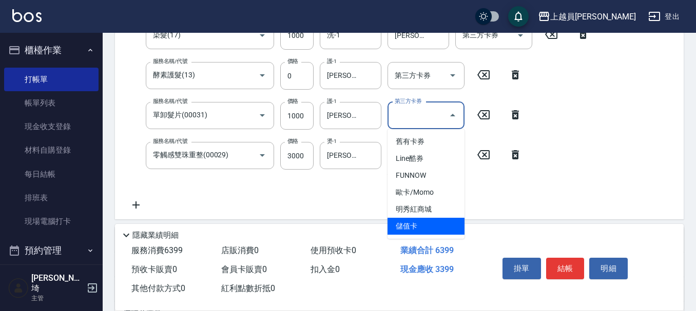
click at [415, 233] on span "儲值卡" at bounding box center [425, 226] width 77 height 17
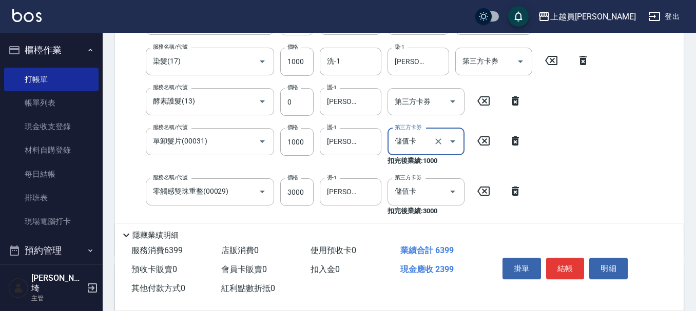
scroll to position [212, 0]
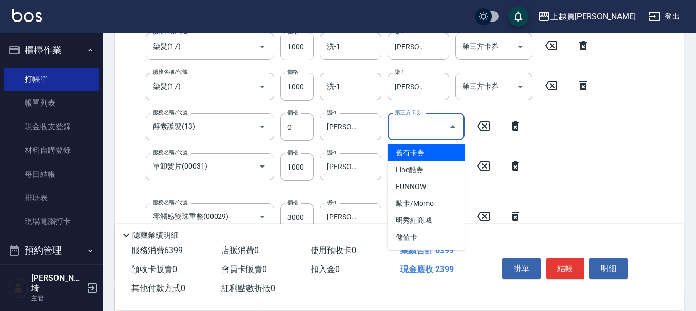
click at [424, 121] on div "第三方卡券 第三方卡券" at bounding box center [425, 126] width 77 height 27
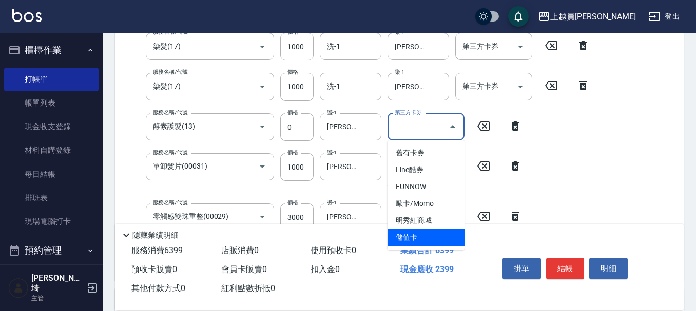
click at [416, 235] on span "儲值卡" at bounding box center [425, 237] width 77 height 17
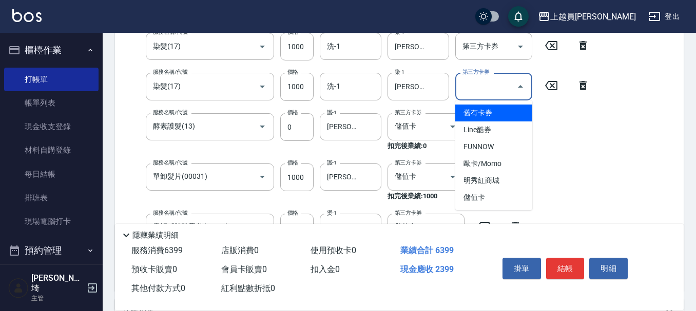
click at [499, 90] on input "第三方卡券" at bounding box center [486, 86] width 52 height 18
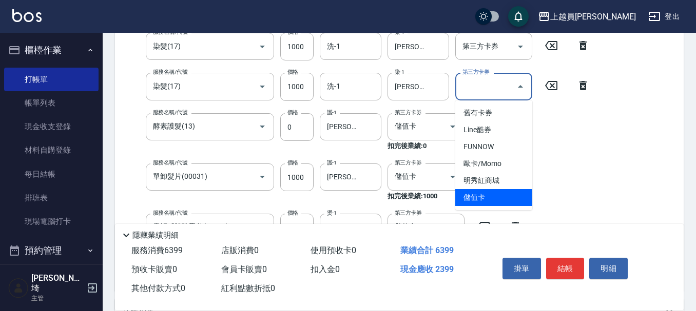
click at [485, 190] on span "儲值卡" at bounding box center [493, 197] width 77 height 17
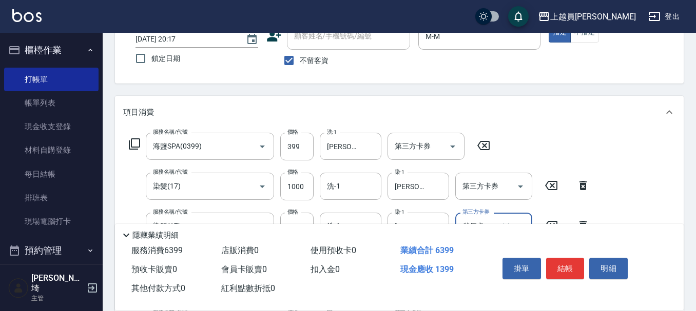
scroll to position [58, 0]
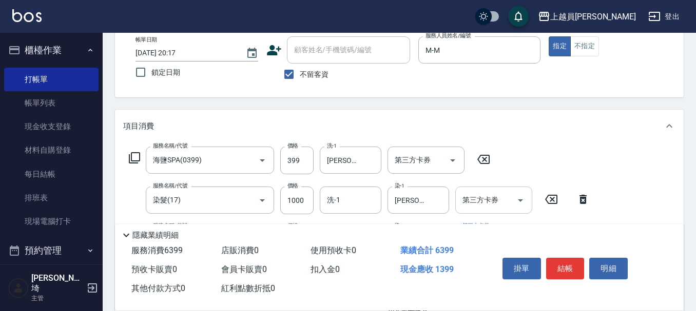
click at [489, 198] on div "第三方卡券 第三方卡券" at bounding box center [493, 200] width 77 height 27
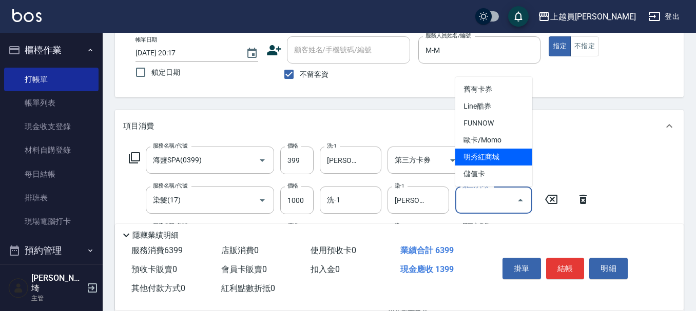
click at [478, 164] on span "明秀紅商城" at bounding box center [493, 157] width 77 height 17
click at [483, 195] on input "明秀紅商城" at bounding box center [479, 200] width 39 height 18
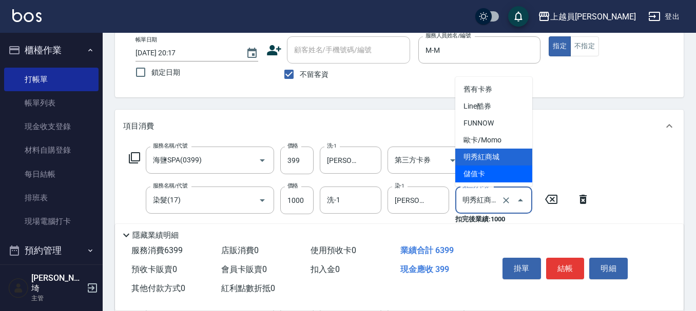
click at [477, 170] on span "儲值卡" at bounding box center [493, 174] width 77 height 17
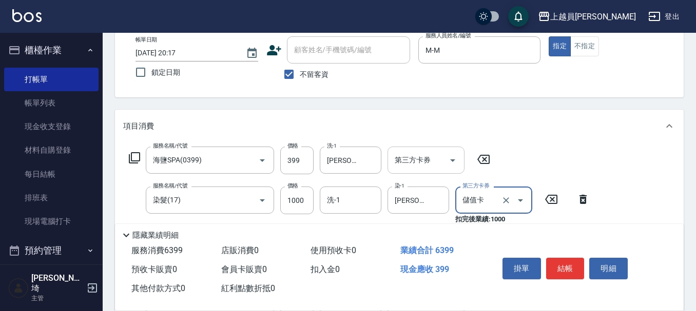
click at [411, 151] on div "第三方卡券" at bounding box center [425, 160] width 77 height 27
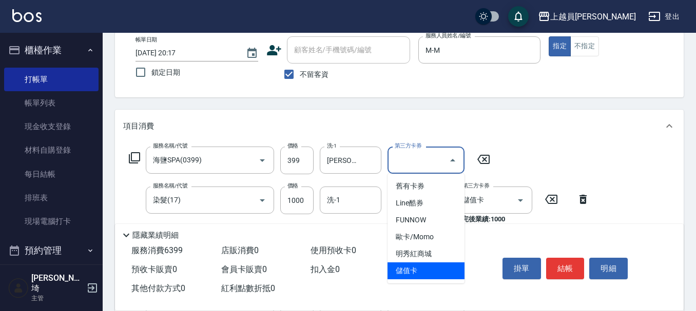
click at [423, 270] on span "儲值卡" at bounding box center [425, 271] width 77 height 17
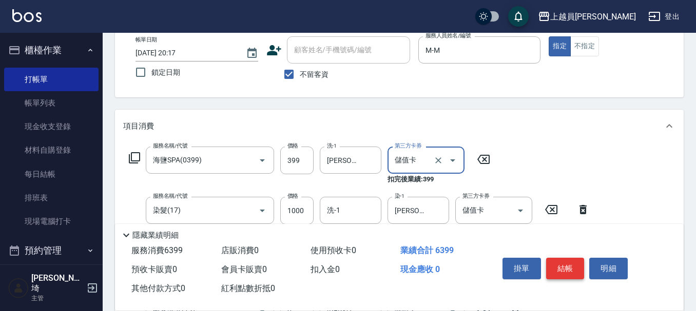
click at [562, 261] on button "結帳" at bounding box center [565, 269] width 38 height 22
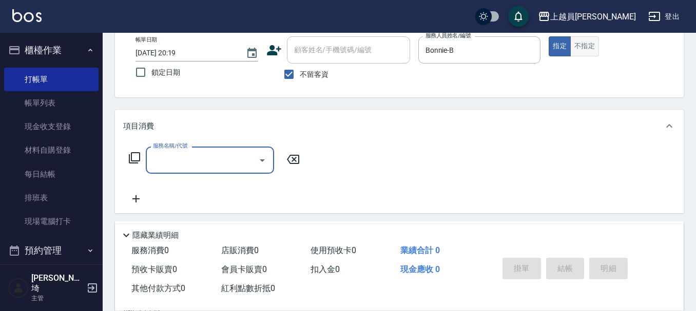
click at [592, 46] on button "不指定" at bounding box center [584, 46] width 29 height 20
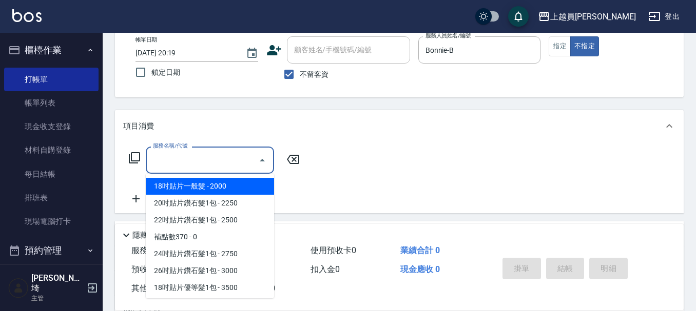
click at [219, 167] on input "服務名稱/代號" at bounding box center [202, 160] width 104 height 18
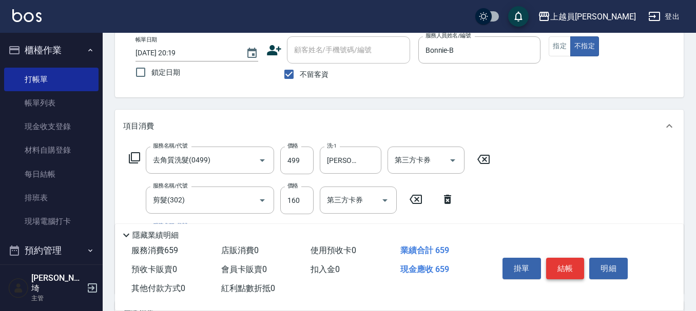
click at [567, 263] on button "結帳" at bounding box center [565, 269] width 38 height 22
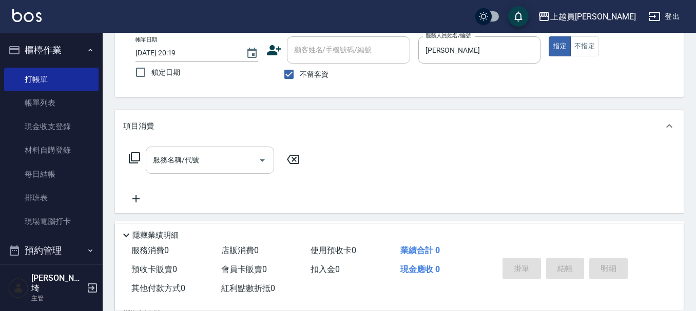
click at [165, 158] on div "服務名稱/代號 服務名稱/代號" at bounding box center [210, 160] width 128 height 27
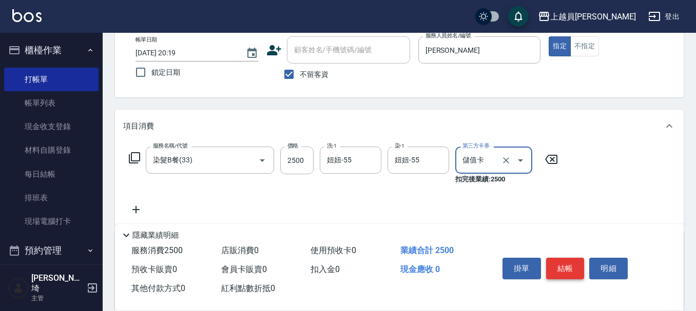
click at [574, 265] on button "結帳" at bounding box center [565, 269] width 38 height 22
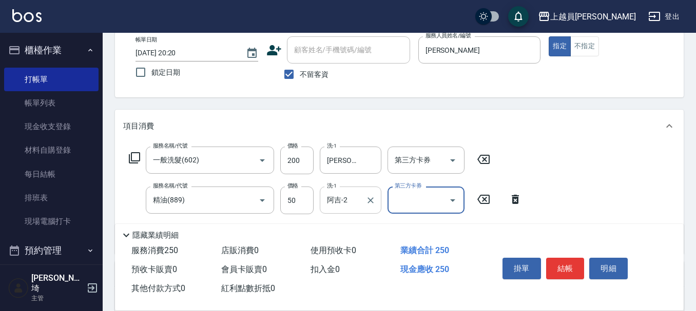
click at [351, 201] on input "阿吉-2" at bounding box center [342, 200] width 37 height 18
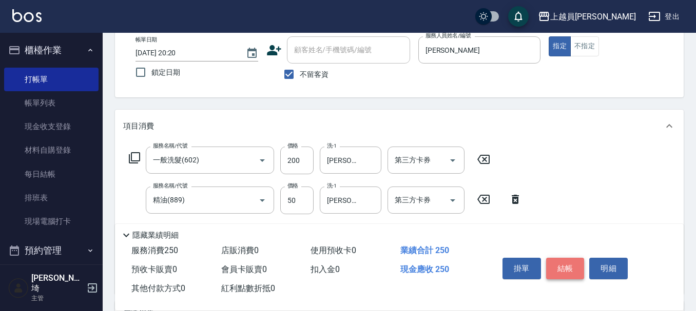
click at [560, 258] on button "結帳" at bounding box center [565, 269] width 38 height 22
click at [558, 263] on button "結帳" at bounding box center [565, 269] width 38 height 22
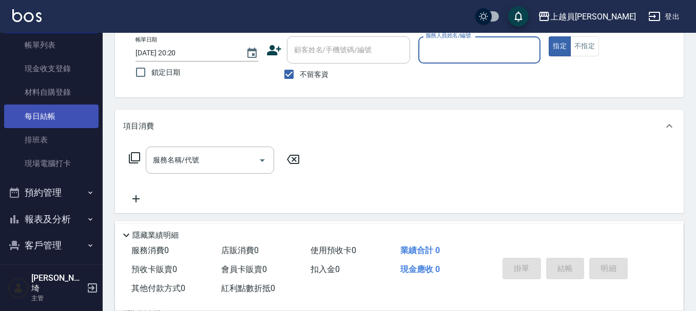
scroll to position [134, 0]
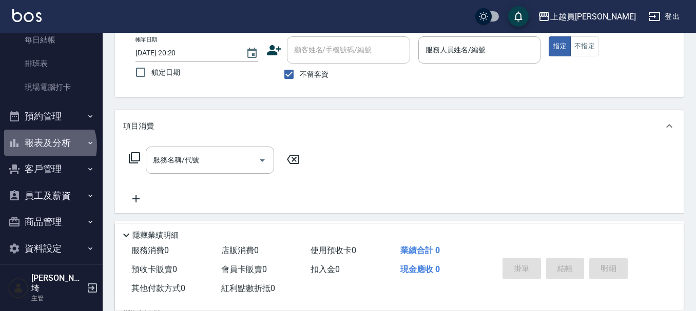
click at [46, 146] on button "報表及分析" at bounding box center [51, 143] width 94 height 27
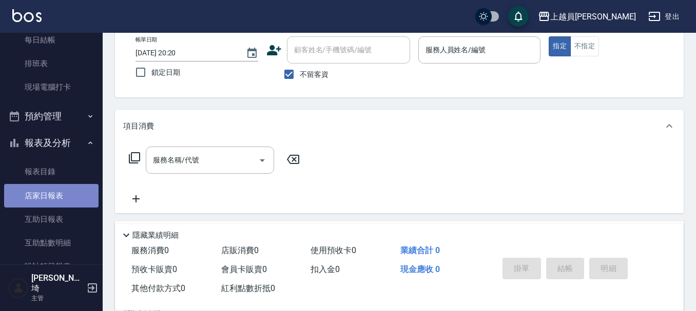
click at [56, 188] on link "店家日報表" at bounding box center [51, 196] width 94 height 24
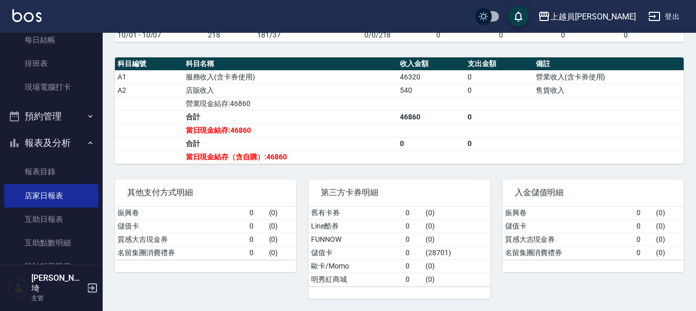
scroll to position [297, 0]
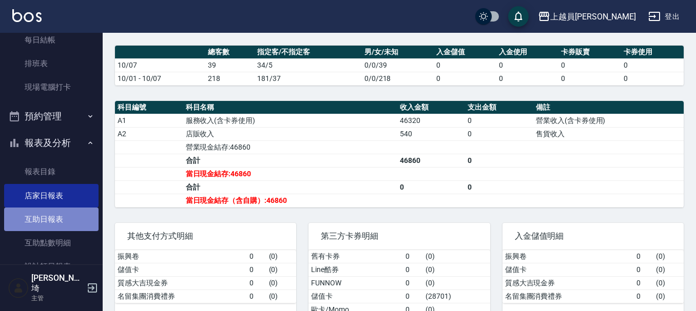
click at [62, 220] on link "互助日報表" at bounding box center [51, 220] width 94 height 24
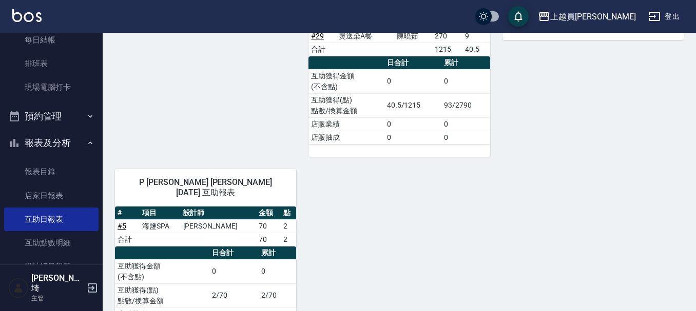
scroll to position [807, 0]
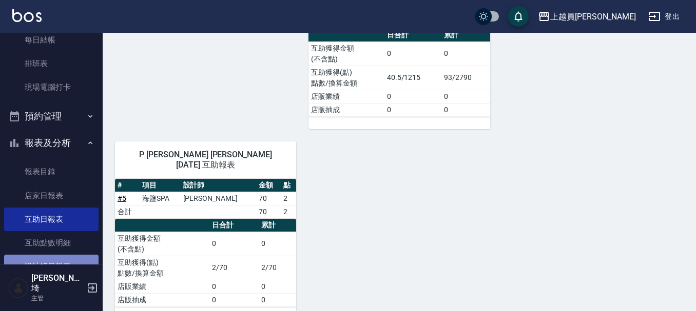
click at [77, 262] on link "設計師日報表" at bounding box center [51, 267] width 94 height 24
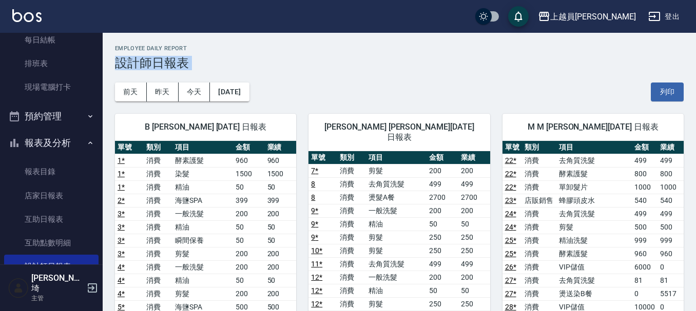
drag, startPoint x: 693, startPoint y: 36, endPoint x: 688, endPoint y: 82, distance: 46.0
click at [614, 66] on h3 "設計師日報表" at bounding box center [399, 63] width 568 height 14
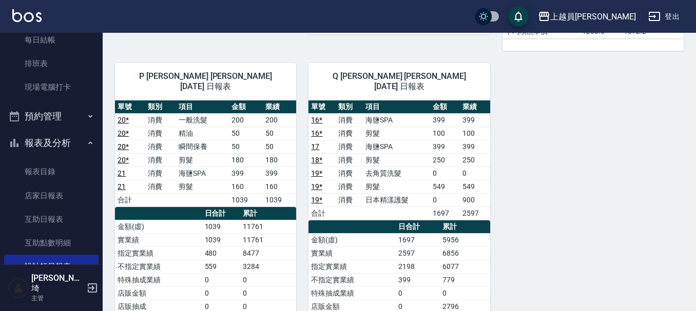
scroll to position [716, 0]
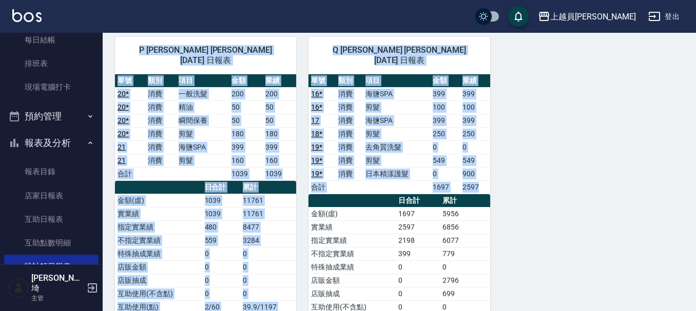
drag, startPoint x: 682, startPoint y: 242, endPoint x: 682, endPoint y: 176, distance: 65.2
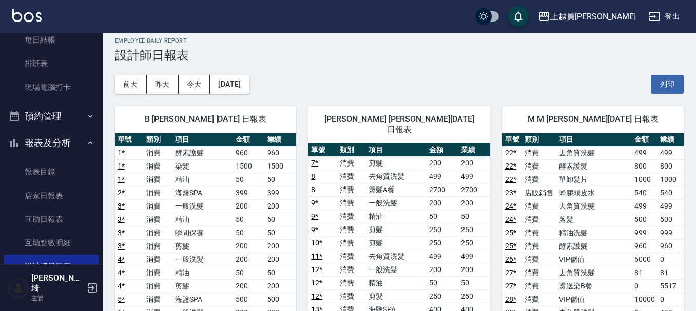
scroll to position [0, 0]
